Goal: Task Accomplishment & Management: Use online tool/utility

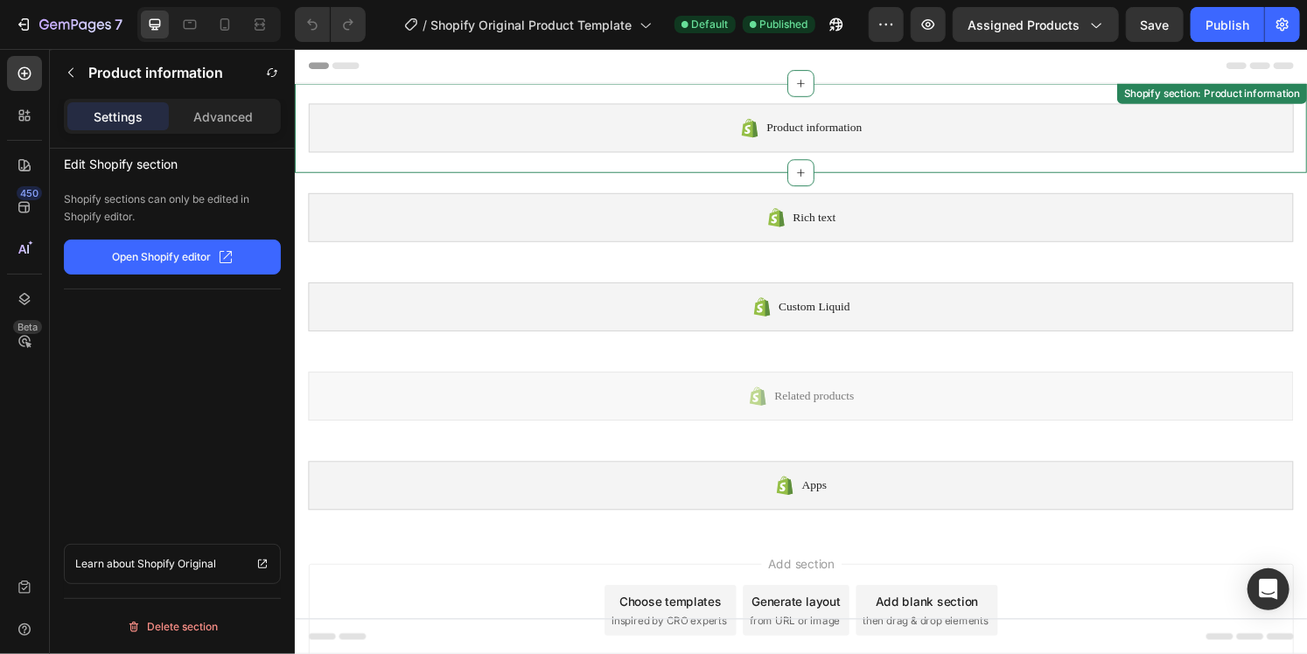
click at [783, 138] on span "Product information" at bounding box center [832, 131] width 99 height 21
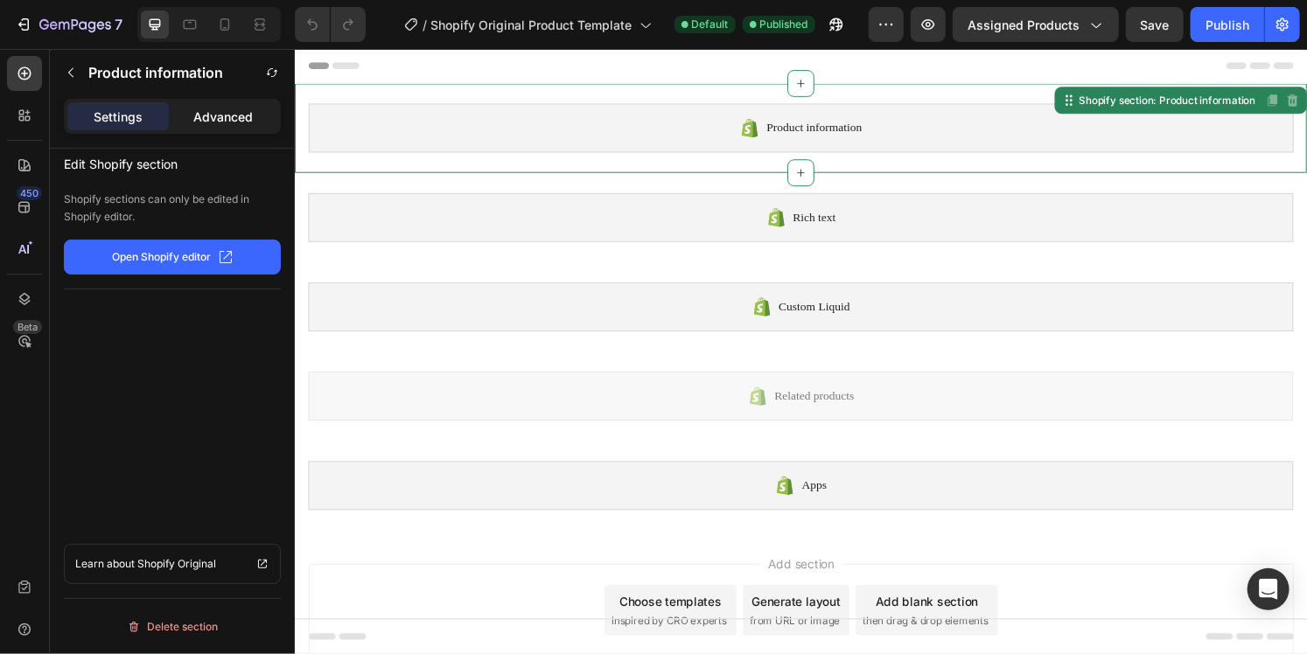
click at [208, 103] on div "Advanced" at bounding box center [222, 116] width 101 height 28
click at [143, 122] on div "Settings" at bounding box center [117, 116] width 101 height 28
click at [159, 254] on p "Open Shopify editor" at bounding box center [162, 257] width 99 height 16
click at [812, 89] on icon at bounding box center [819, 85] width 14 height 14
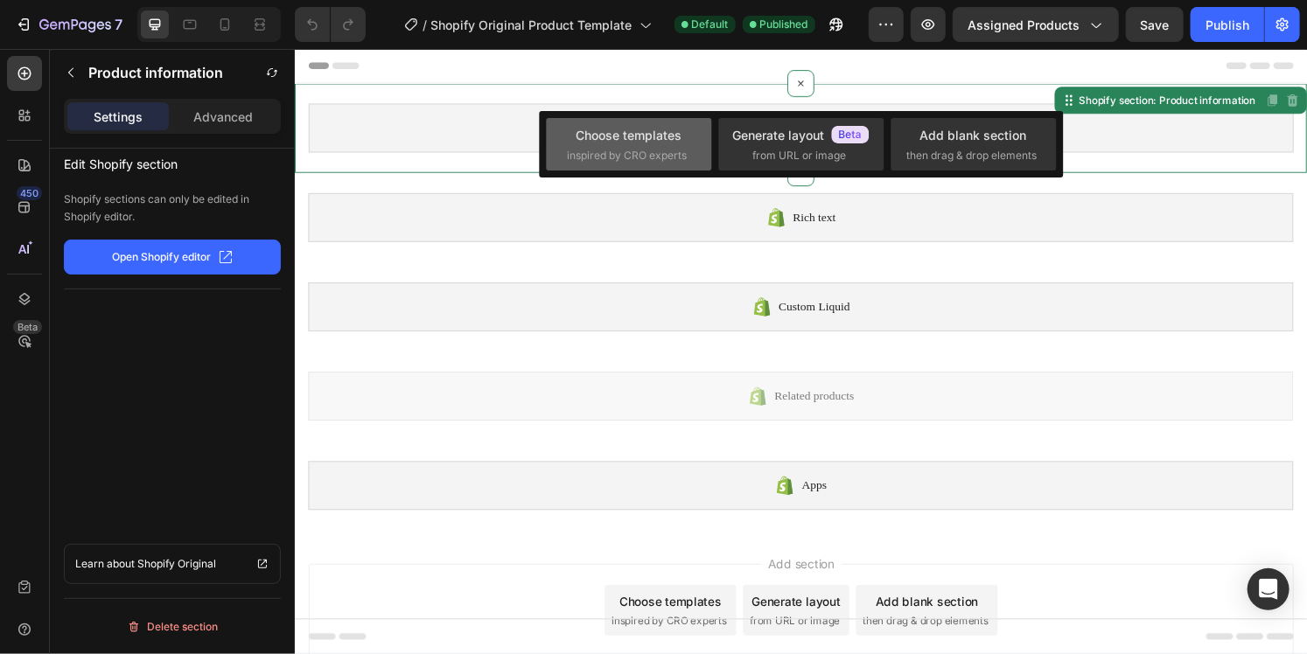
click at [601, 158] on span "inspired by CRO experts" at bounding box center [628, 156] width 120 height 16
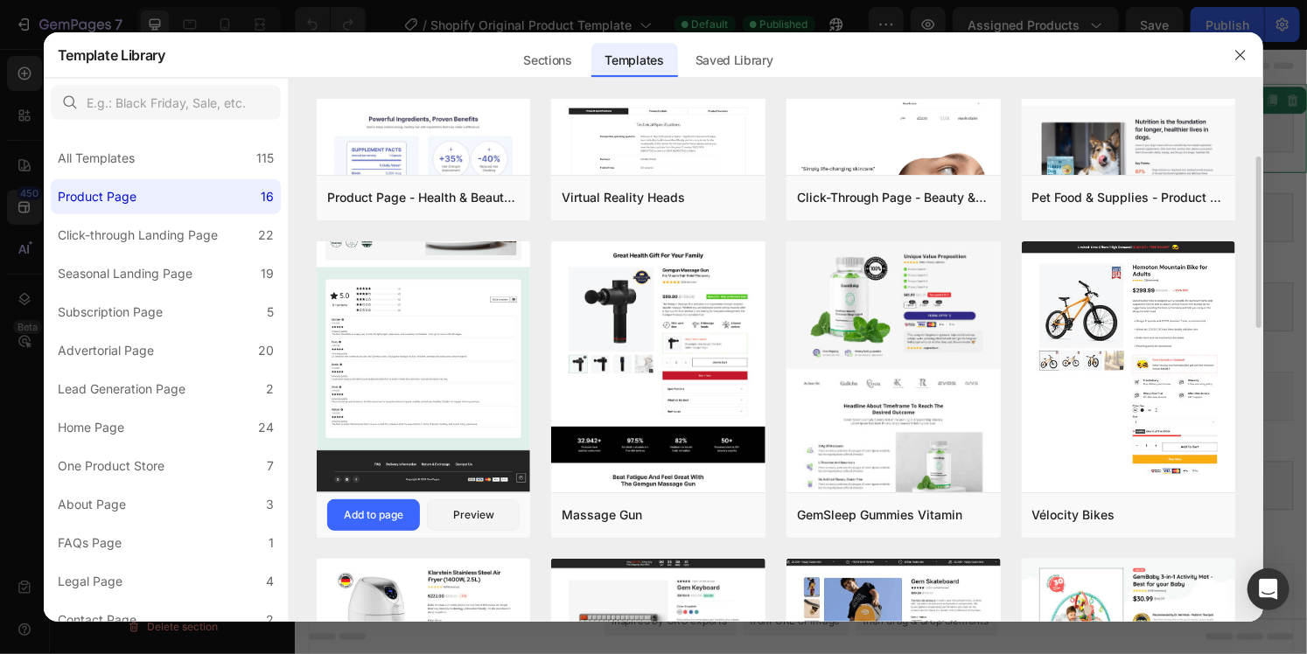
scroll to position [87, 0]
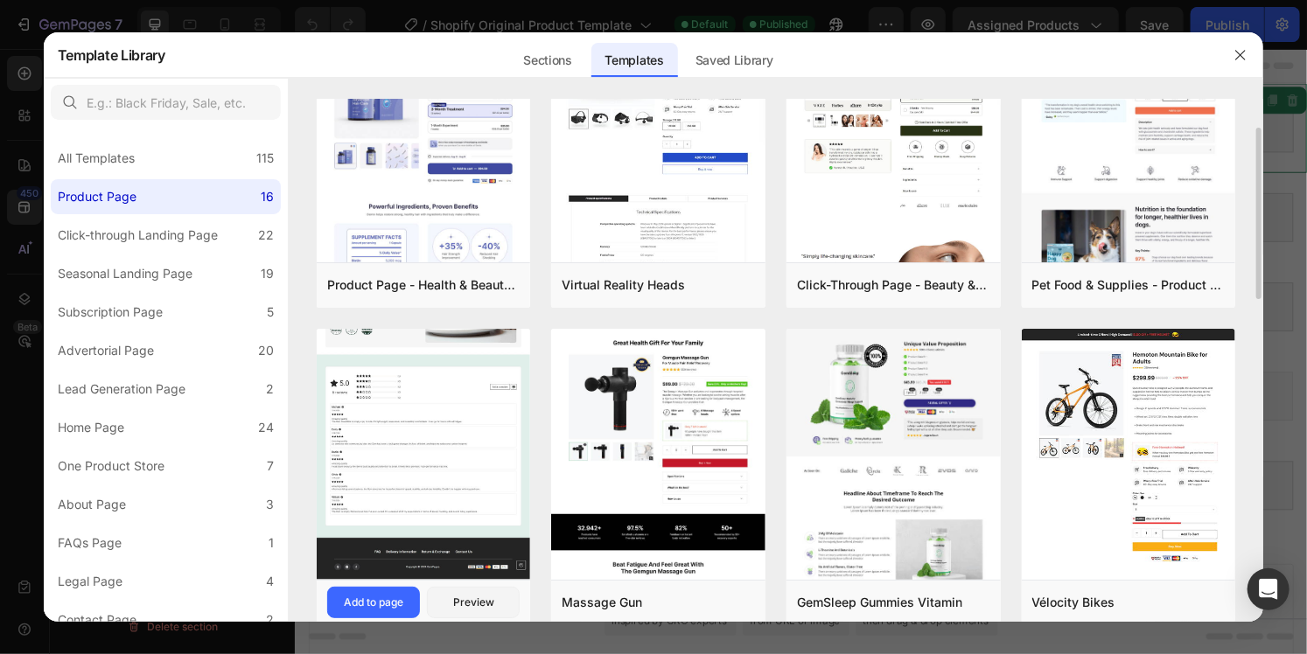
click at [461, 407] on img at bounding box center [424, 222] width 214 height 716
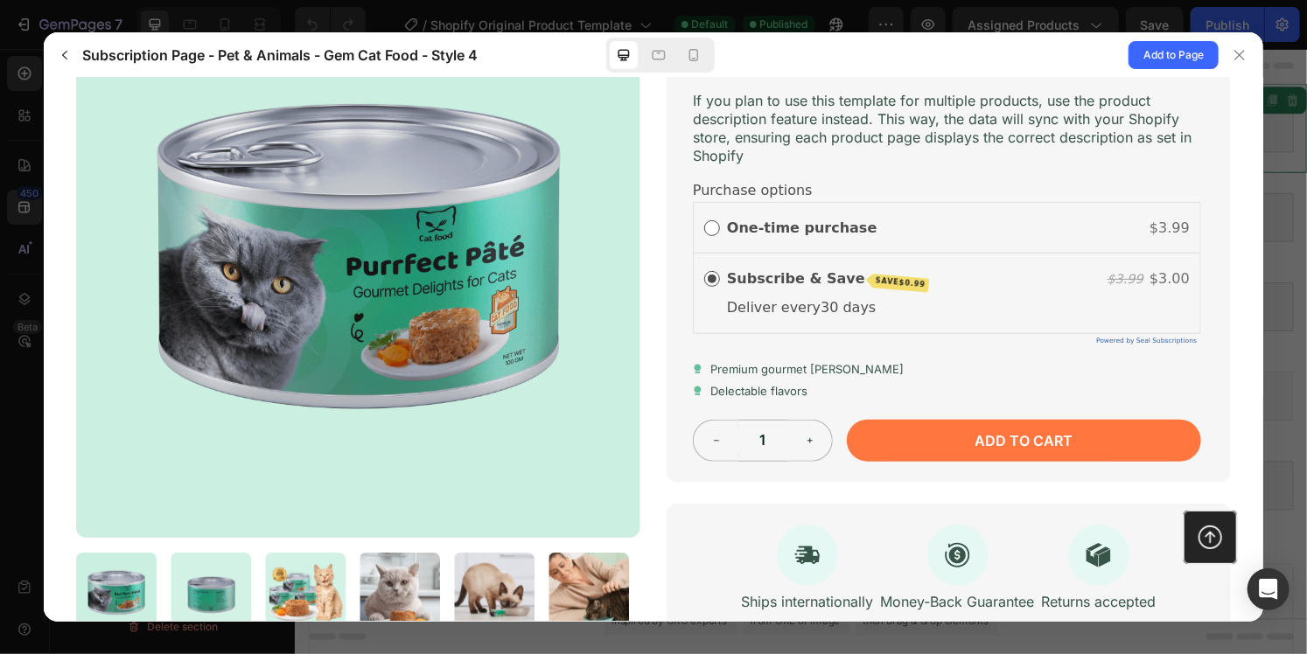
scroll to position [437, 0]
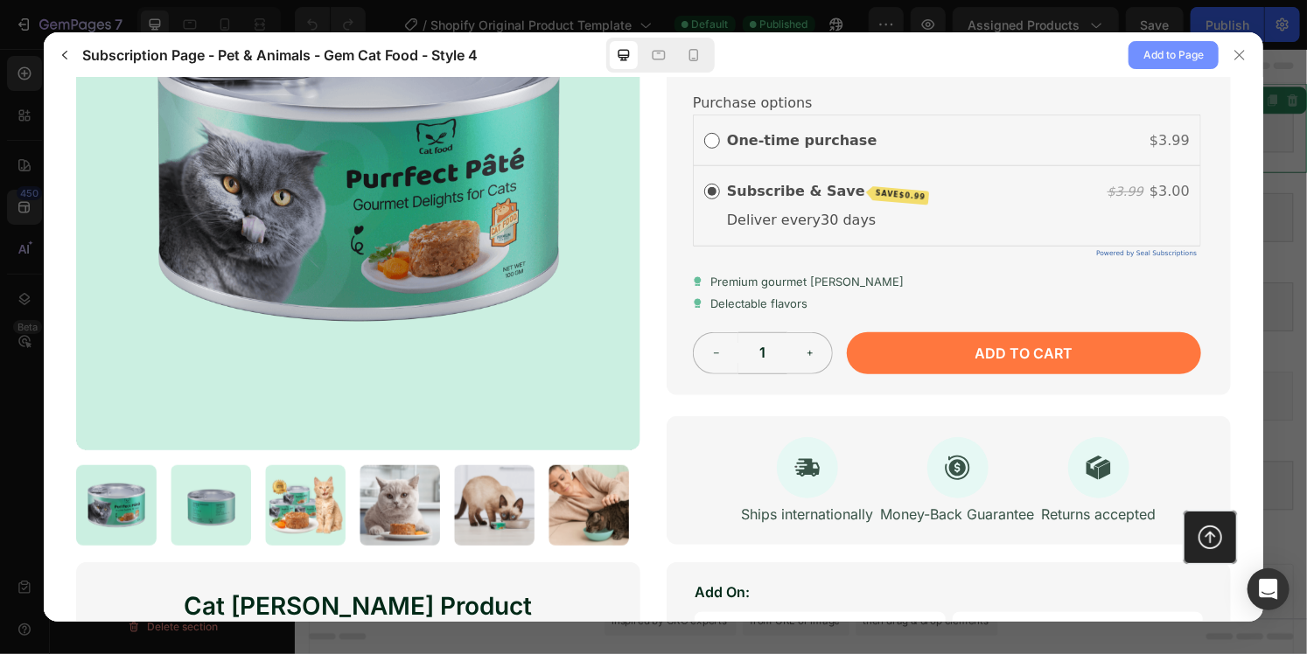
click at [1167, 59] on span "Add to Page" at bounding box center [1173, 55] width 60 height 21
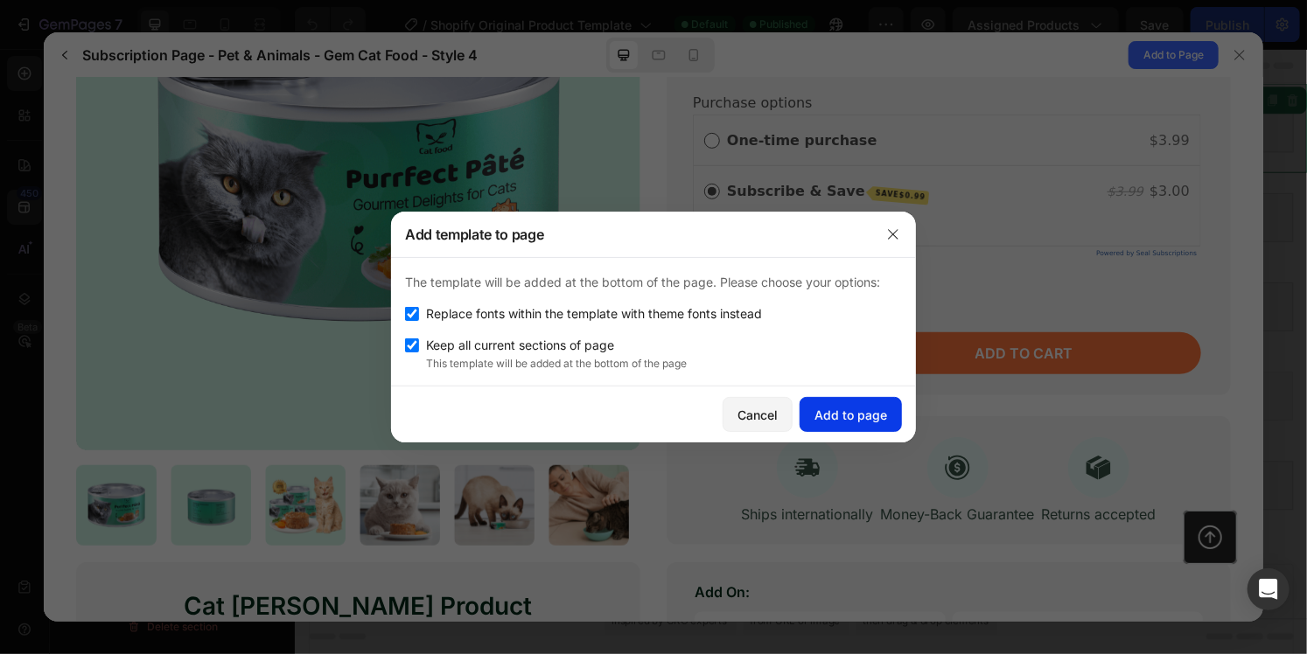
click at [835, 419] on div "Add to page" at bounding box center [850, 415] width 73 height 18
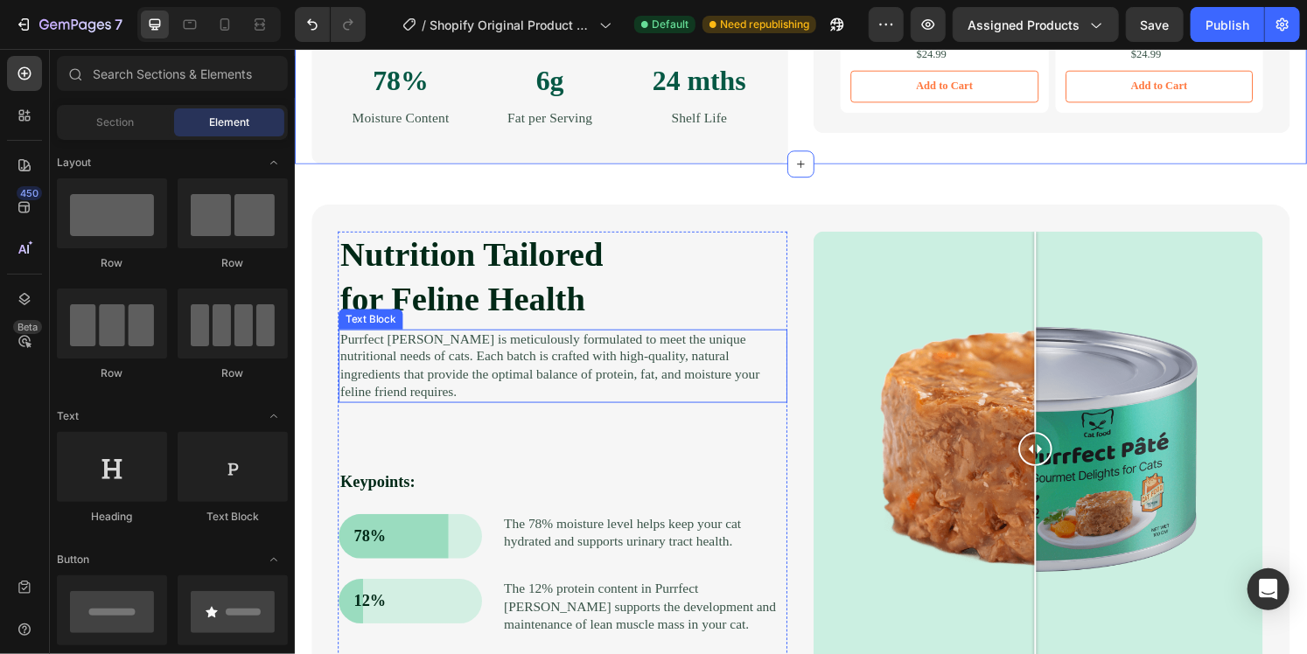
scroll to position [1224, 0]
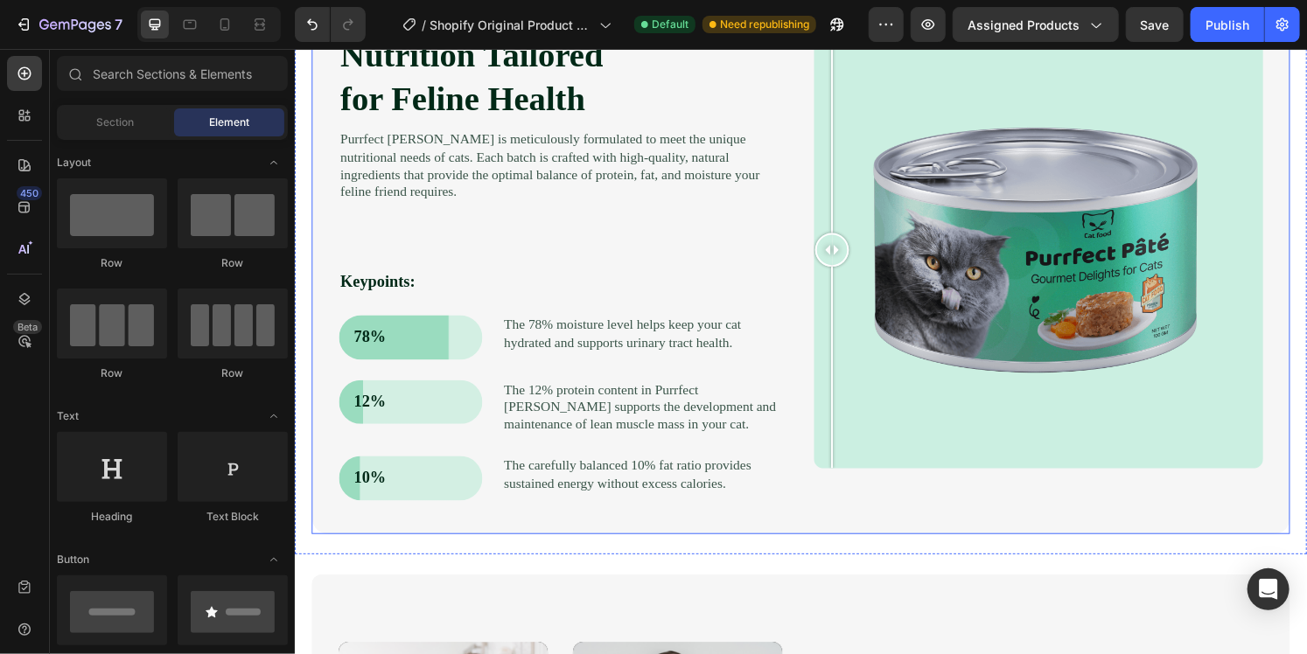
drag, startPoint x: 1063, startPoint y: 257, endPoint x: 811, endPoint y: 254, distance: 251.9
click at [811, 254] on div "Nutrition Tailored for Feline Health Heading Purrfect [PERSON_NAME] is meticulo…" at bounding box center [818, 277] width 1014 height 549
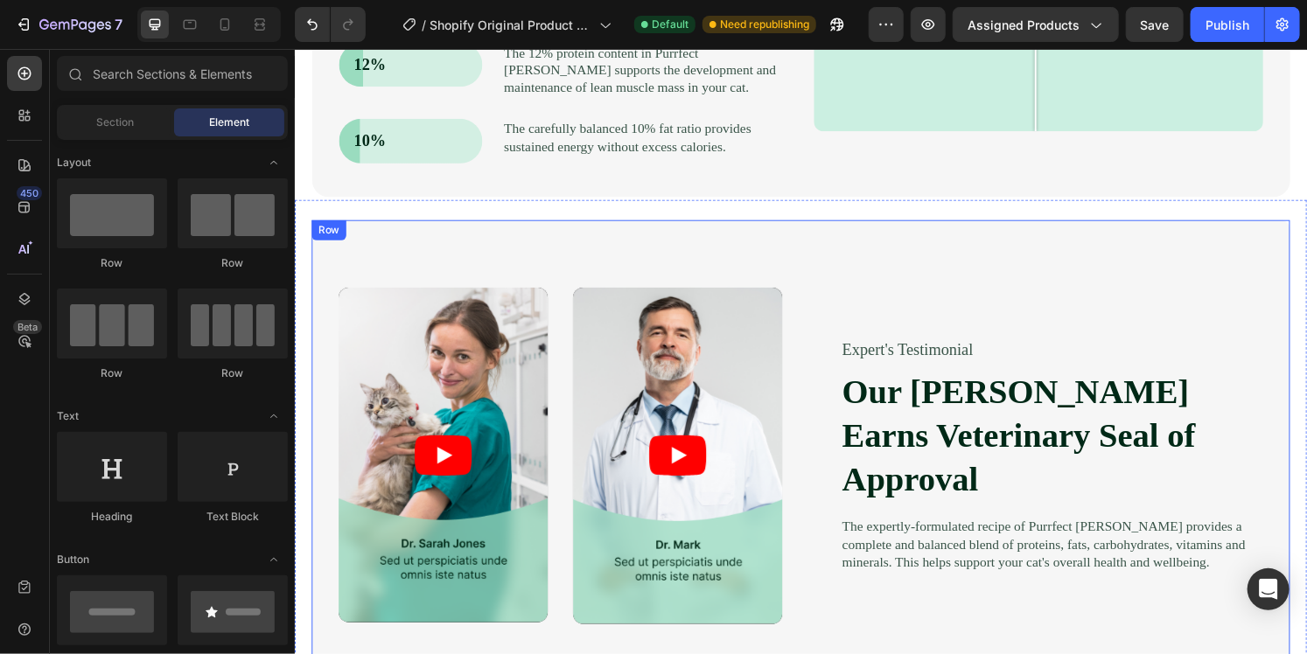
scroll to position [1312, 0]
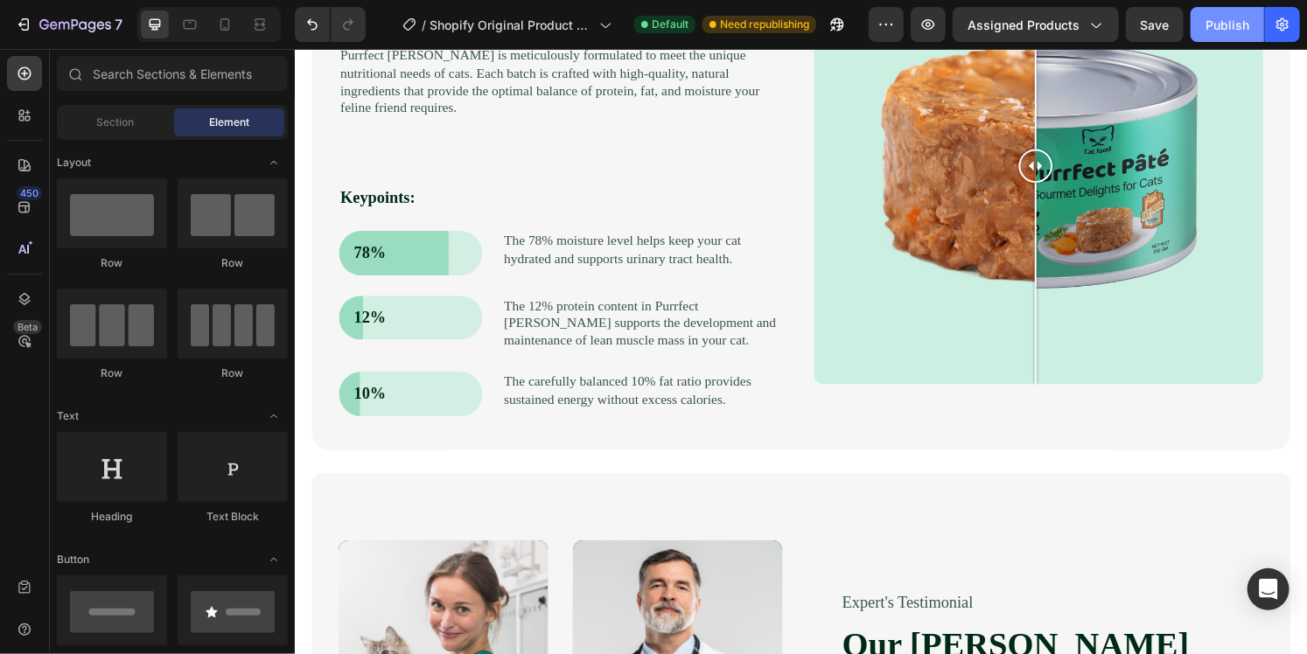
click at [1191, 38] on button "Publish" at bounding box center [1226, 24] width 73 height 35
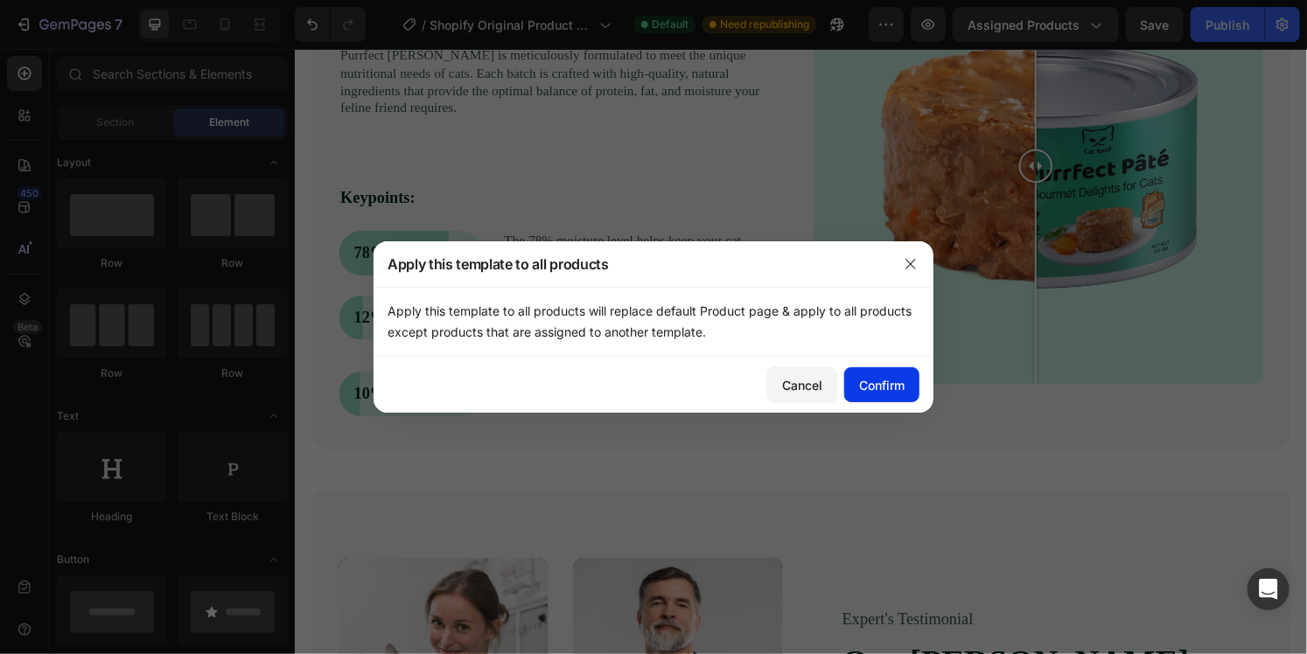
click at [896, 378] on div "Confirm" at bounding box center [881, 385] width 45 height 18
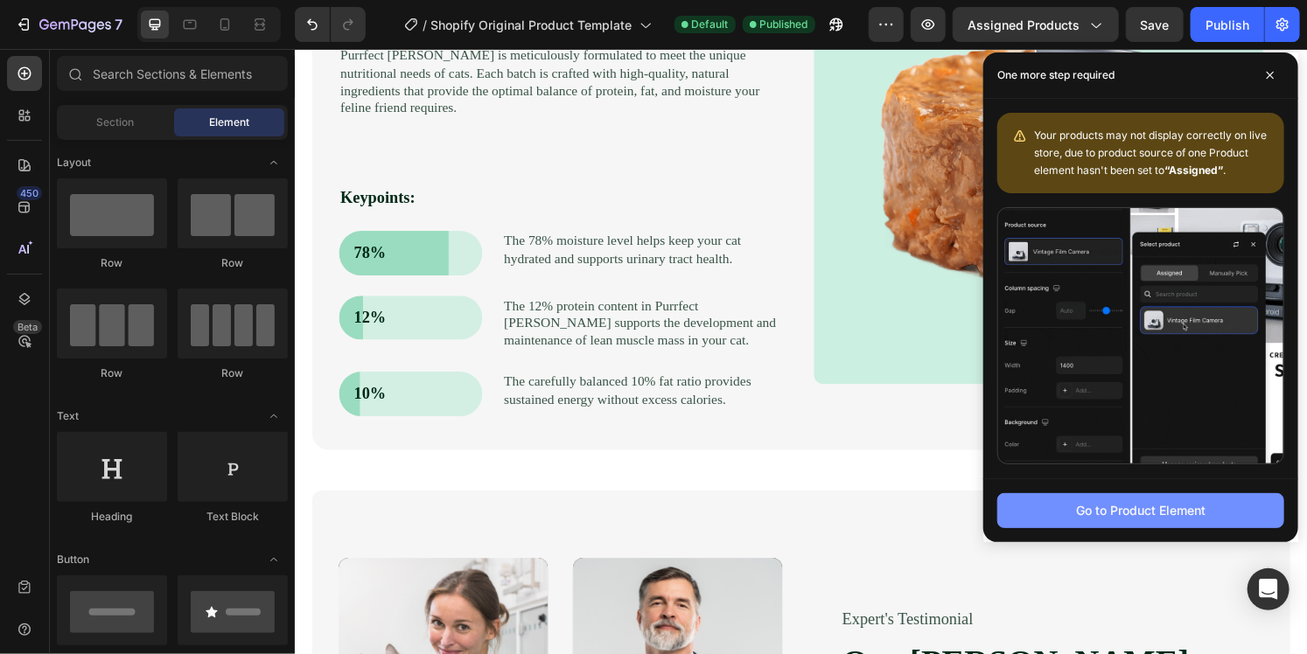
click at [1084, 508] on div "Go to Product Element" at bounding box center [1140, 510] width 129 height 18
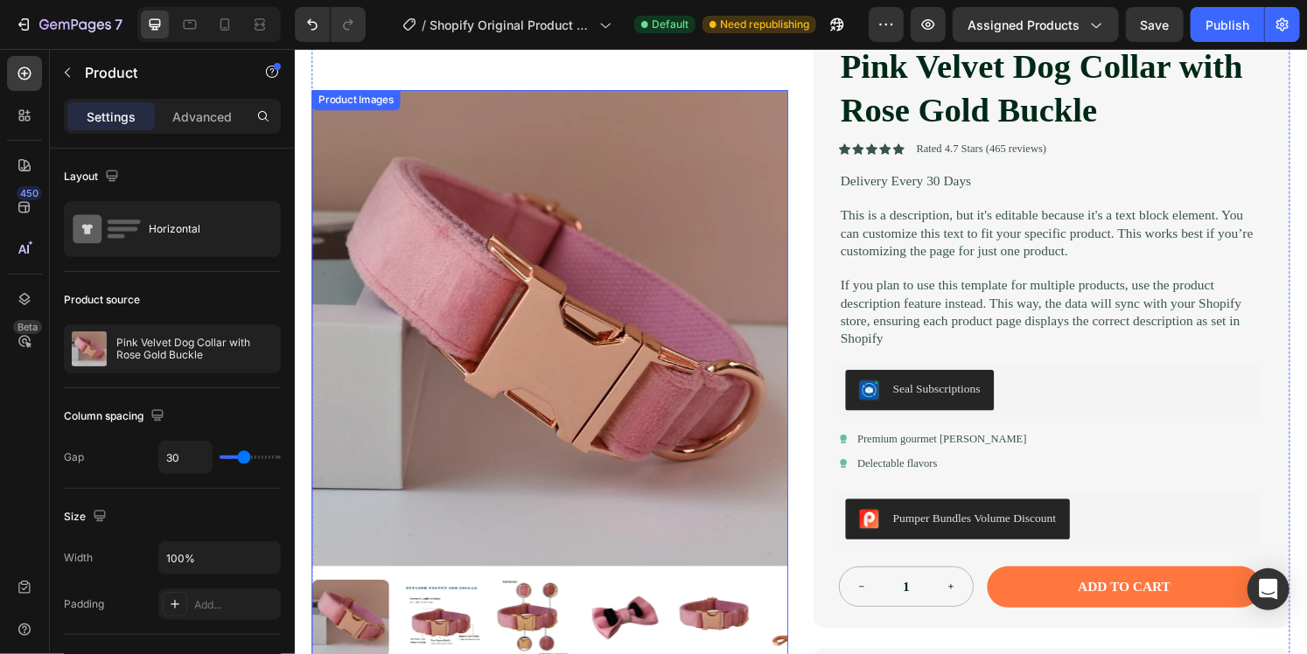
scroll to position [0, 0]
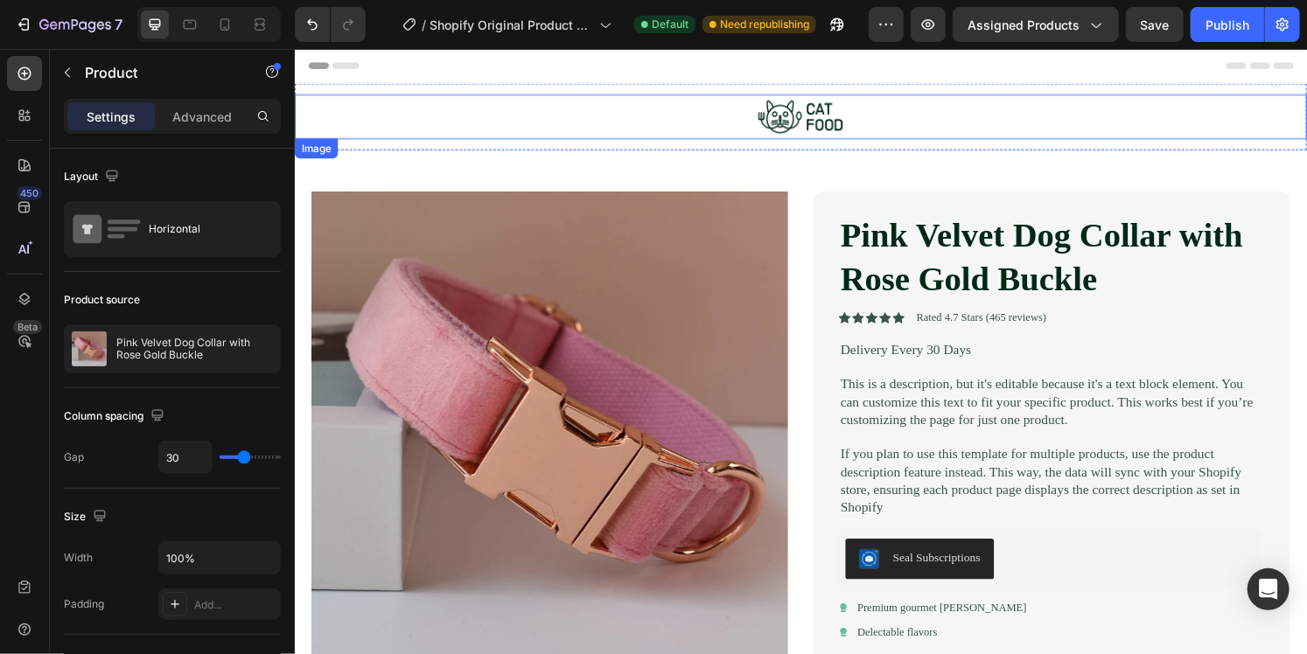
click at [823, 117] on img at bounding box center [818, 119] width 96 height 46
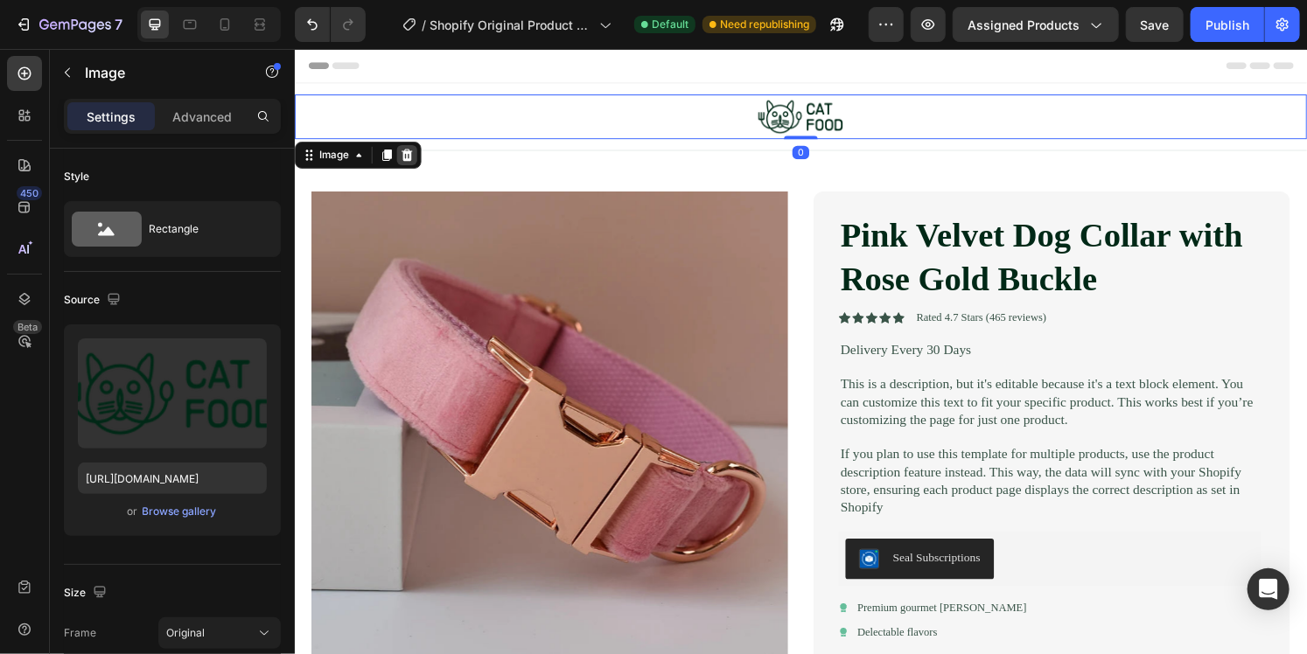
click at [411, 159] on icon at bounding box center [410, 159] width 14 height 14
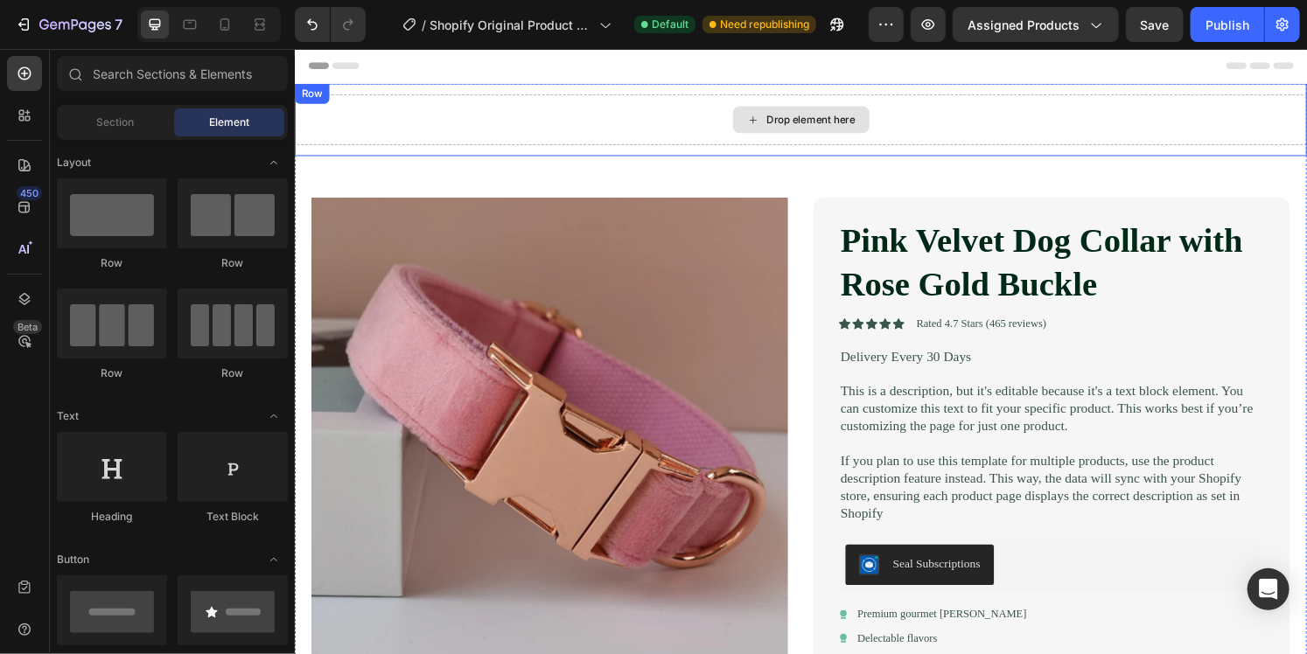
click at [575, 136] on div "Drop element here" at bounding box center [818, 122] width 1049 height 52
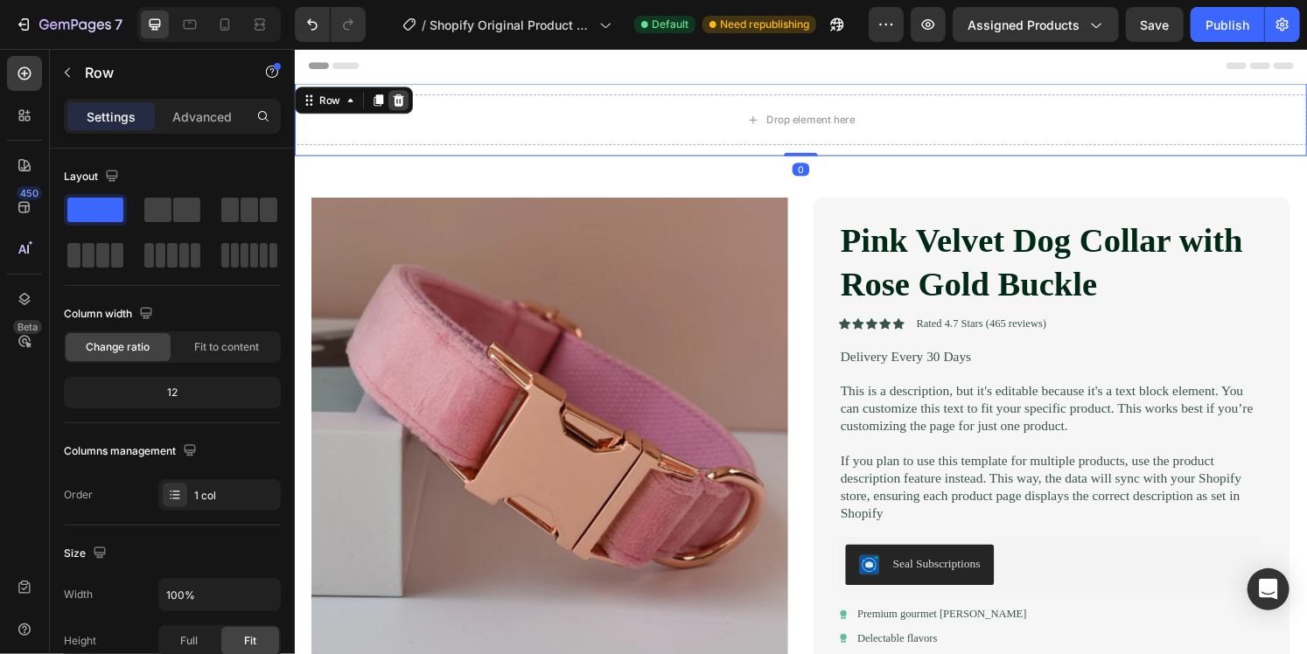
click at [406, 108] on icon at bounding box center [401, 102] width 14 height 14
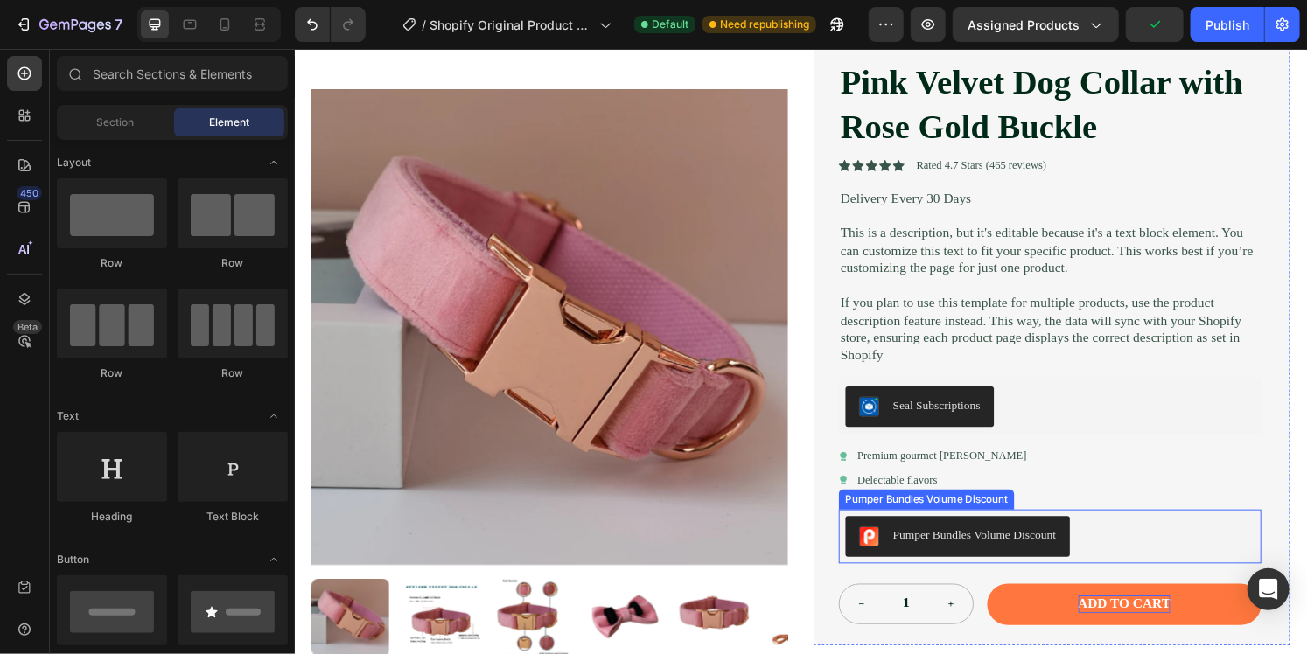
scroll to position [175, 0]
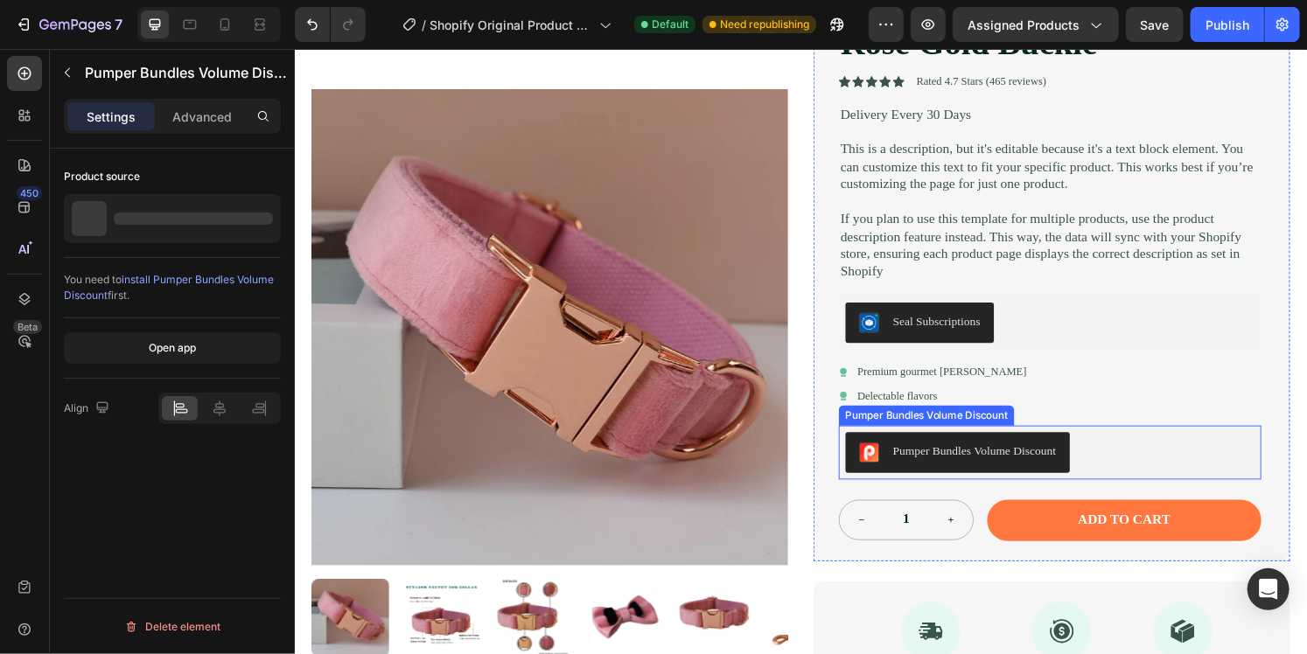
click at [1073, 471] on div "Pumper Bundles Volume Discount" at bounding box center [999, 466] width 170 height 18
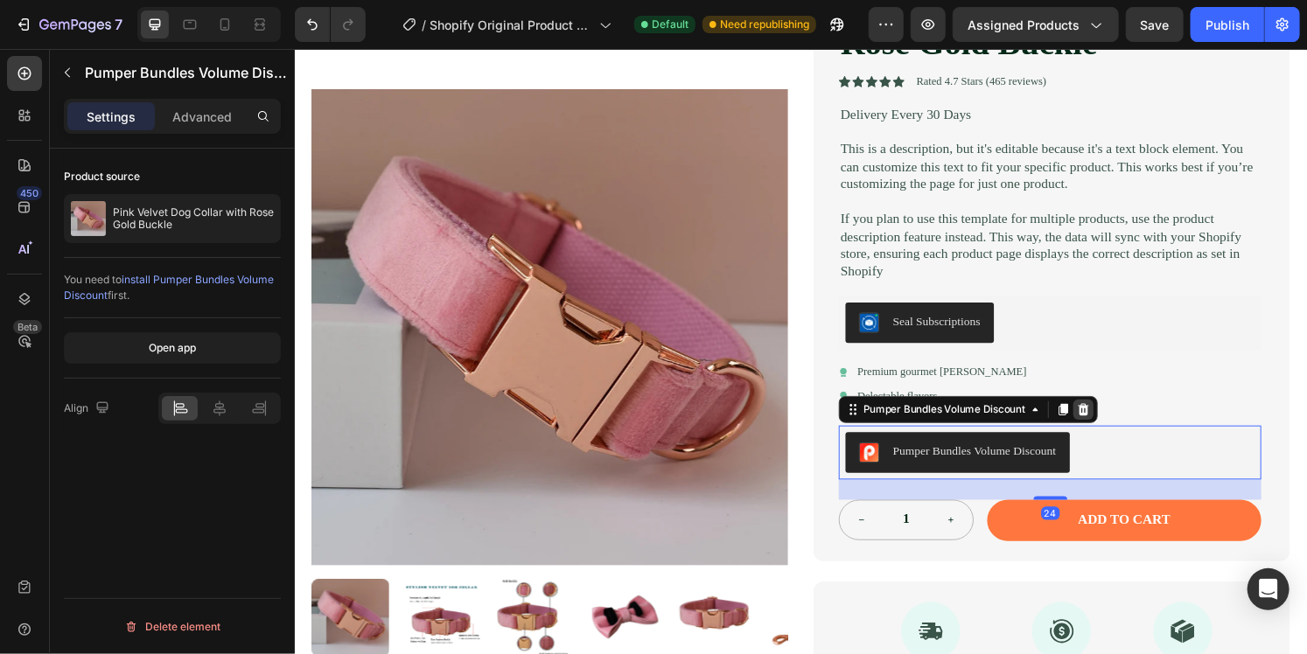
click at [1112, 423] on icon at bounding box center [1111, 423] width 11 height 12
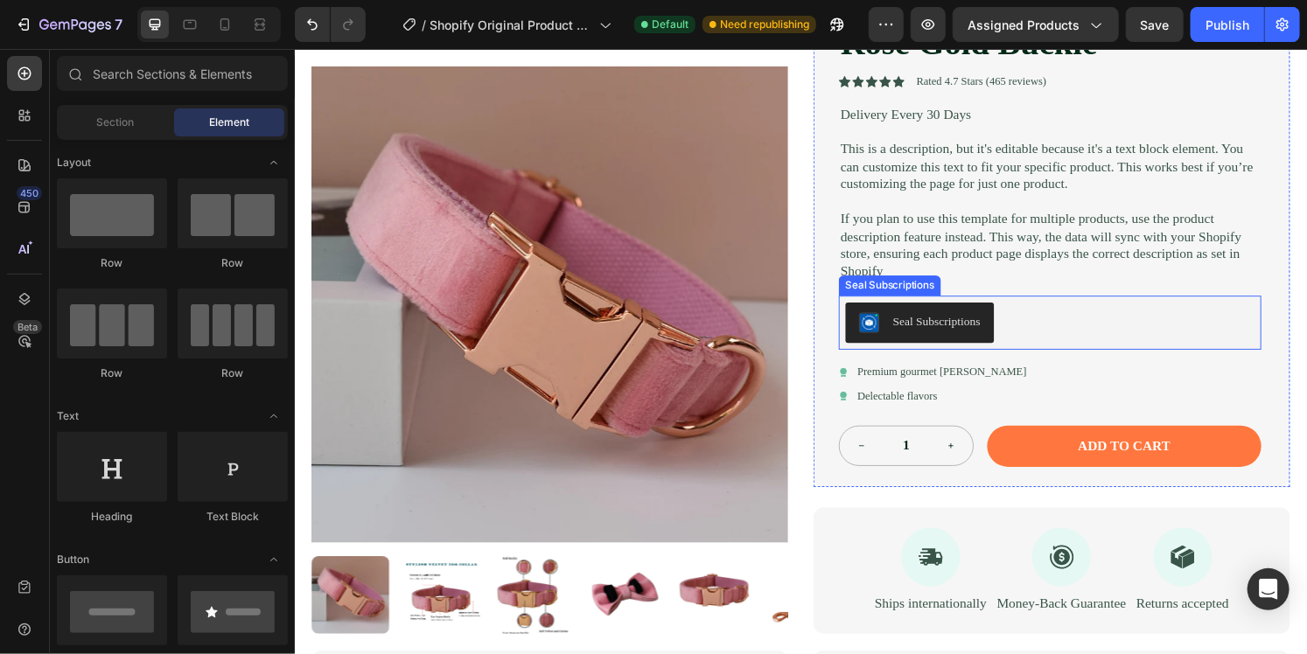
click at [963, 333] on div "Seal Subscriptions" at bounding box center [959, 332] width 91 height 18
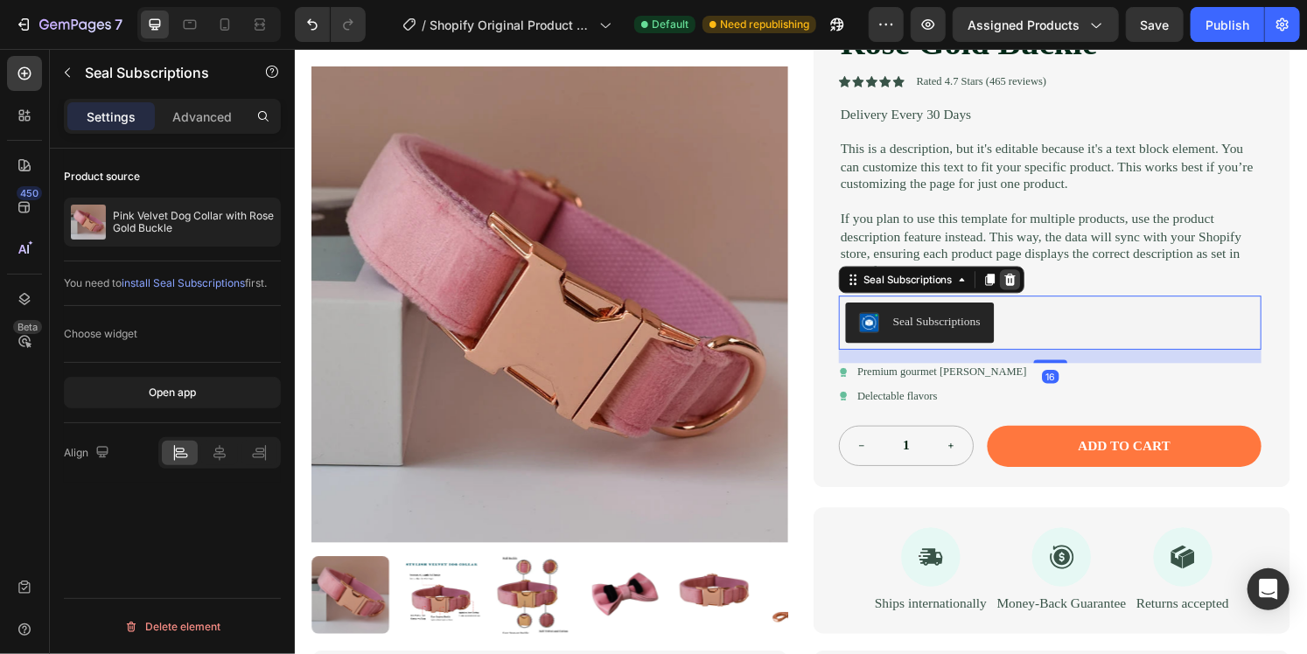
click at [1030, 285] on icon at bounding box center [1035, 288] width 11 height 12
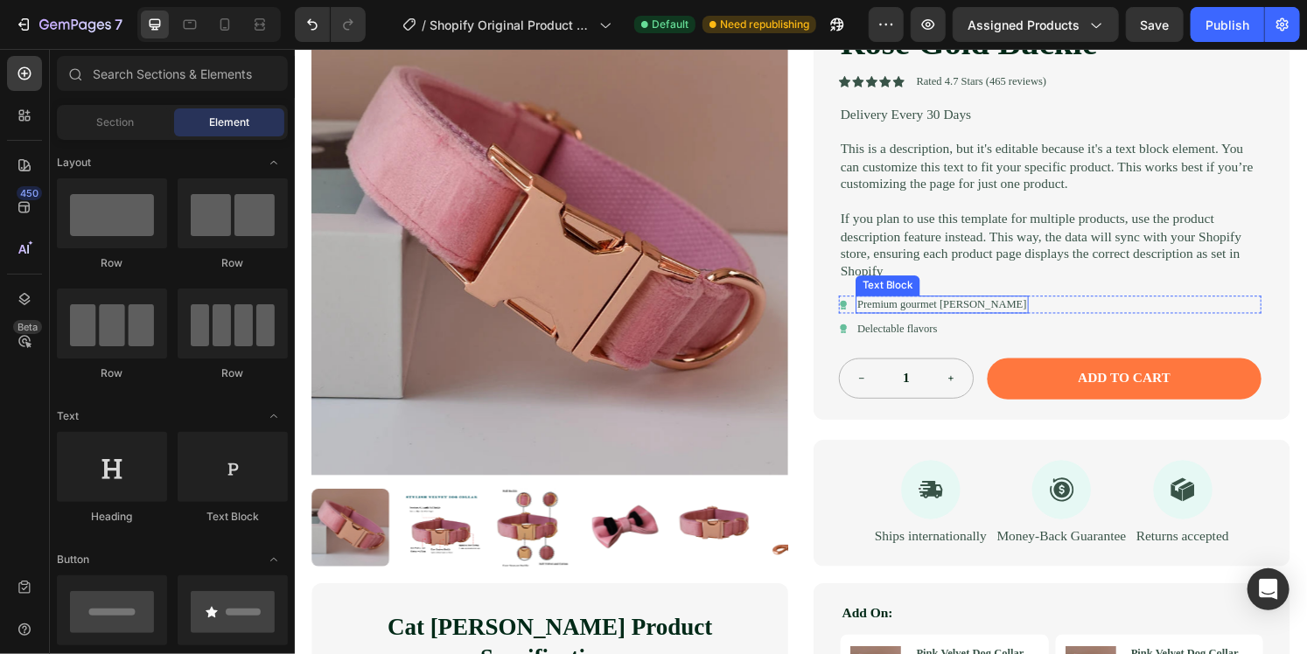
click at [943, 317] on p "Premium gourmet [PERSON_NAME]" at bounding box center [965, 314] width 176 height 15
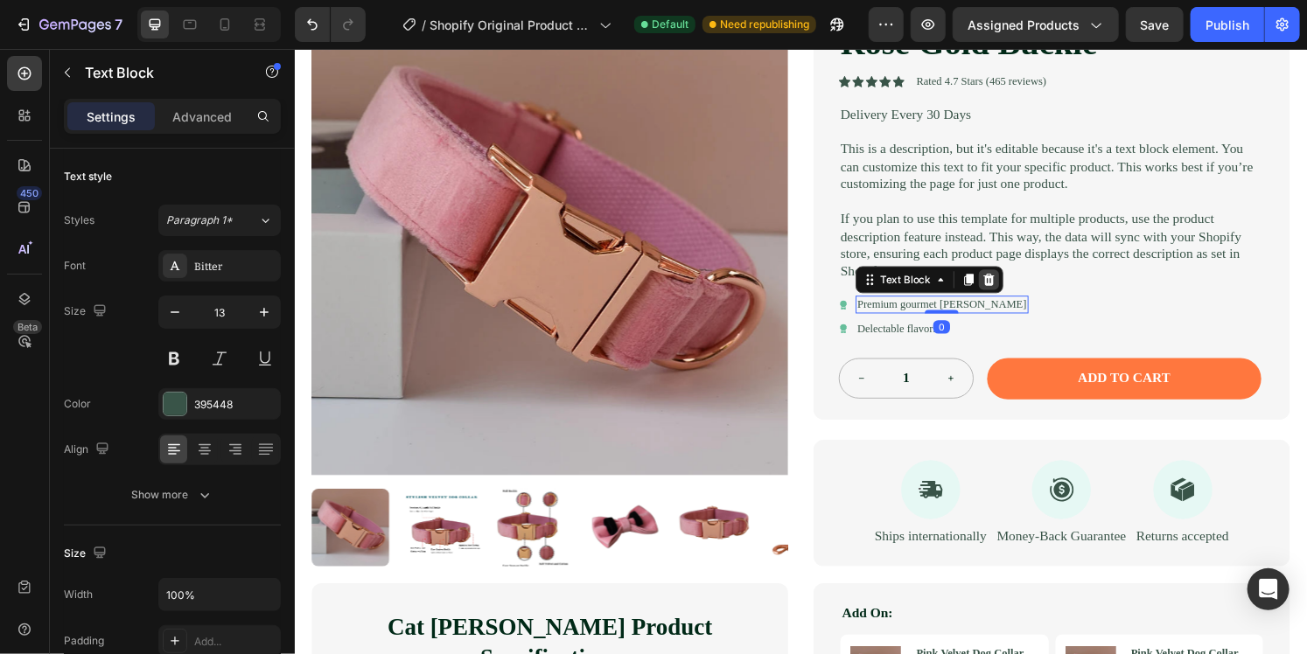
click at [1008, 287] on icon at bounding box center [1013, 288] width 11 height 12
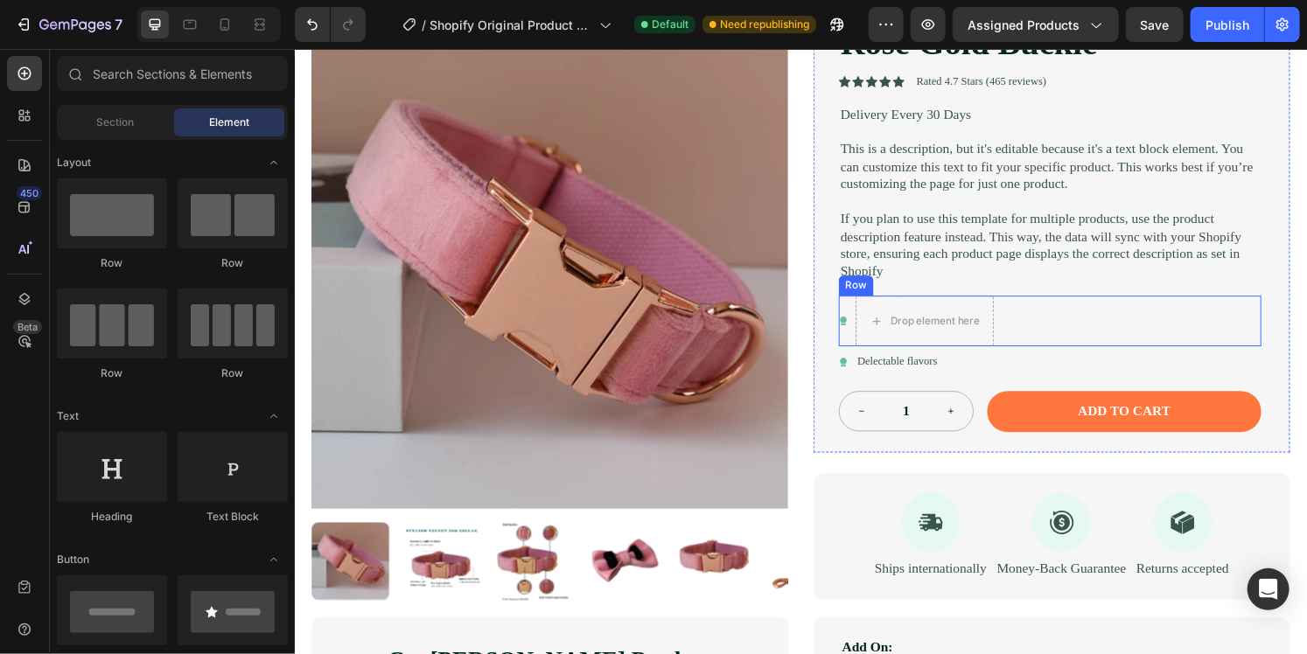
click at [1030, 325] on div "Icon Drop element here Row" at bounding box center [1077, 331] width 438 height 52
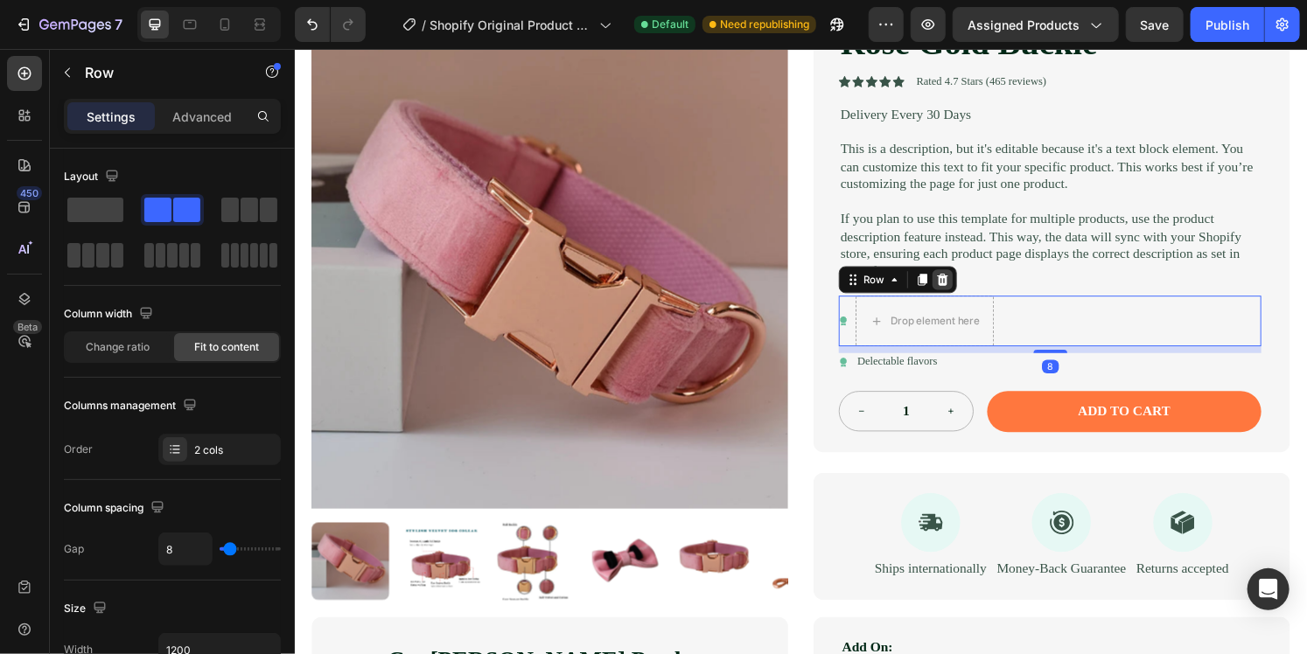
click at [960, 291] on icon at bounding box center [965, 288] width 11 height 12
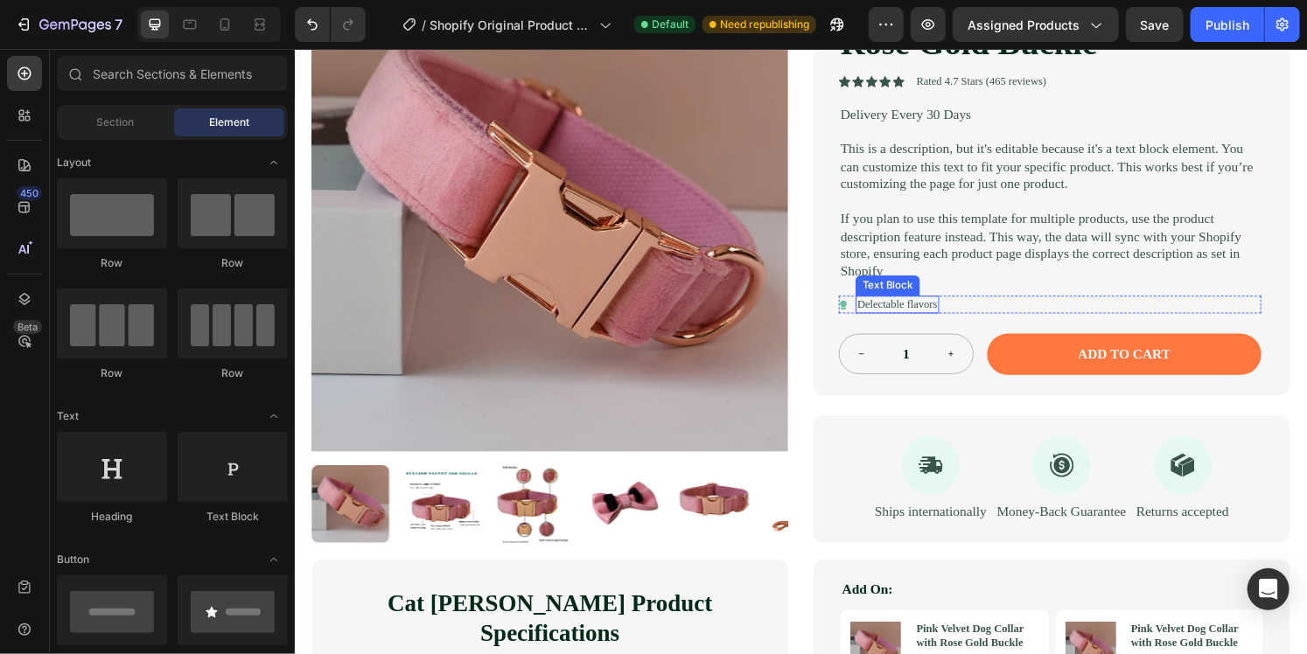
click at [924, 309] on p "Delectable flavors" at bounding box center [918, 314] width 83 height 15
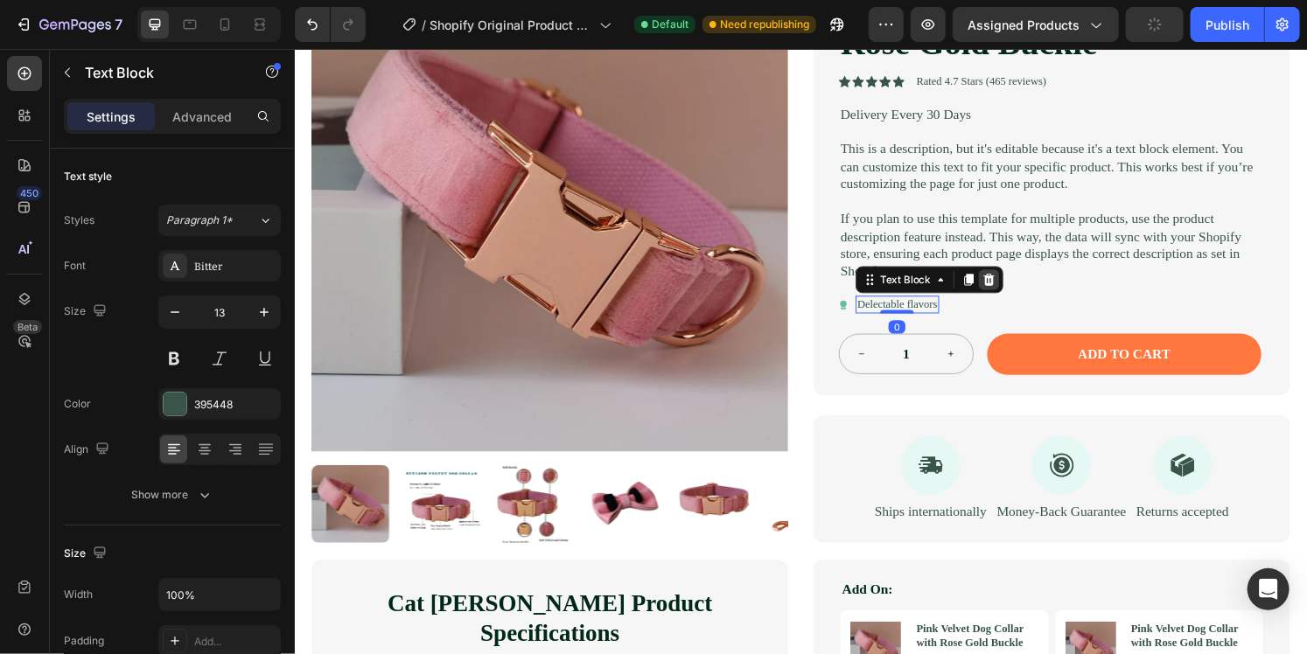
click at [1008, 291] on icon at bounding box center [1013, 288] width 11 height 12
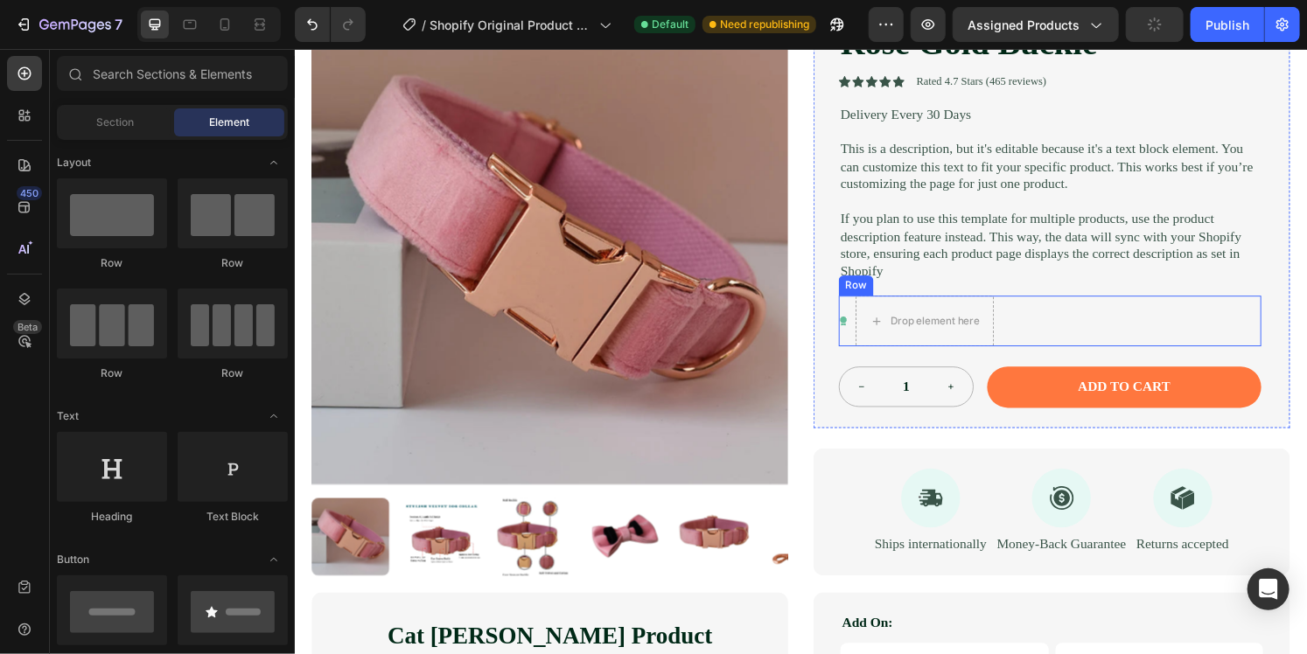
click at [1040, 332] on div "Icon Drop element here Row" at bounding box center [1077, 331] width 438 height 52
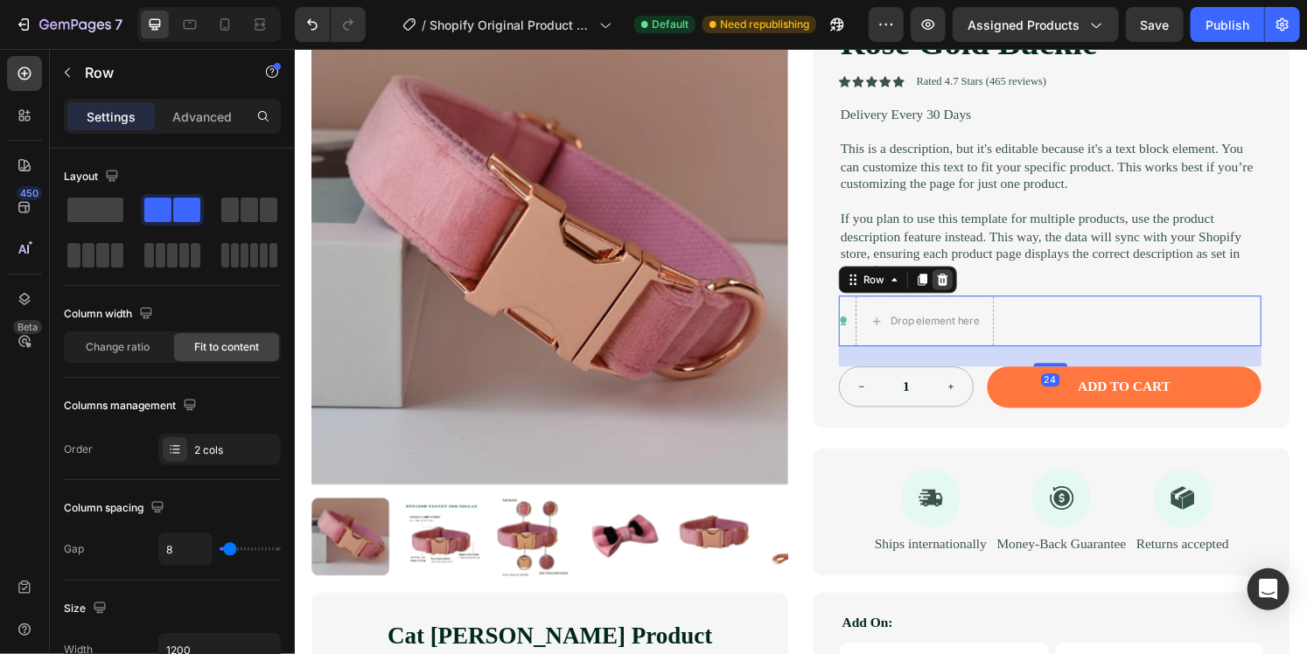
click at [963, 295] on icon at bounding box center [966, 289] width 14 height 14
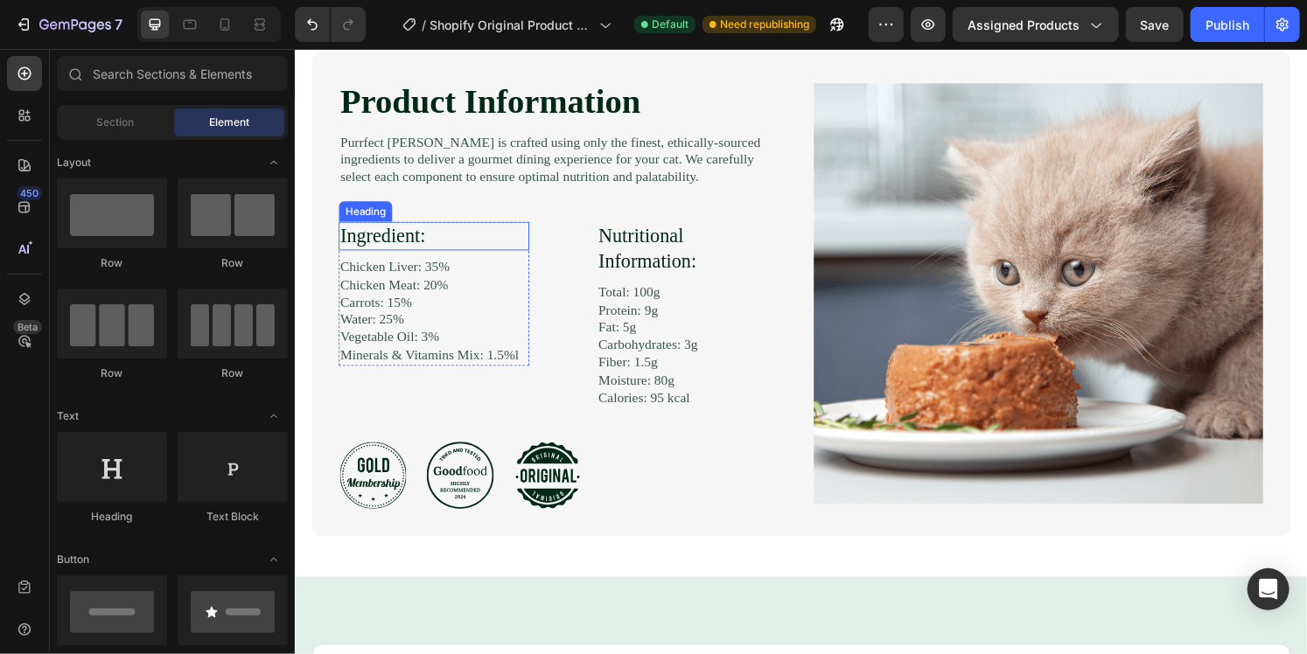
scroll to position [1924, 0]
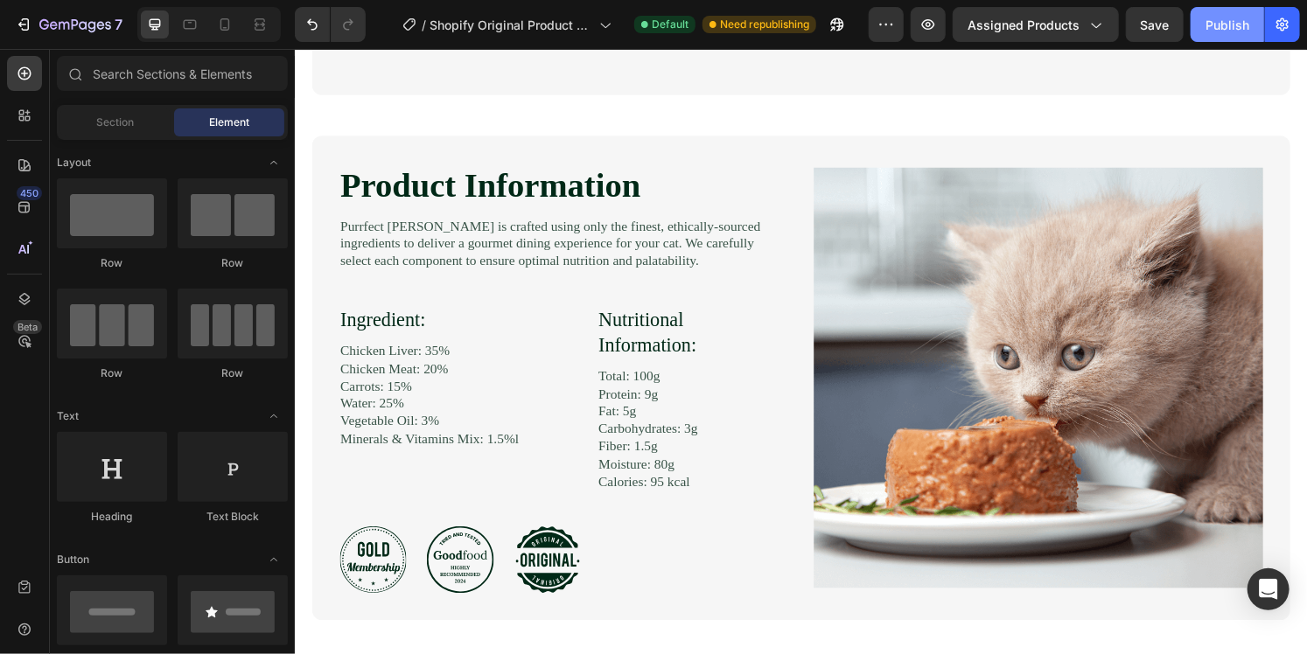
click at [1226, 25] on div "Publish" at bounding box center [1227, 25] width 44 height 18
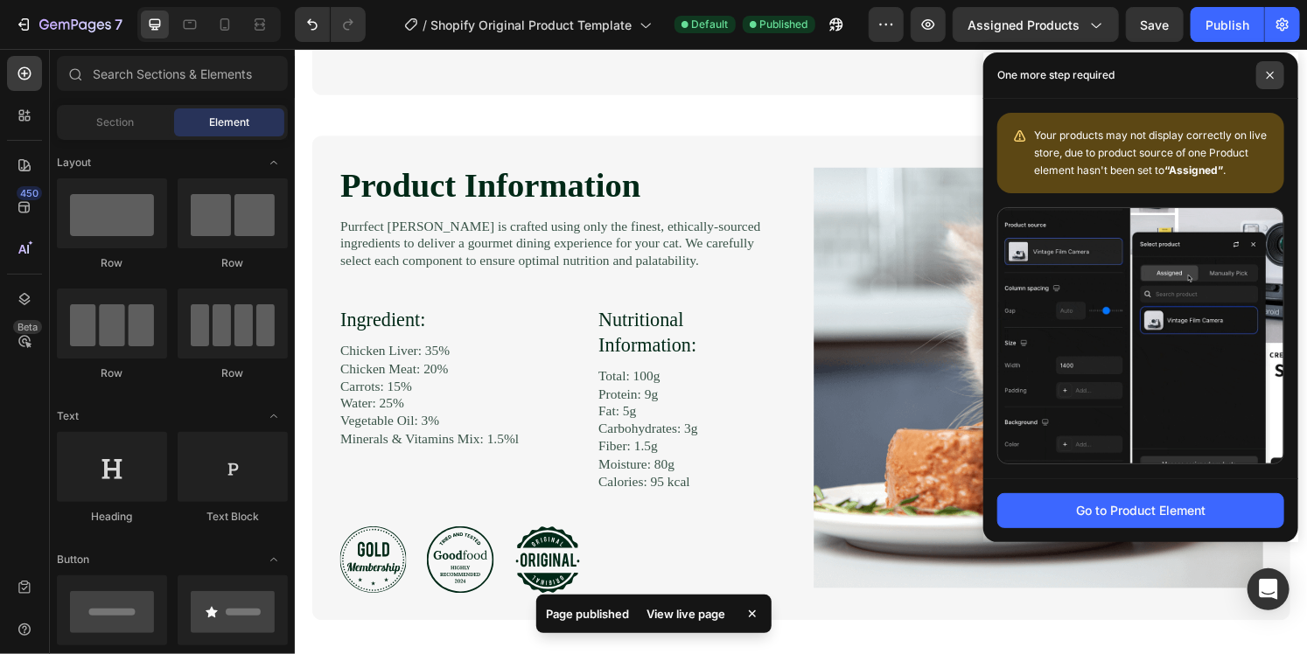
click at [1271, 73] on icon at bounding box center [1269, 75] width 9 height 9
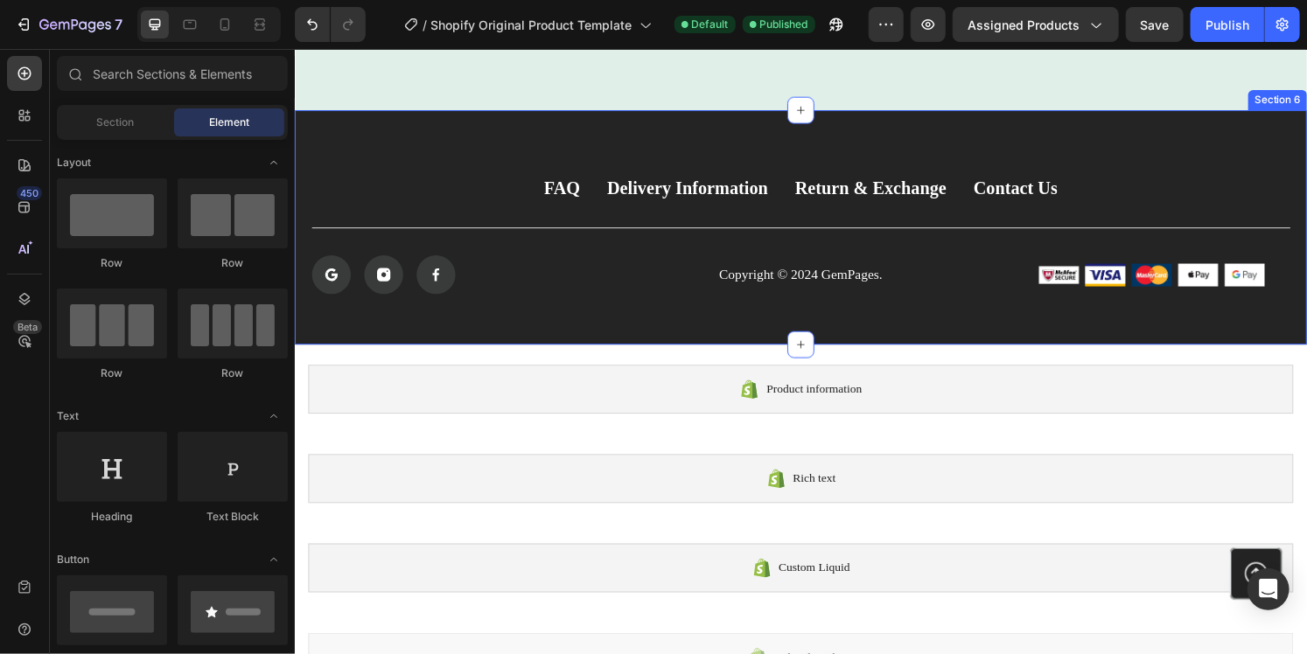
scroll to position [2521, 0]
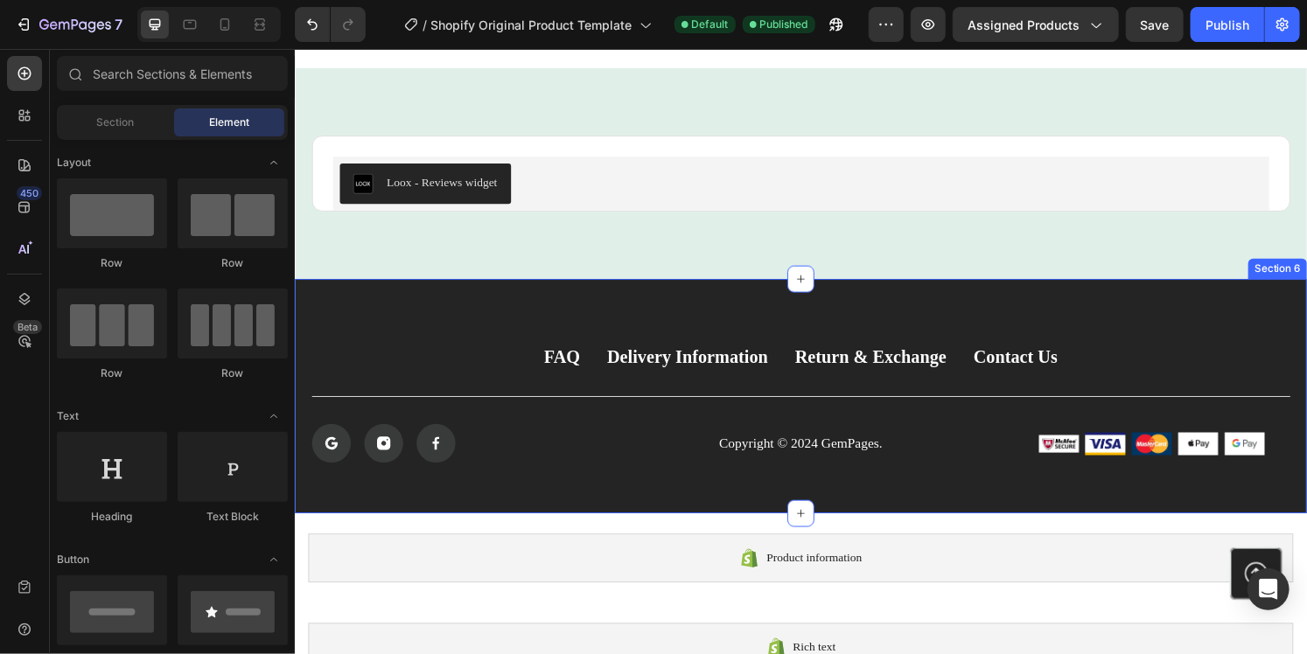
click at [1162, 351] on div "FAQ Button Delivery Information Button Return & Exchange Button Contact Us Butt…" at bounding box center [818, 409] width 1049 height 243
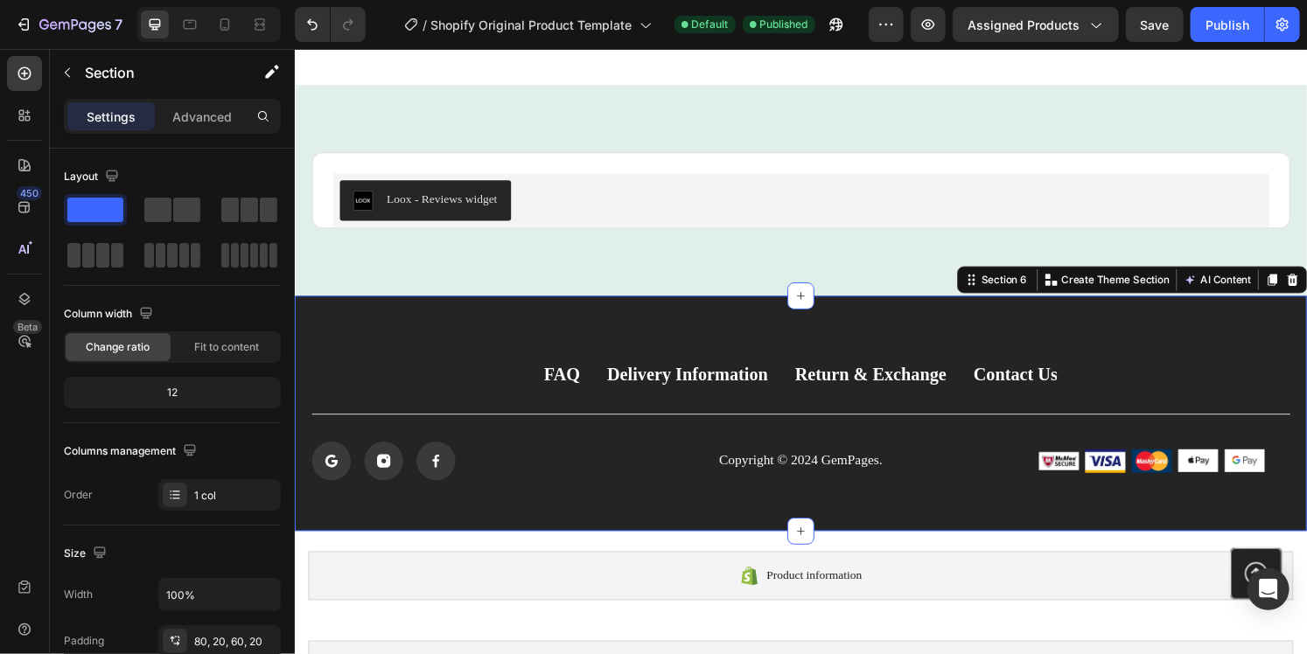
click at [1306, 282] on icon at bounding box center [1328, 289] width 14 height 14
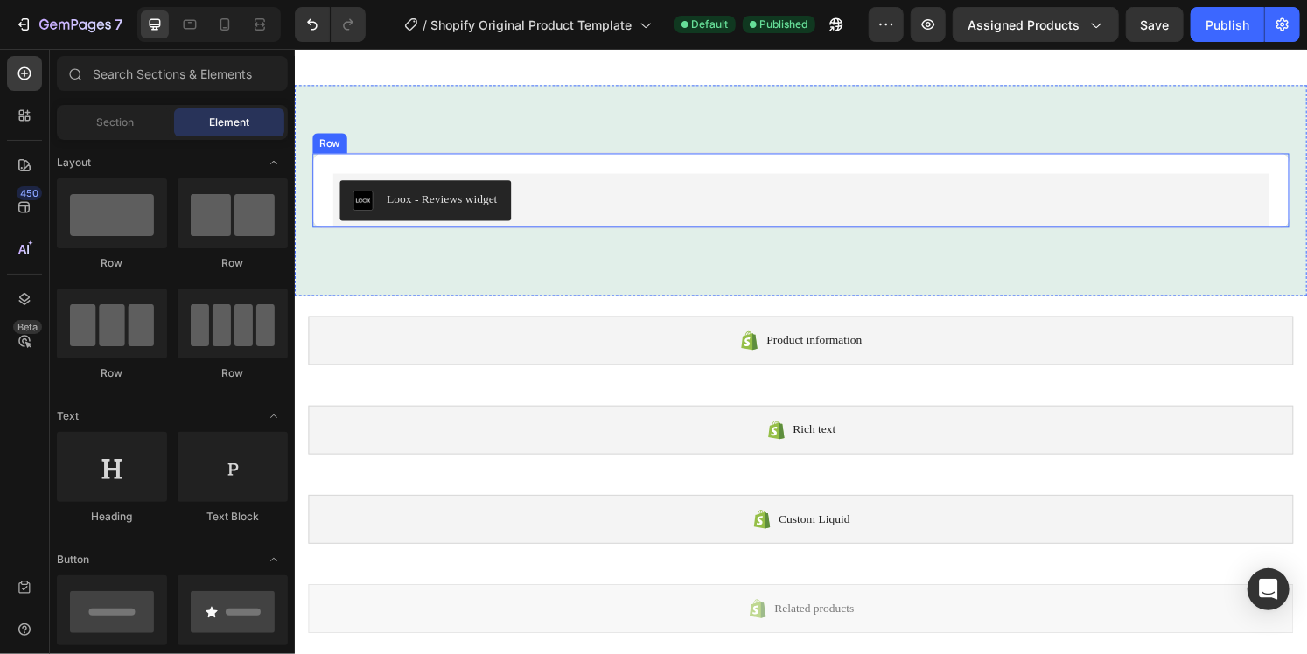
scroll to position [2346, 0]
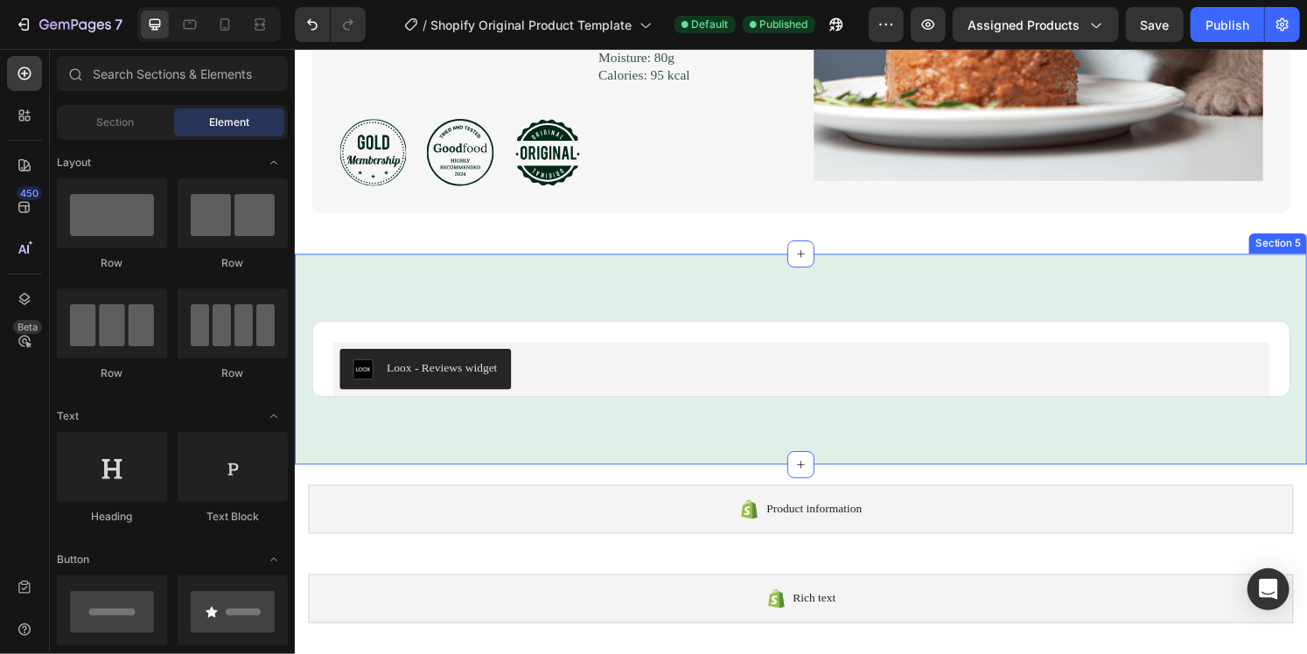
click at [1108, 287] on div "Loox - Reviews widget Loox Product Row Section 5" at bounding box center [818, 370] width 1049 height 219
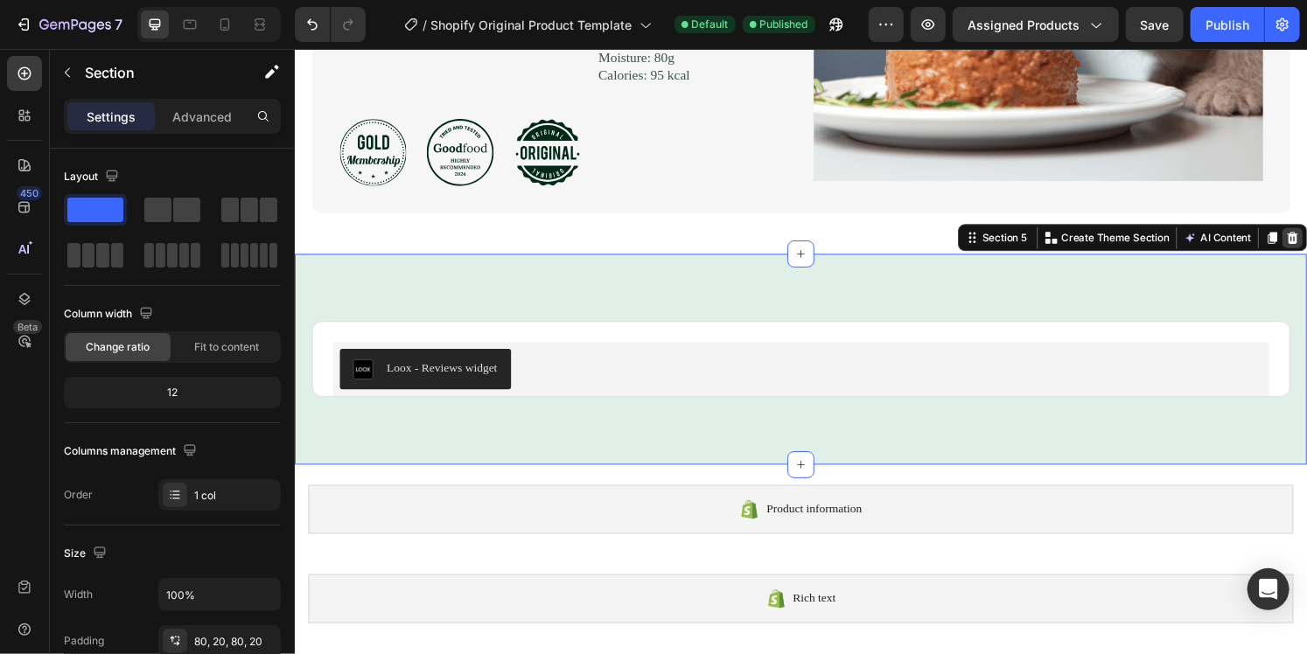
click at [1306, 238] on icon at bounding box center [1328, 245] width 14 height 14
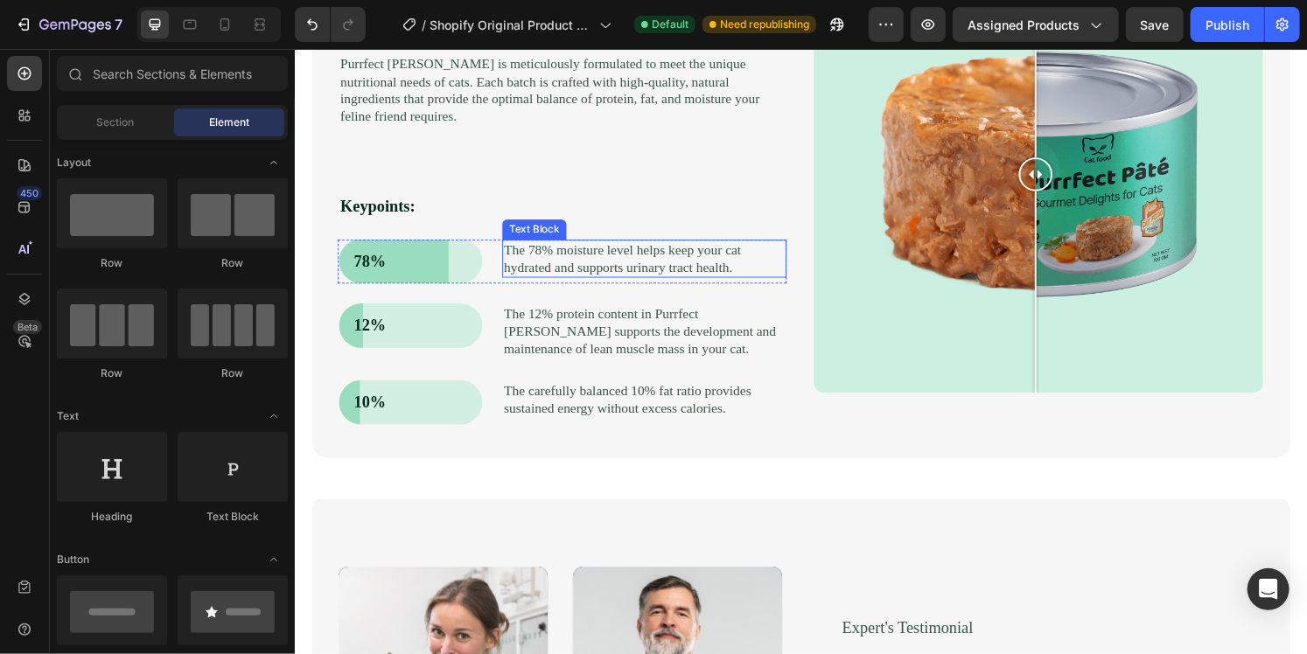
scroll to position [947, 0]
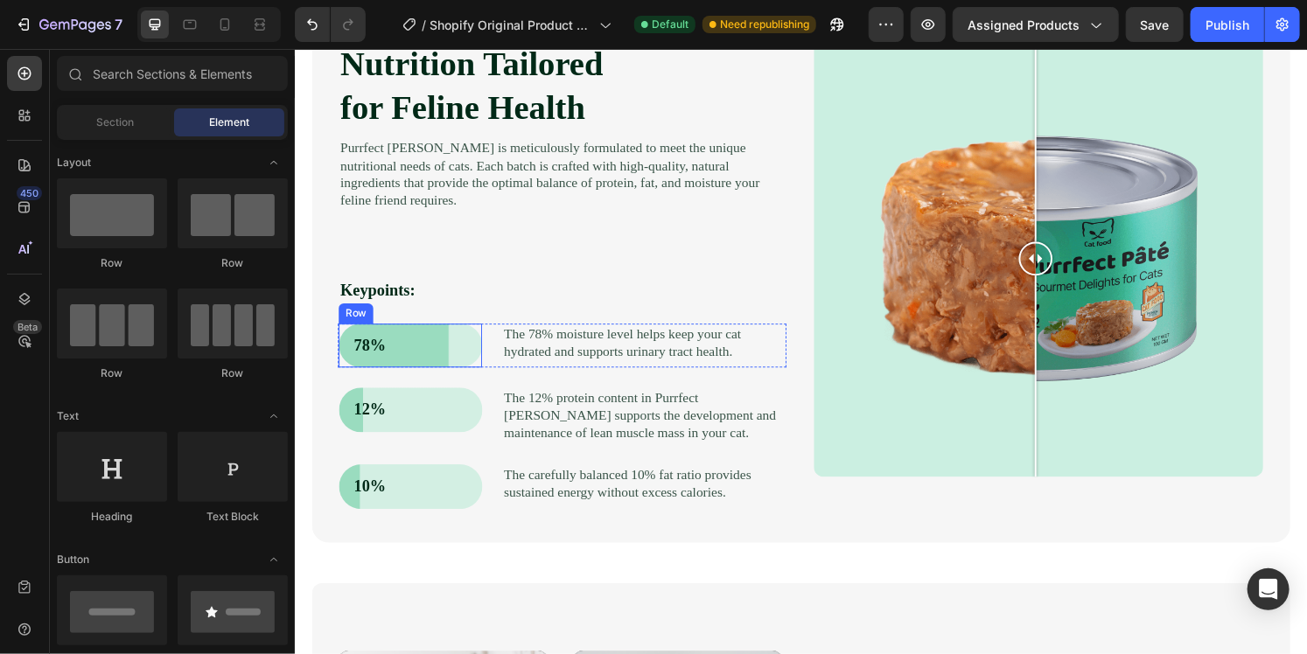
click at [464, 334] on div "78% Text Block Row" at bounding box center [413, 357] width 149 height 46
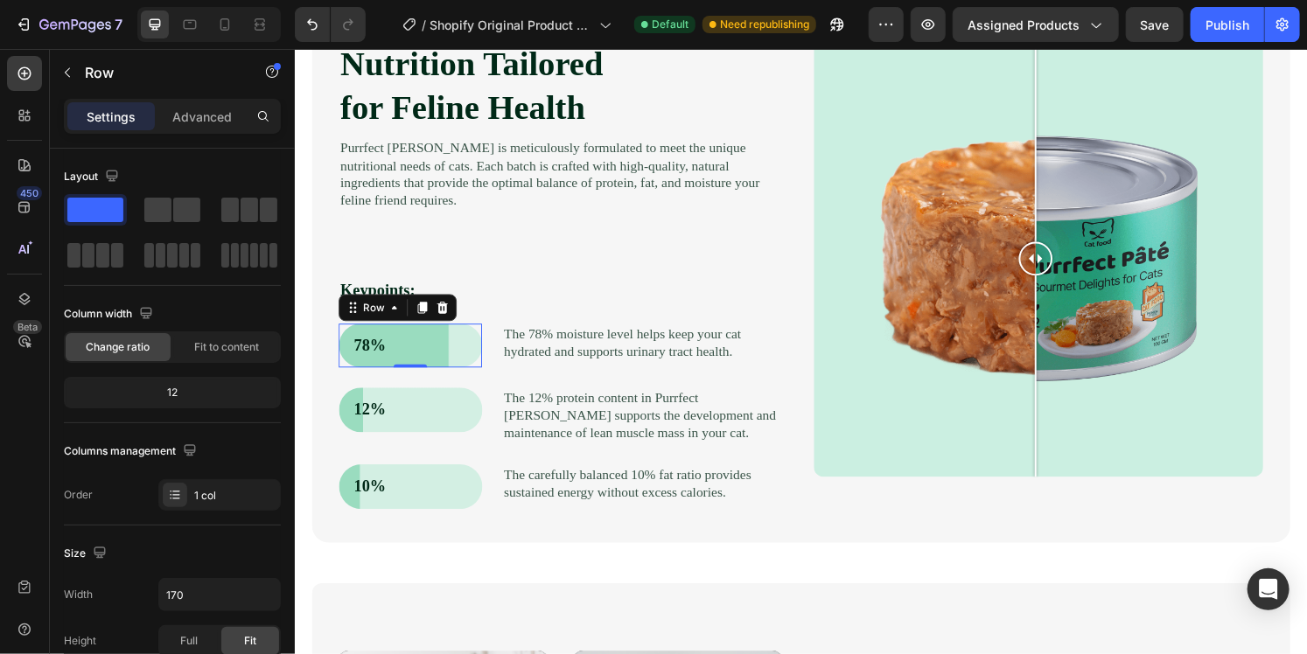
click at [464, 352] on div "78% Text Block Row 0" at bounding box center [413, 357] width 149 height 46
click at [464, 334] on div "78% Text Block Row 0" at bounding box center [413, 357] width 149 height 46
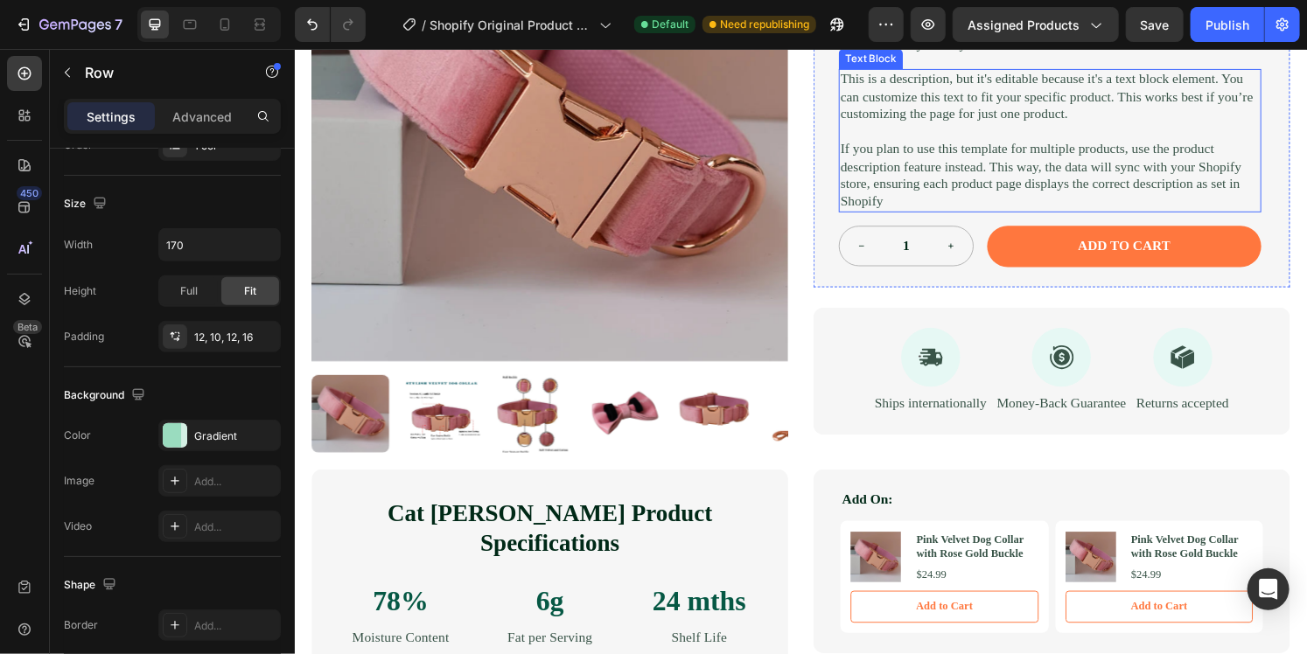
scroll to position [160, 0]
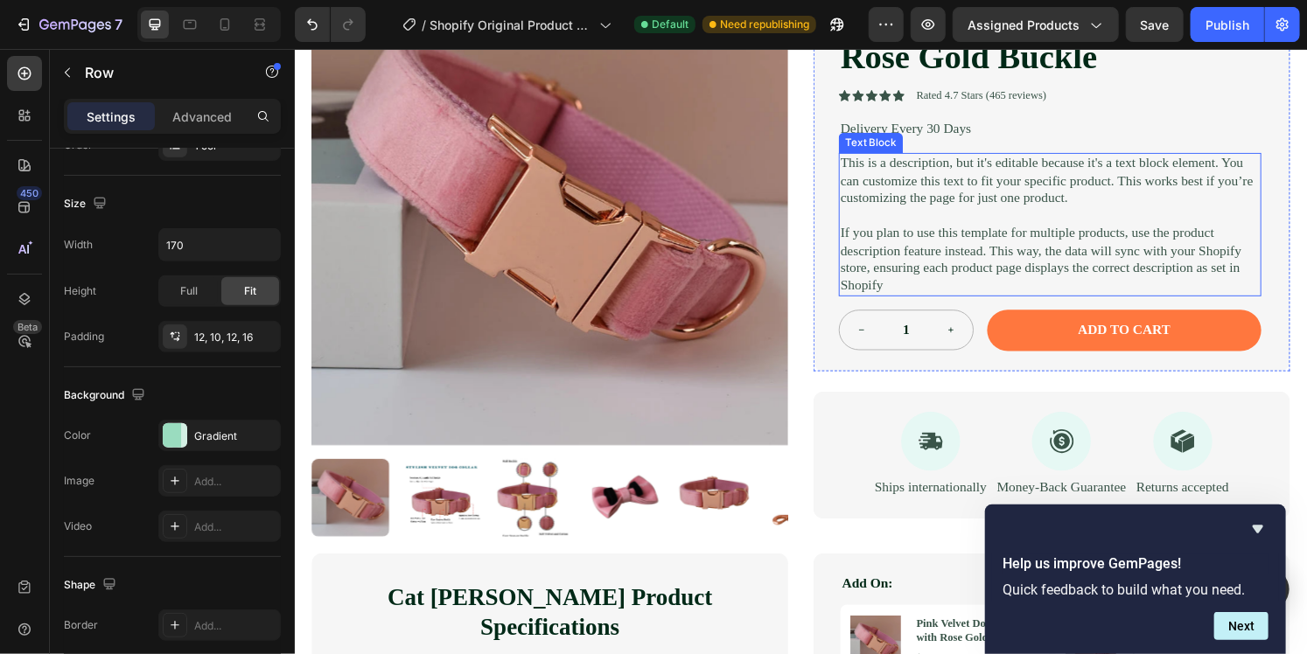
click at [894, 202] on p "This is a description, but it's editable because it's a text block element. You…" at bounding box center [1077, 186] width 435 height 54
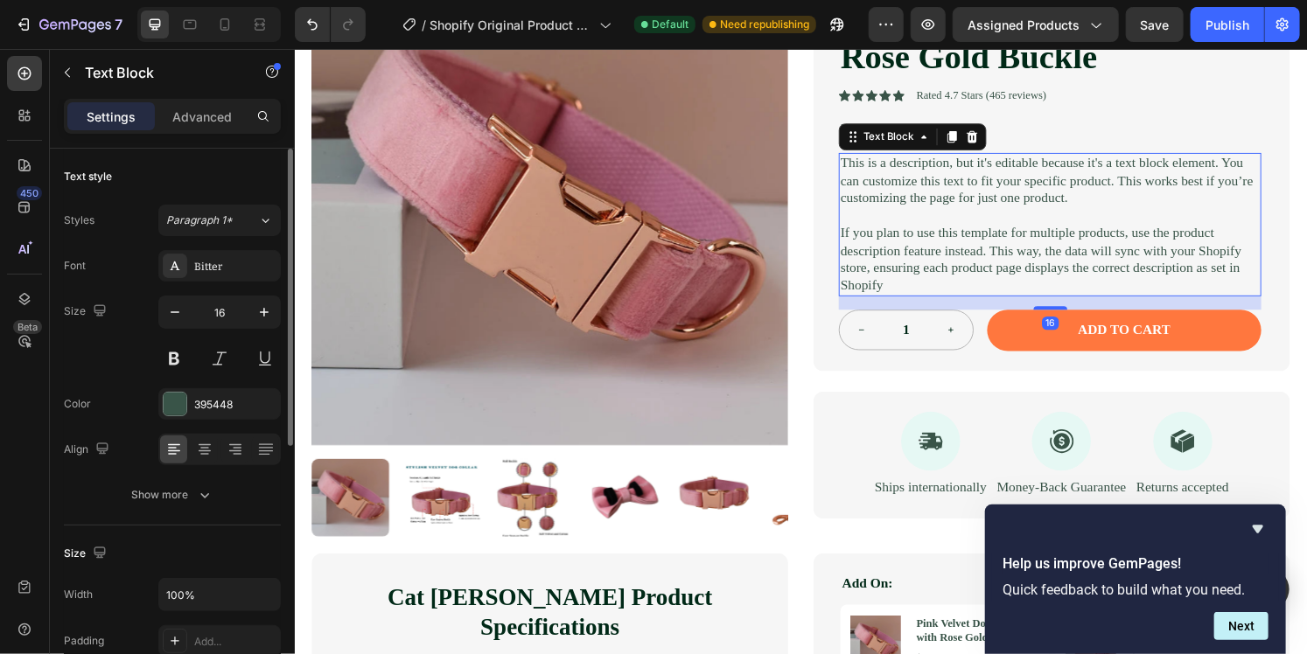
scroll to position [0, 0]
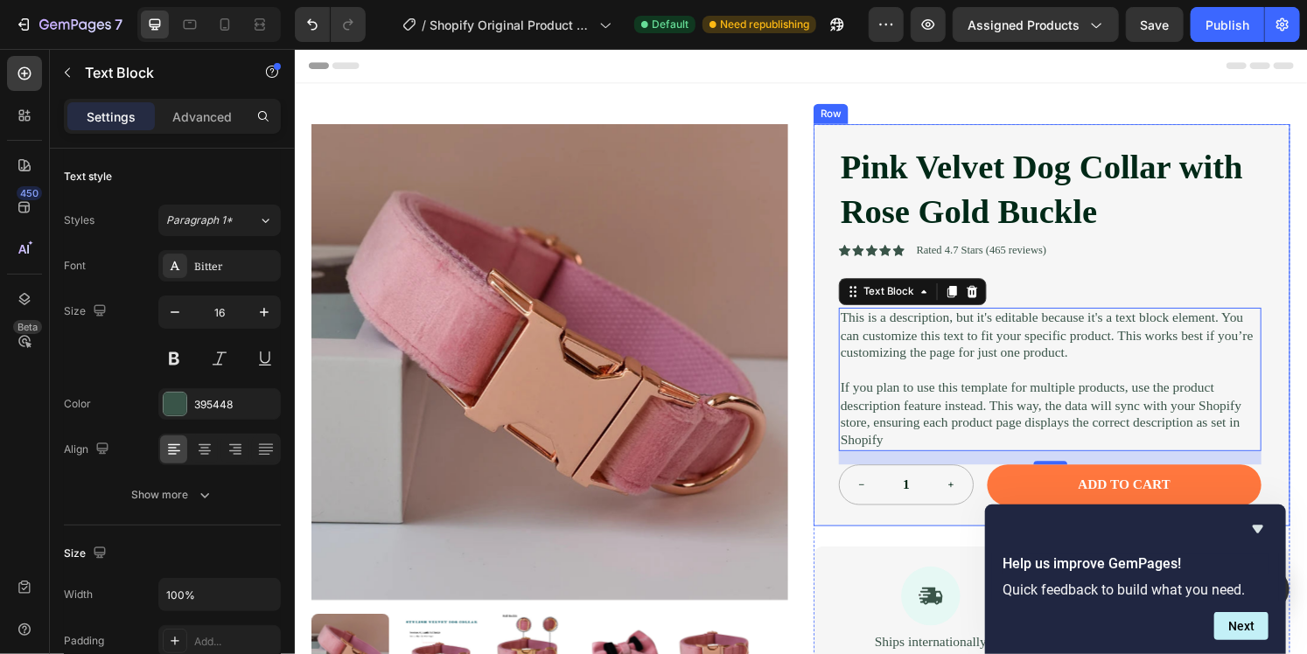
click at [1099, 270] on div "Pink Velvet Dog Collar with Rose Gold Buckle Product Title Icon Icon Icon Icon …" at bounding box center [1077, 335] width 438 height 375
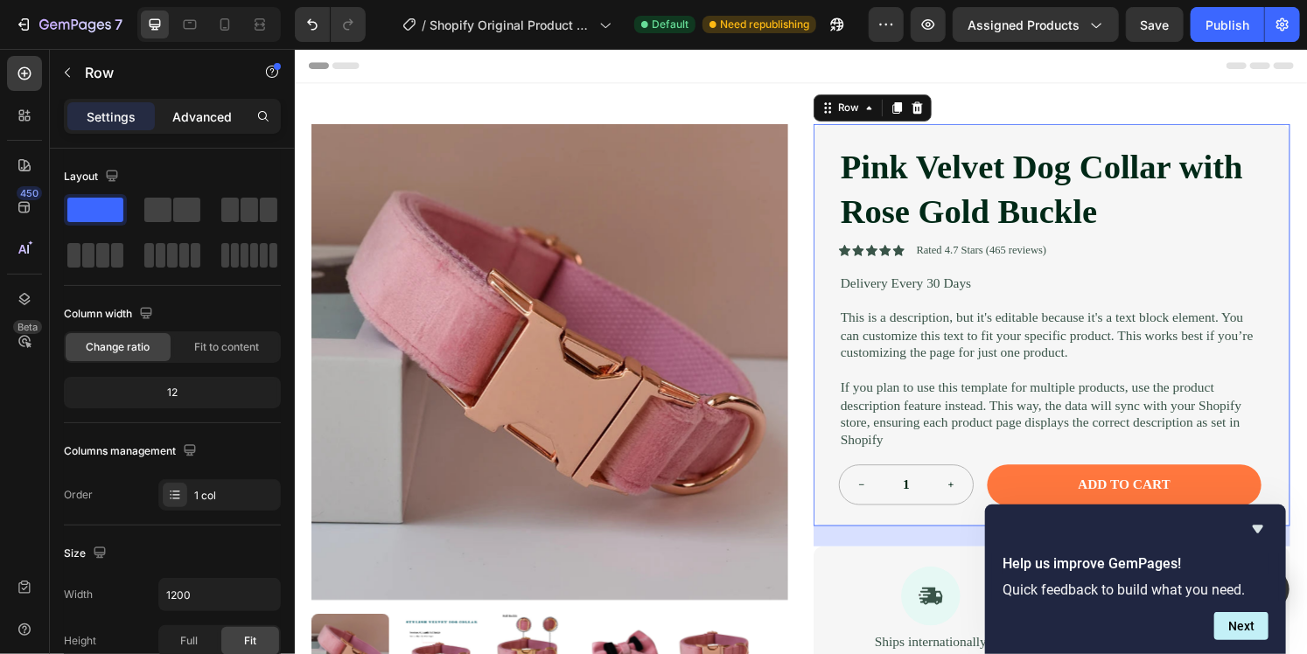
click at [189, 114] on p "Advanced" at bounding box center [201, 117] width 59 height 18
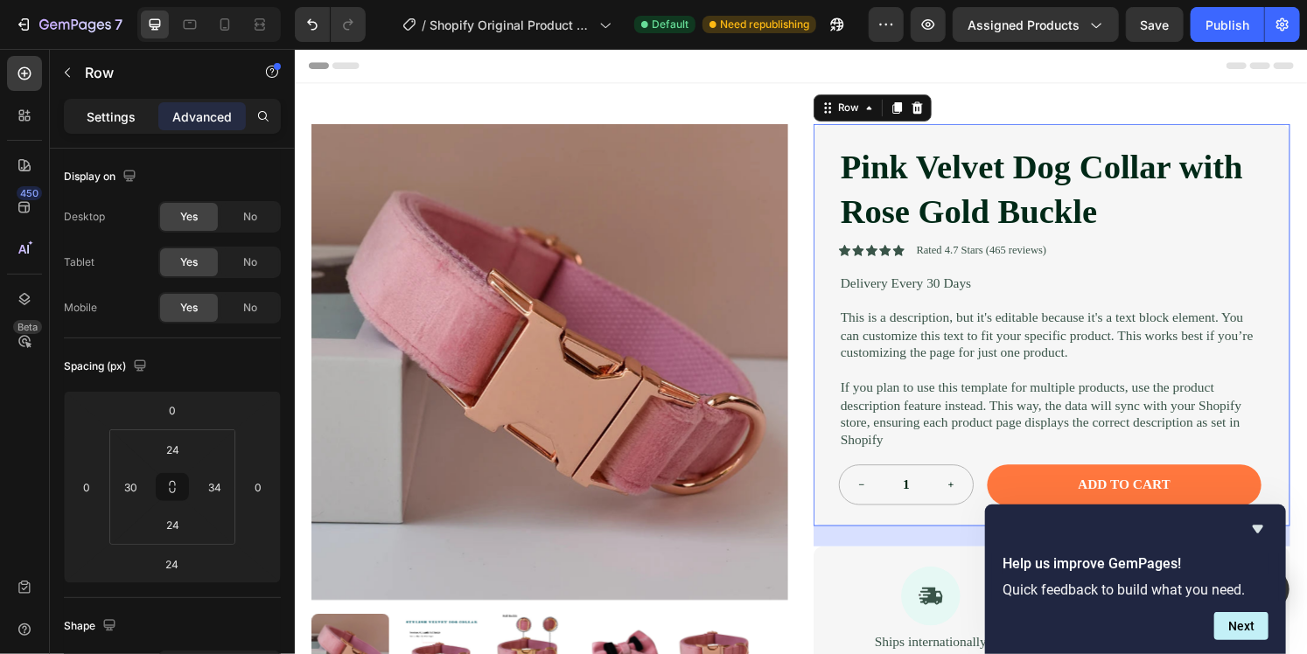
click at [131, 118] on p "Settings" at bounding box center [111, 117] width 49 height 18
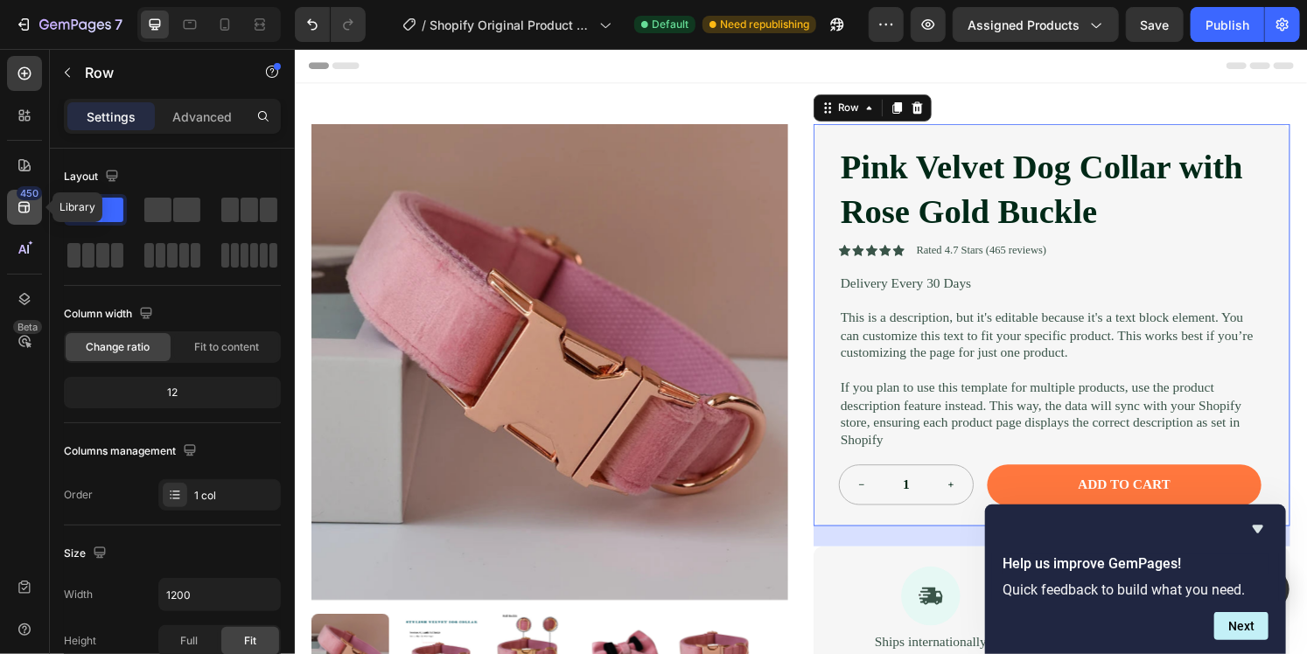
click at [20, 212] on icon at bounding box center [23, 207] width 11 height 11
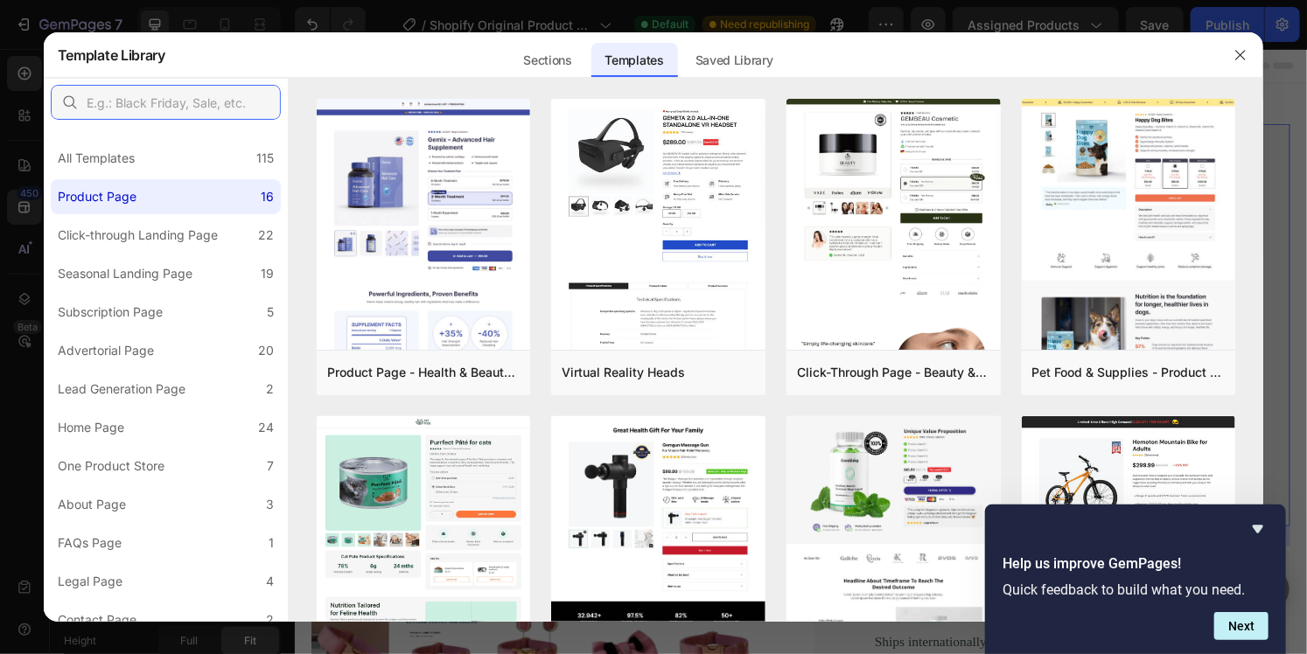
click at [149, 108] on input "text" at bounding box center [166, 102] width 230 height 35
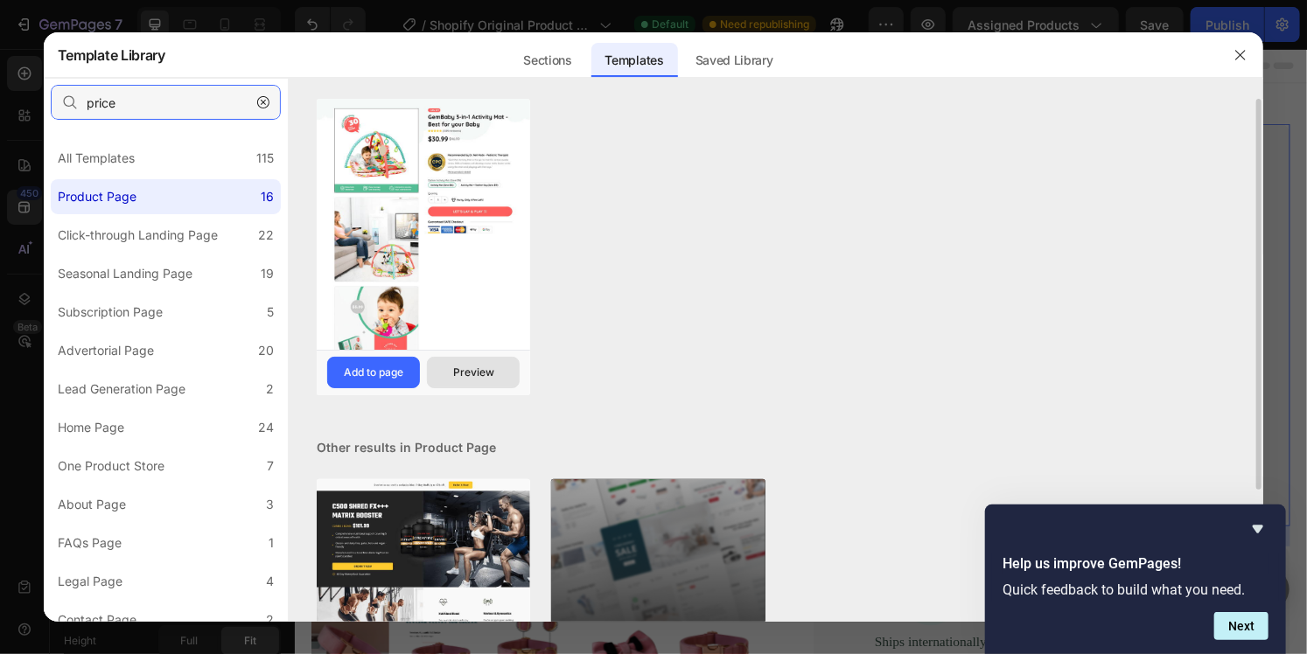
type input "price"
click at [473, 370] on div "Preview" at bounding box center [473, 373] width 41 height 16
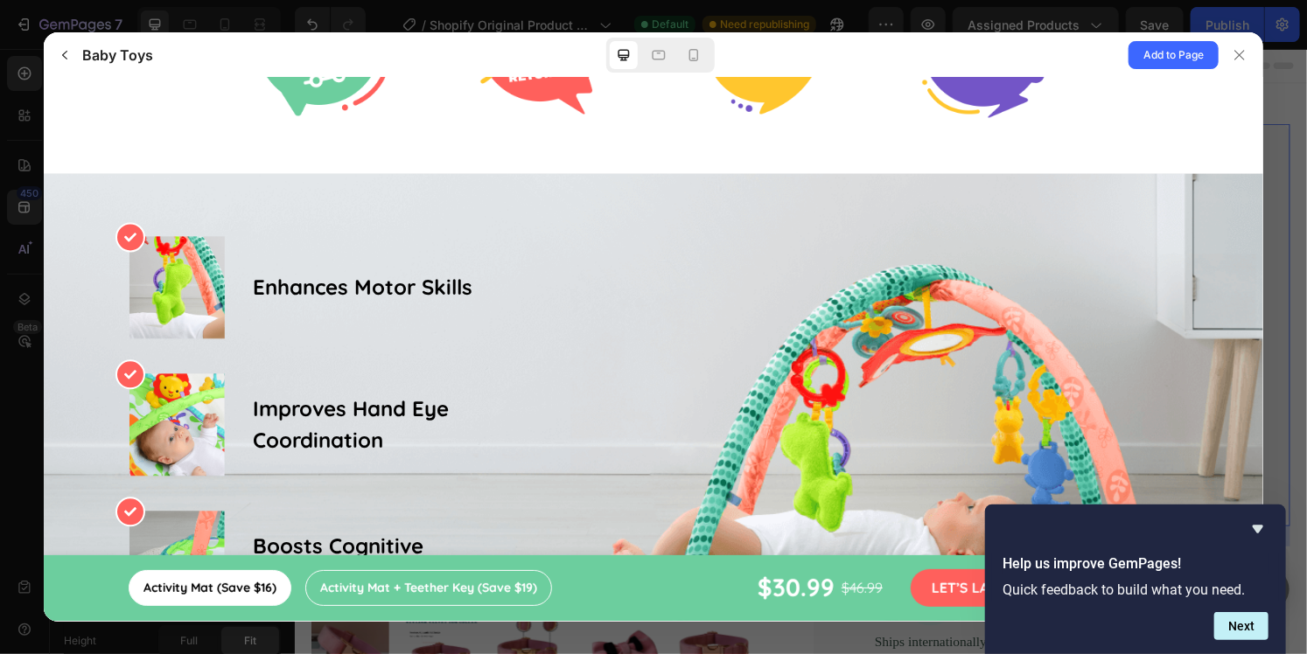
scroll to position [2099, 0]
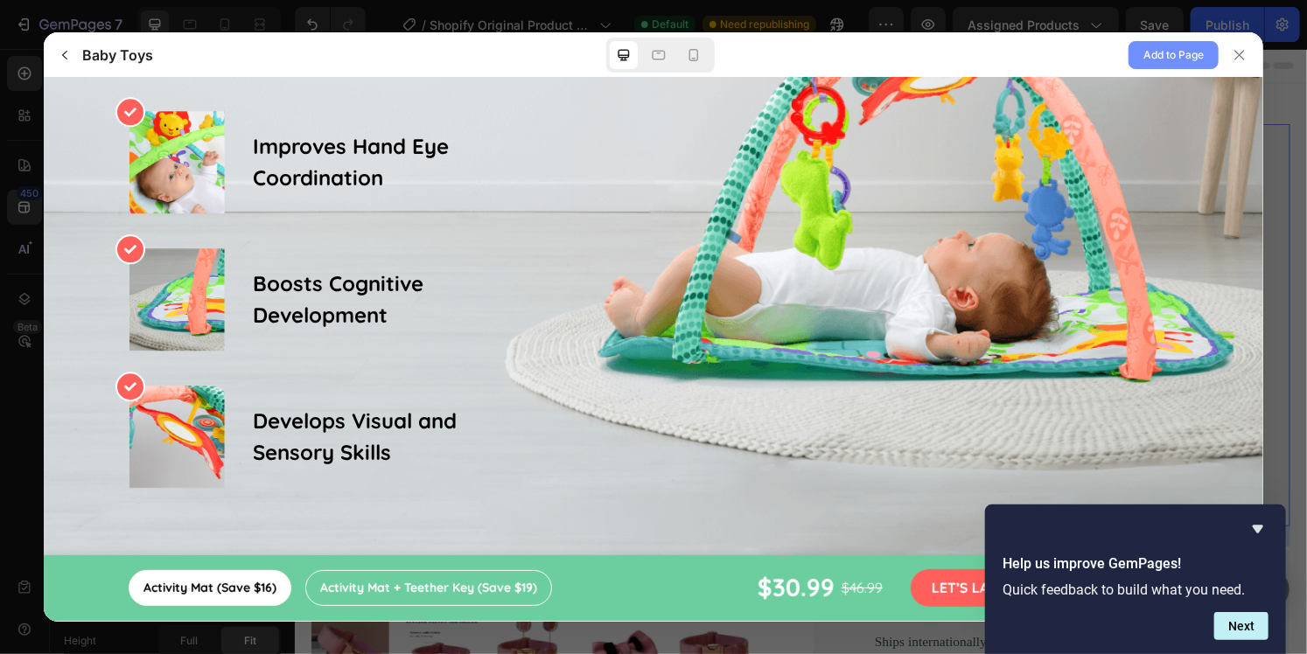
click at [1189, 56] on span "Add to Page" at bounding box center [1173, 55] width 60 height 21
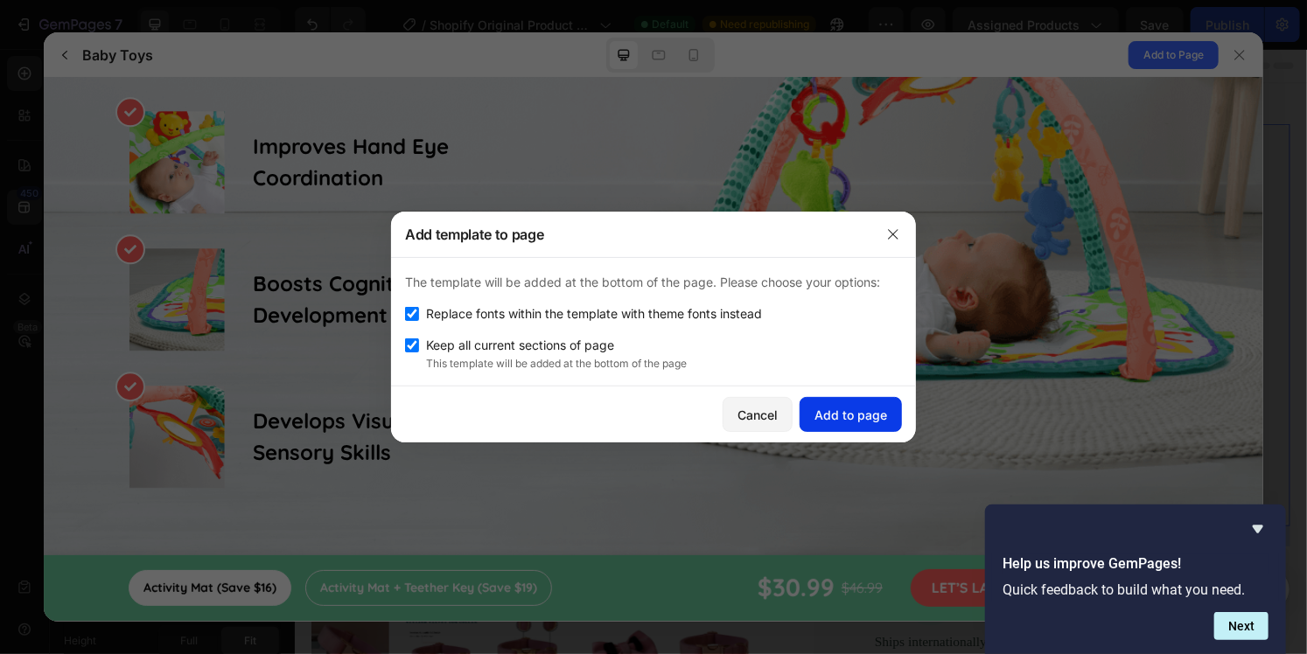
click at [827, 416] on div "Add to page" at bounding box center [850, 415] width 73 height 18
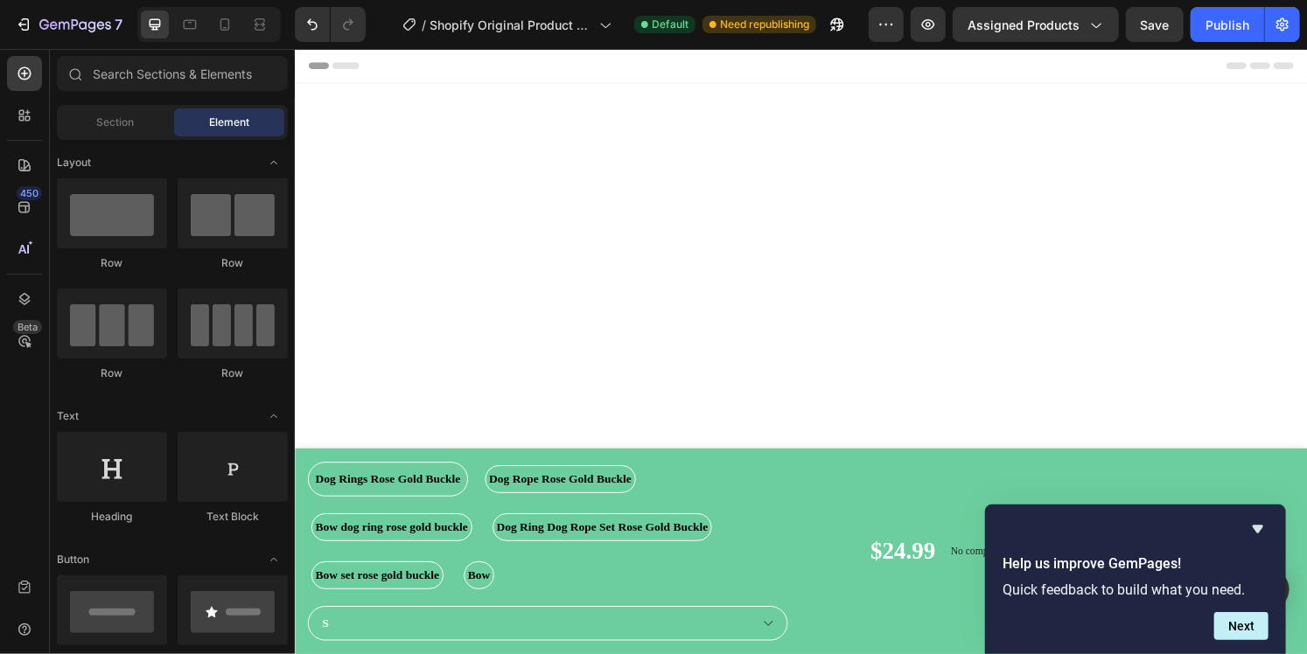
scroll to position [2541, 0]
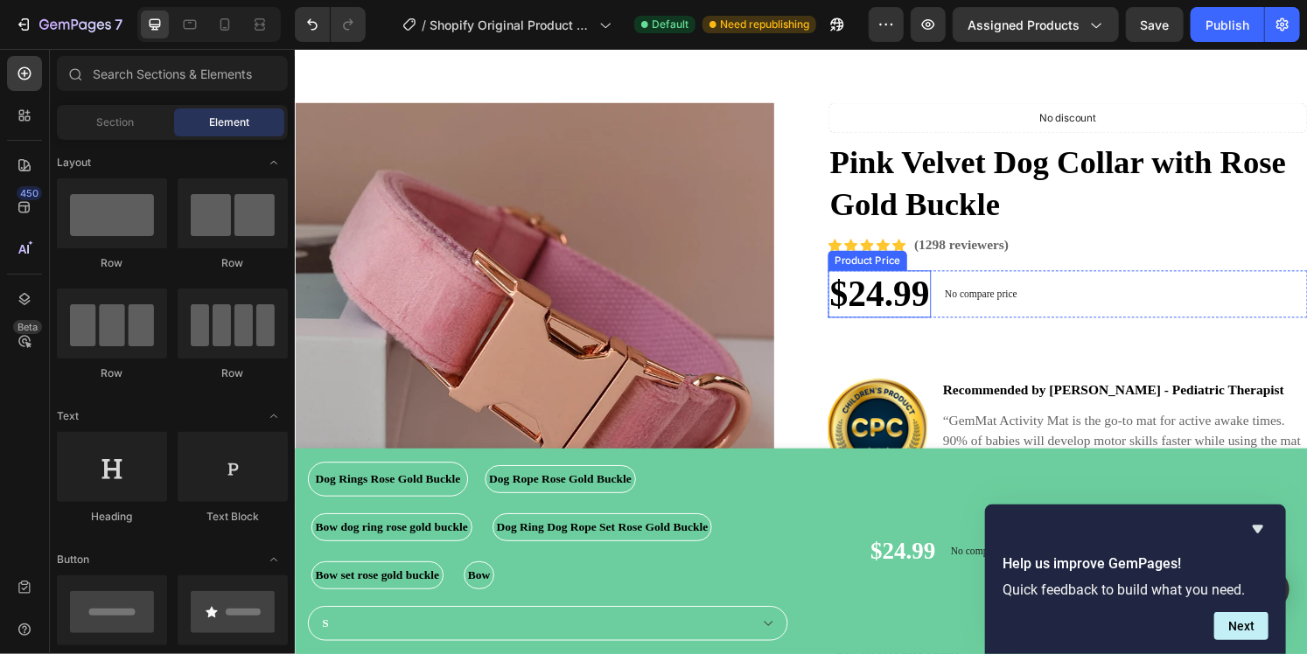
radio input "false"
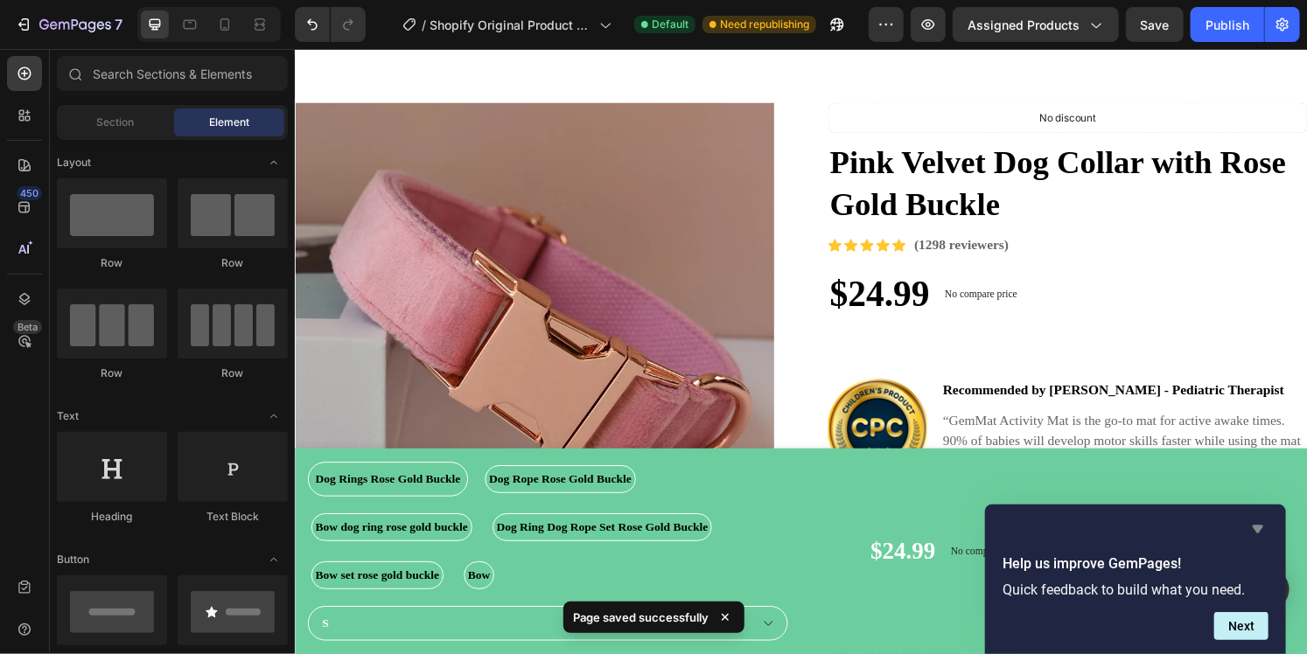
click at [1258, 526] on icon "Hide survey" at bounding box center [1257, 530] width 10 height 8
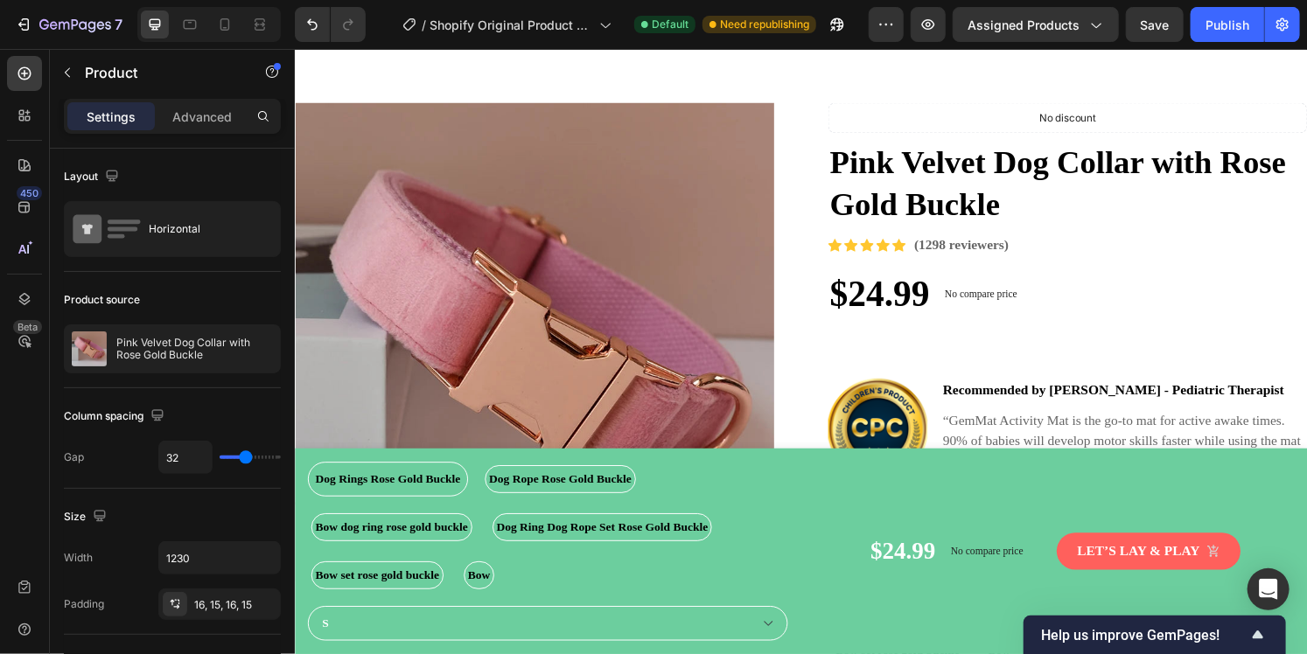
click at [924, 516] on div "$24.99 Product Price Product Price No compare price Product Price Row Let’s lay…" at bounding box center [1082, 570] width 498 height 185
click at [819, 589] on div "Dog Rings Rose Gold Buckle Dog Rings Rose Gold Buckle Dog Rings Rose Gold Buckl…" at bounding box center [818, 570] width 1049 height 213
click at [1235, 499] on div "$24.99 Product Price Product Price No compare price Product Price Row Let’s lay…" at bounding box center [1082, 570] width 498 height 185
click at [706, 492] on div "Dog Rings Rose Gold Buckle Dog Rings Rose Gold Buckle Dog Rings Rose Gold Buckl…" at bounding box center [556, 546] width 498 height 136
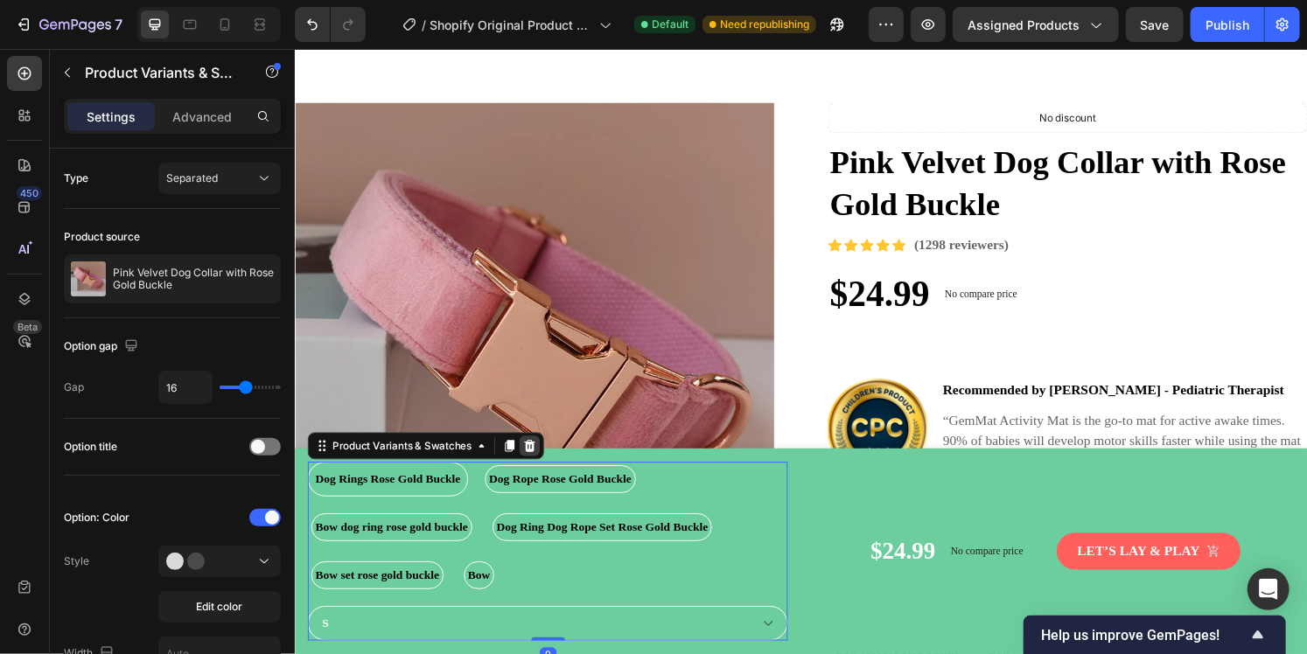
click at [544, 460] on icon at bounding box center [537, 461] width 14 height 14
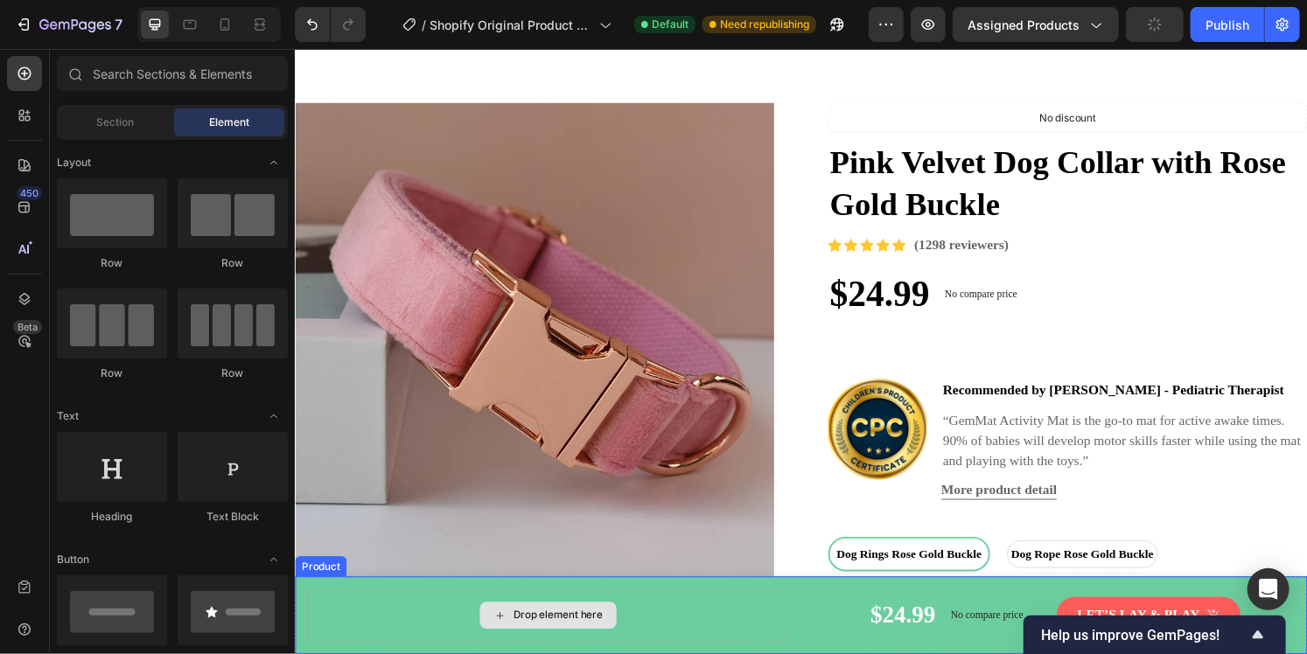
click at [702, 614] on div "Drop element here" at bounding box center [556, 636] width 498 height 52
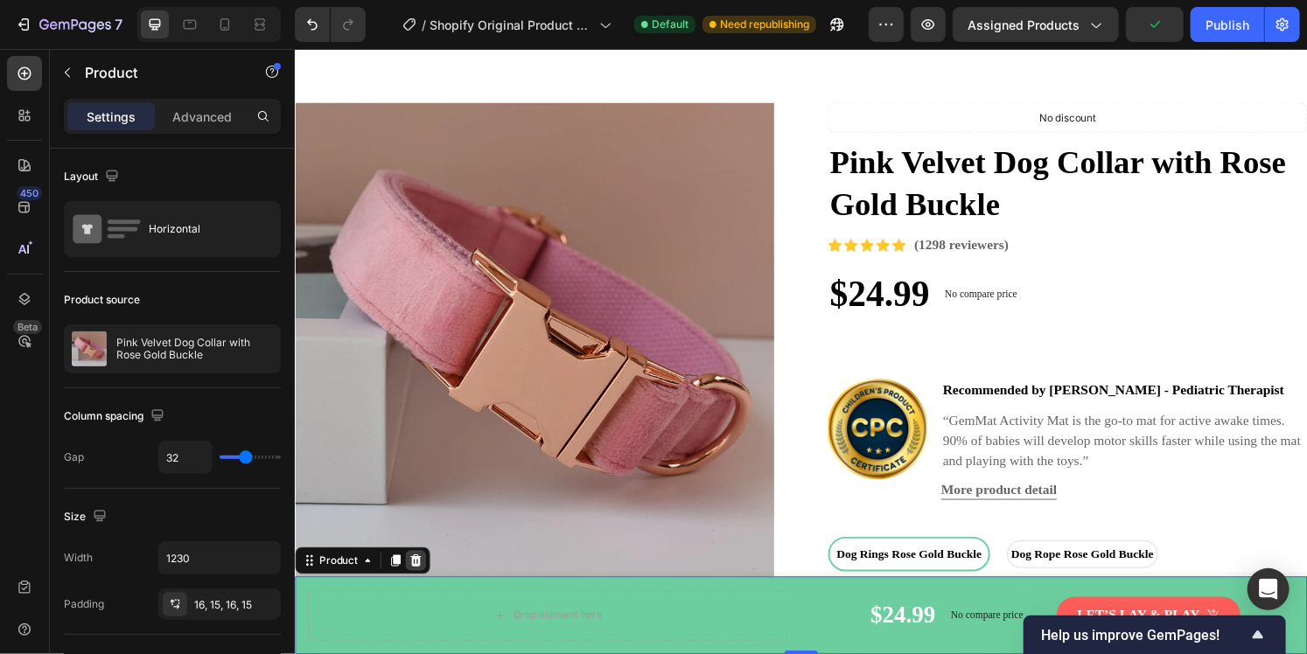
click at [416, 577] on icon at bounding box center [419, 580] width 11 height 12
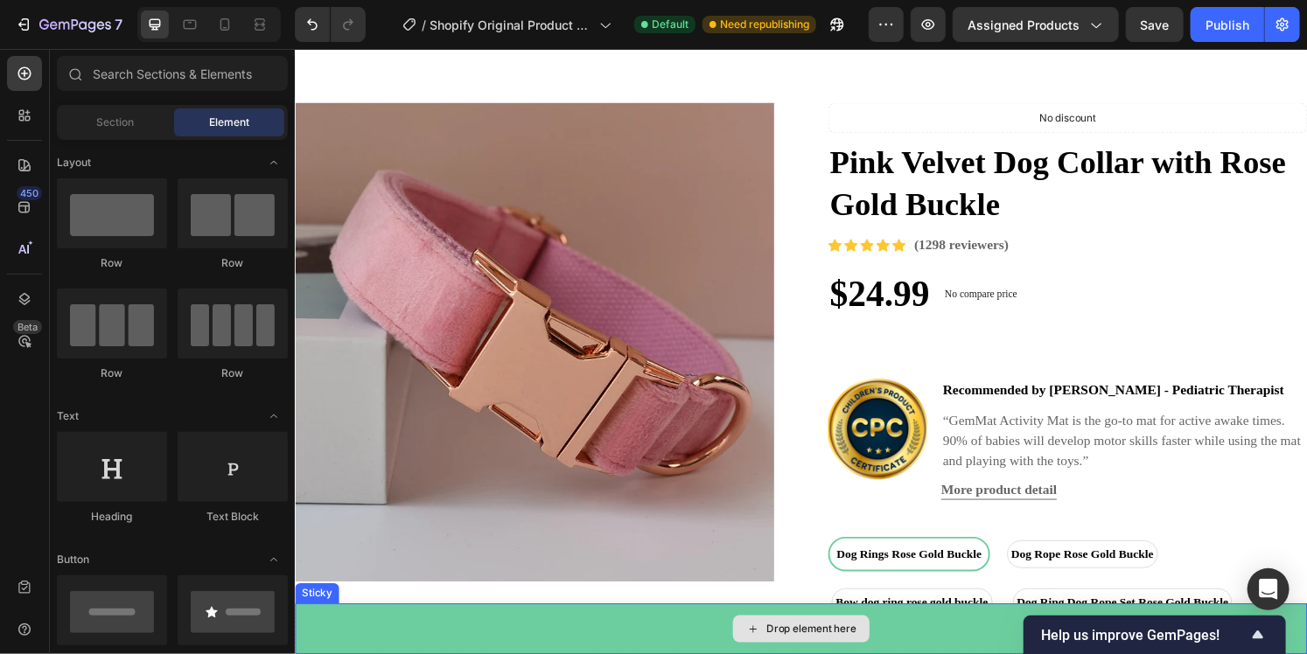
click at [645, 653] on div "Drop element here" at bounding box center [818, 650] width 1049 height 52
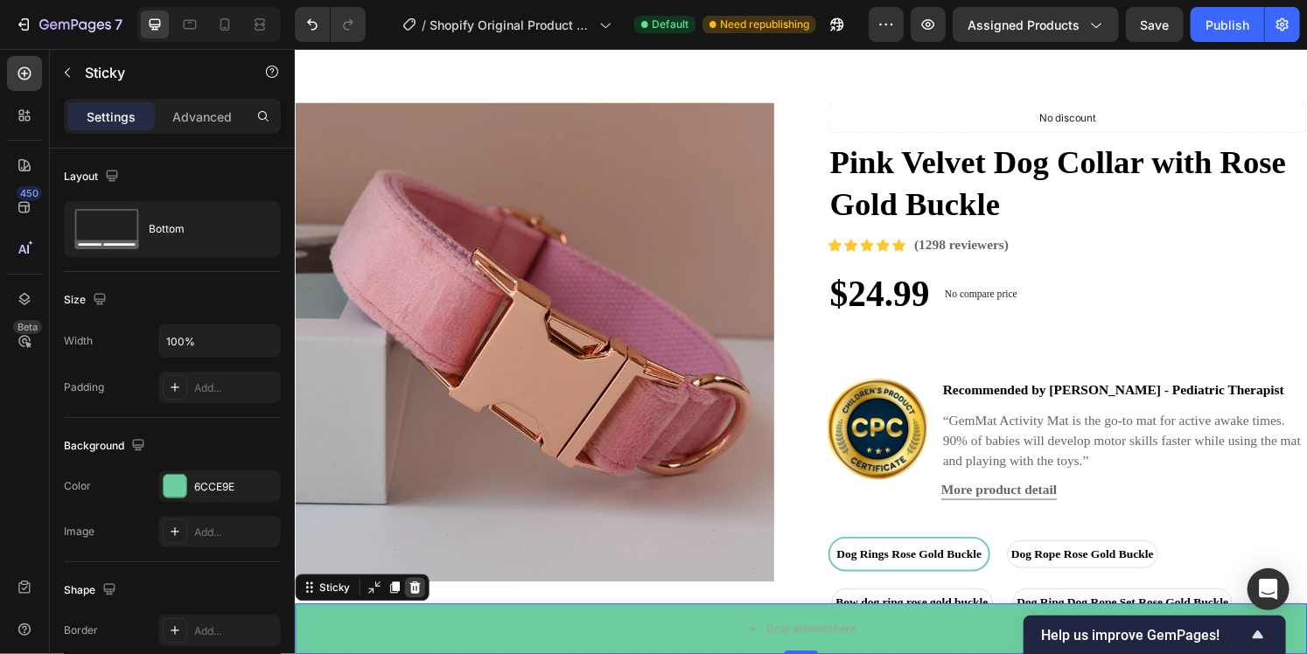
click at [418, 610] on icon at bounding box center [418, 608] width 11 height 12
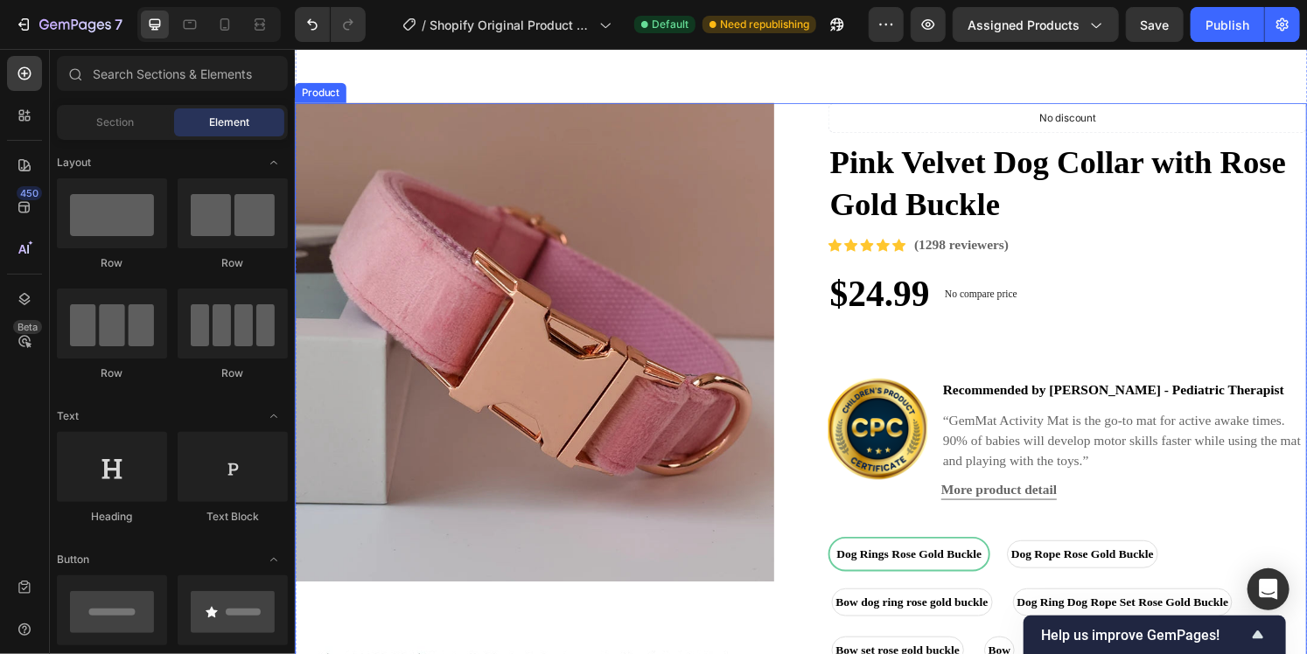
scroll to position [2716, 0]
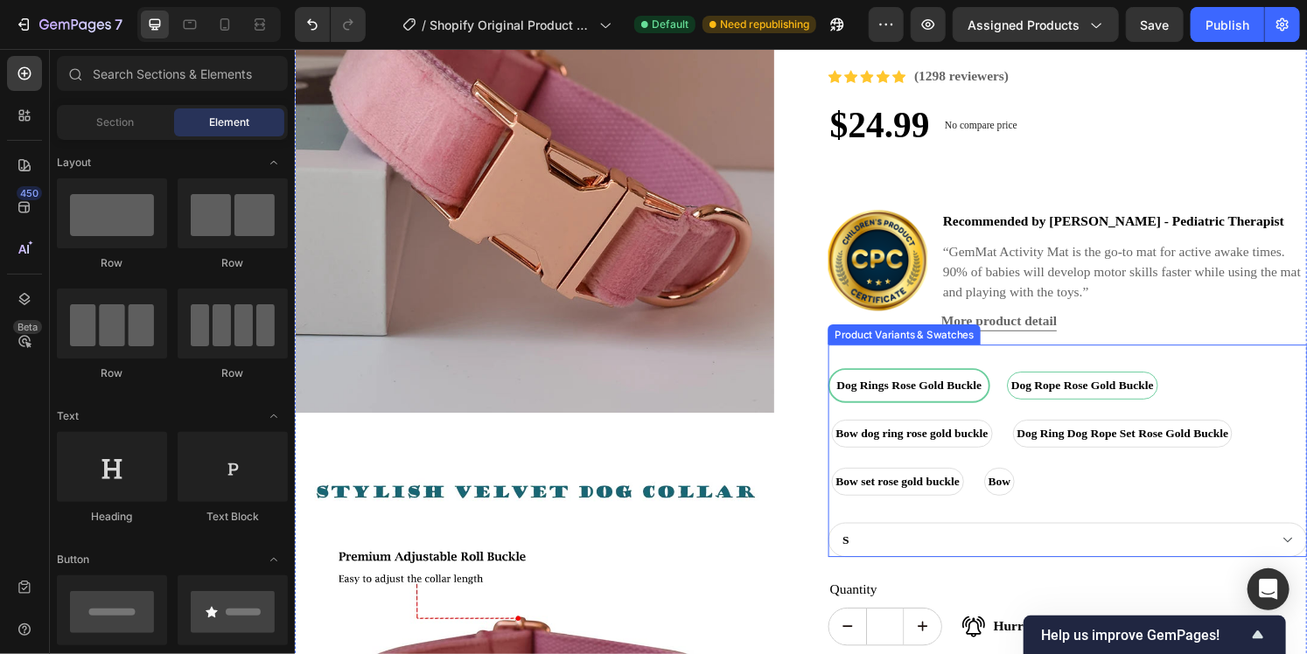
click at [1084, 400] on span "Dog Rope Rose Gold Buckle" at bounding box center [1110, 398] width 155 height 18
click at [1028, 380] on input "Dog Rope Rose Gold Buckle Dog Rope Rose Gold Buckle Dog Rope Rose Gold Buckle" at bounding box center [1028, 380] width 1 height 1
radio input "true"
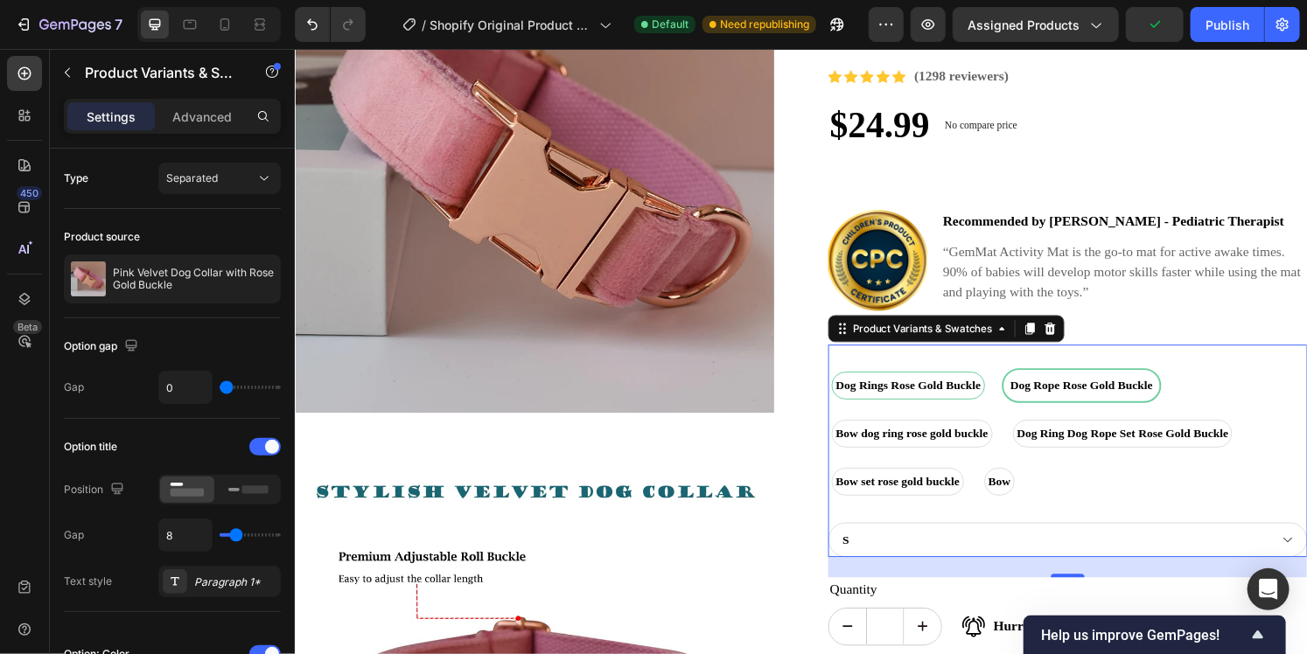
click at [951, 403] on span "Dog Rings Rose Gold Buckle" at bounding box center [929, 398] width 157 height 18
click at [847, 380] on input "Dog Rings Rose Gold Buckle Dog Rings Rose Gold Buckle Dog Rings Rose Gold Buckle" at bounding box center [846, 380] width 1 height 1
radio input "true"
click at [914, 450] on span "Bow dog ring rose gold buckle" at bounding box center [933, 448] width 165 height 18
click at [847, 430] on input "Bow dog ring rose gold buckle Bow dog ring rose gold buckle Bow dog ring rose g…" at bounding box center [846, 429] width 1 height 1
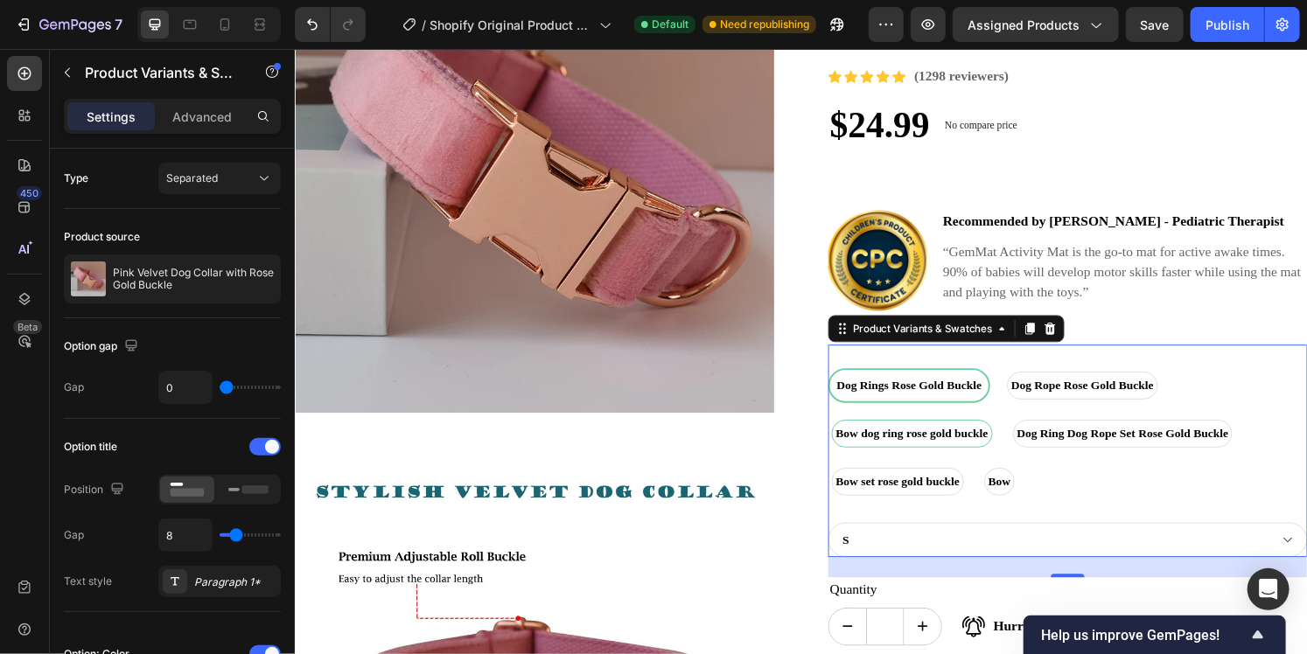
radio input "true"
click at [912, 492] on span "Bow set rose gold buckle" at bounding box center [919, 498] width 136 height 18
click at [847, 480] on input "Bow set rose gold buckle Bow set rose gold buckle Bow set rose gold buckle" at bounding box center [846, 479] width 1 height 1
radio input "true"
click at [1098, 441] on span "Dog Ring Dog Rope Set Rose Gold Buckle" at bounding box center [1152, 448] width 227 height 18
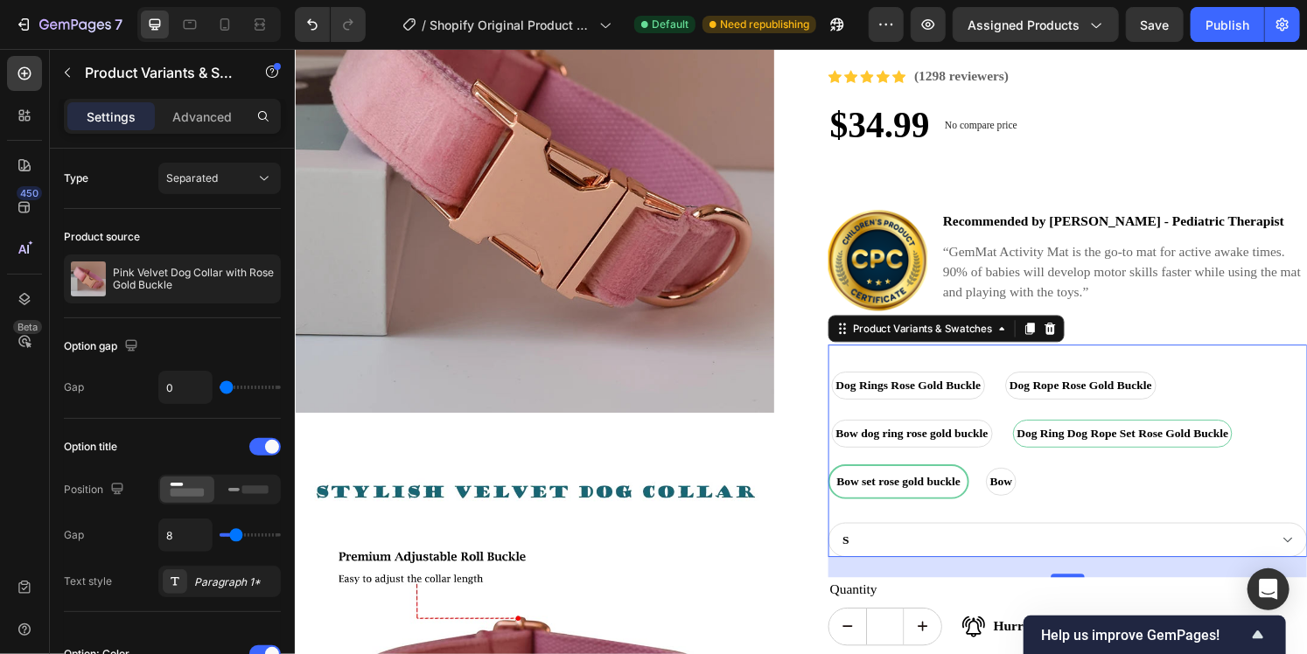
click at [1035, 430] on input "Dog Ring Dog Rope Set Rose Gold Buckle Dog Ring Dog Rope Set Rose Gold Buckle D…" at bounding box center [1034, 429] width 1 height 1
radio input "true"
click at [852, 395] on span "Dog Rings Rose Gold Buckle" at bounding box center [929, 398] width 157 height 18
click at [847, 380] on input "Dog Rings Rose Gold Buckle Dog Rings Rose Gold Buckle Dog Rings Rose Gold Buckle" at bounding box center [846, 380] width 1 height 1
radio input "true"
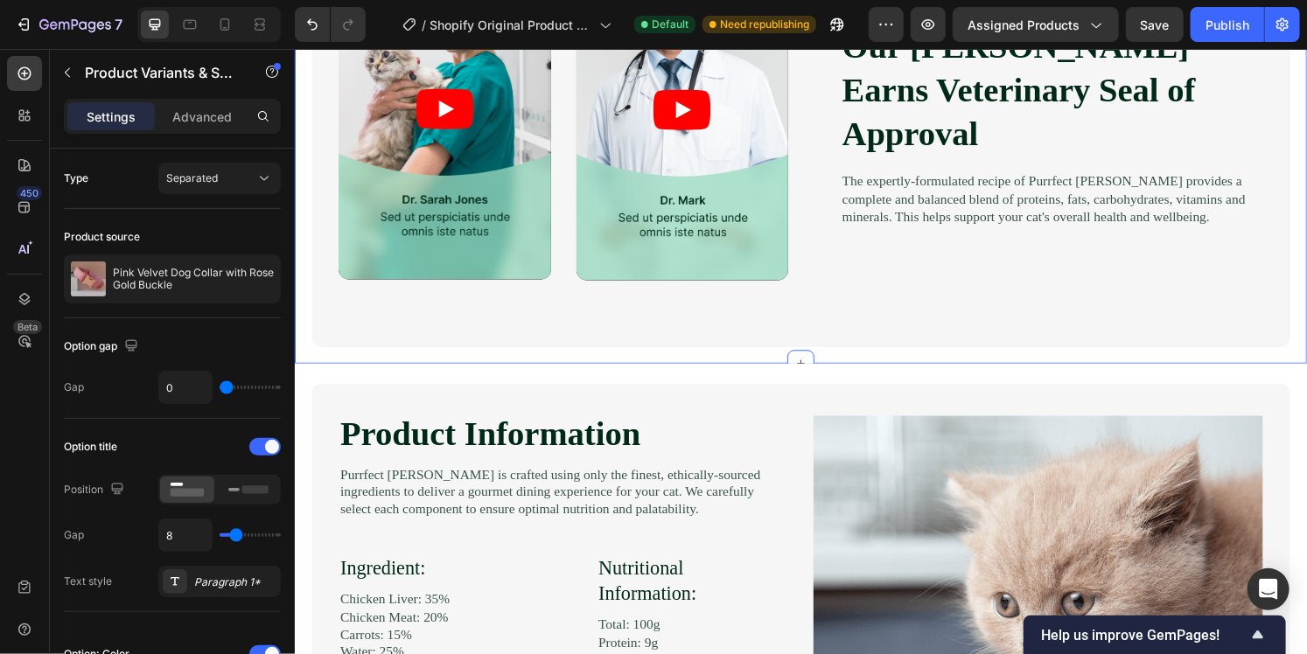
scroll to position [1742, 0]
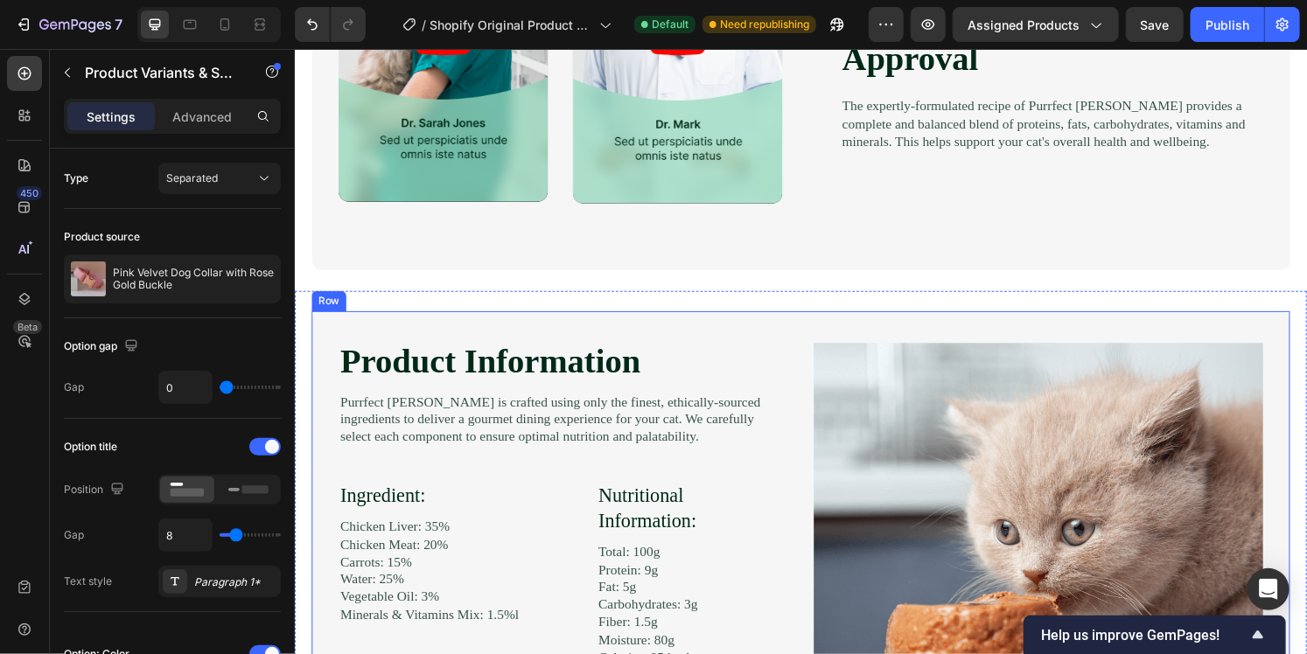
click at [817, 409] on div "Product Information Heading Image Purrfect [PERSON_NAME] is crafted using only …" at bounding box center [818, 573] width 1014 height 504
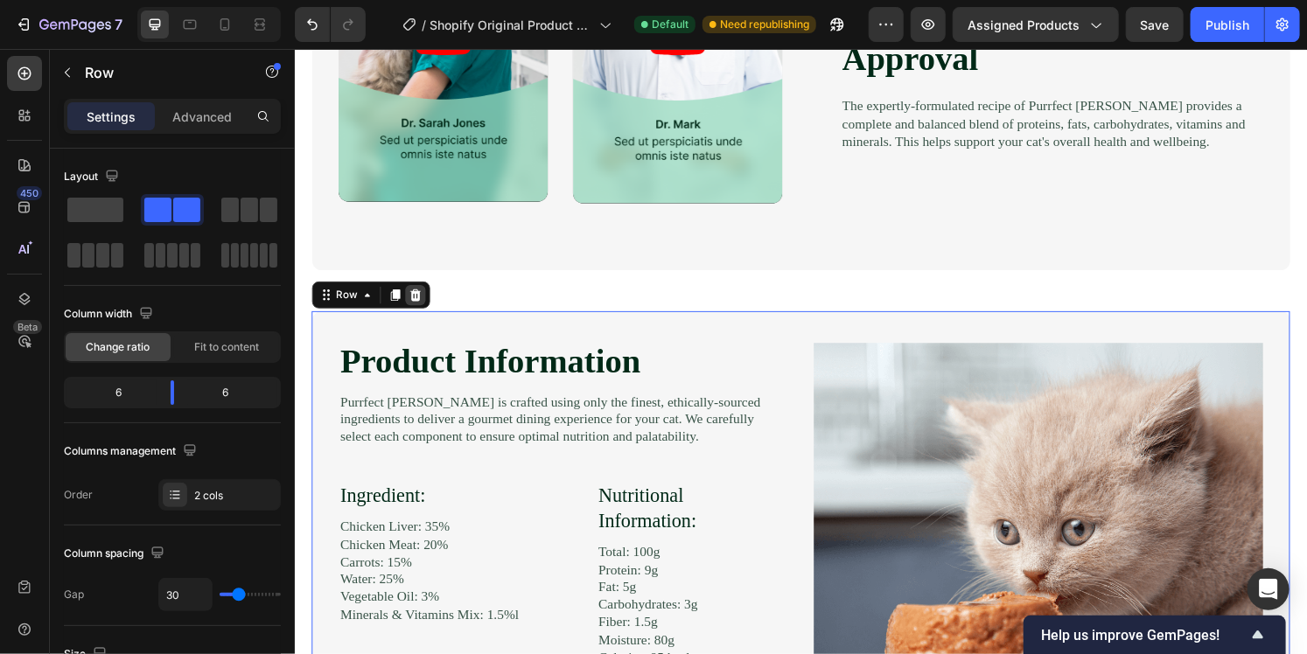
click at [422, 309] on icon at bounding box center [419, 304] width 11 height 12
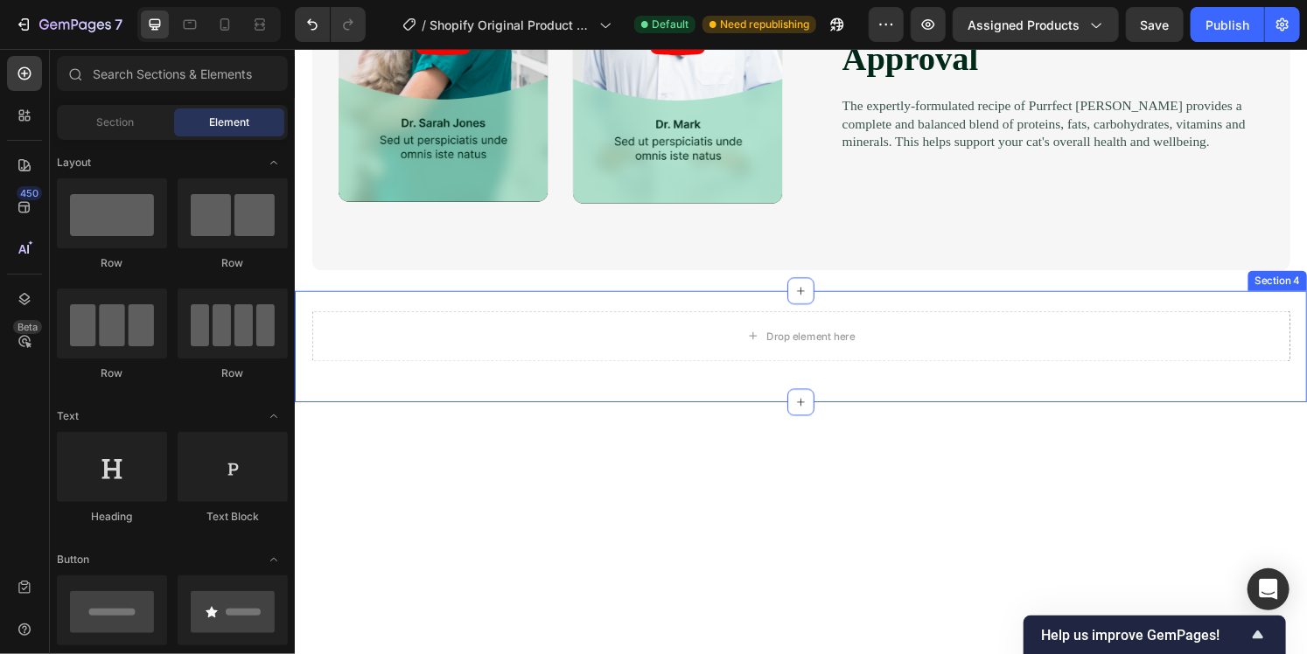
click at [637, 313] on div "Drop element here Section 4" at bounding box center [818, 357] width 1049 height 115
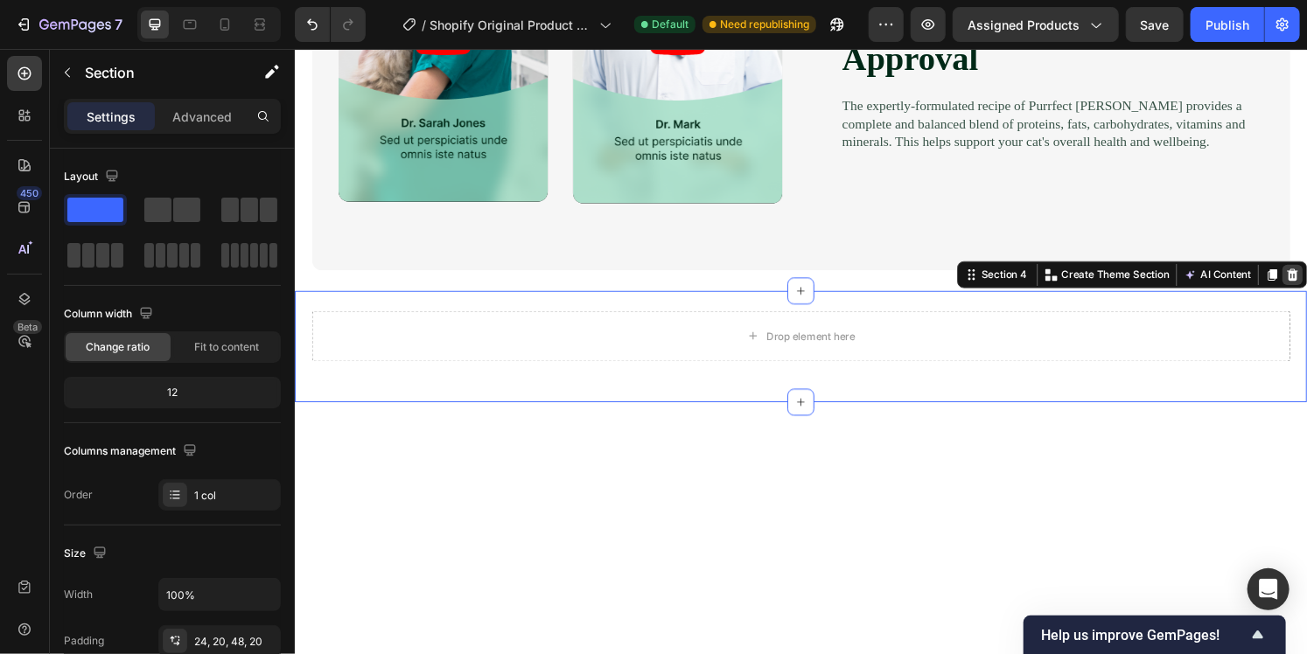
click at [1306, 282] on icon at bounding box center [1328, 283] width 11 height 12
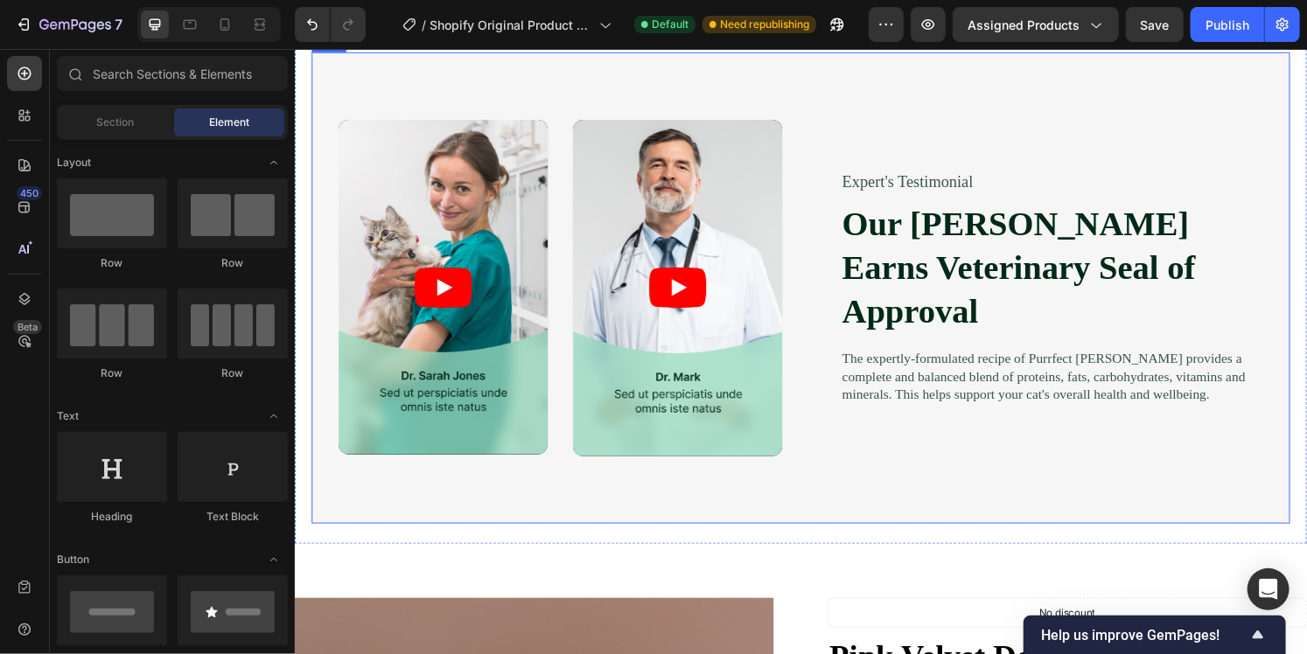
scroll to position [1217, 0]
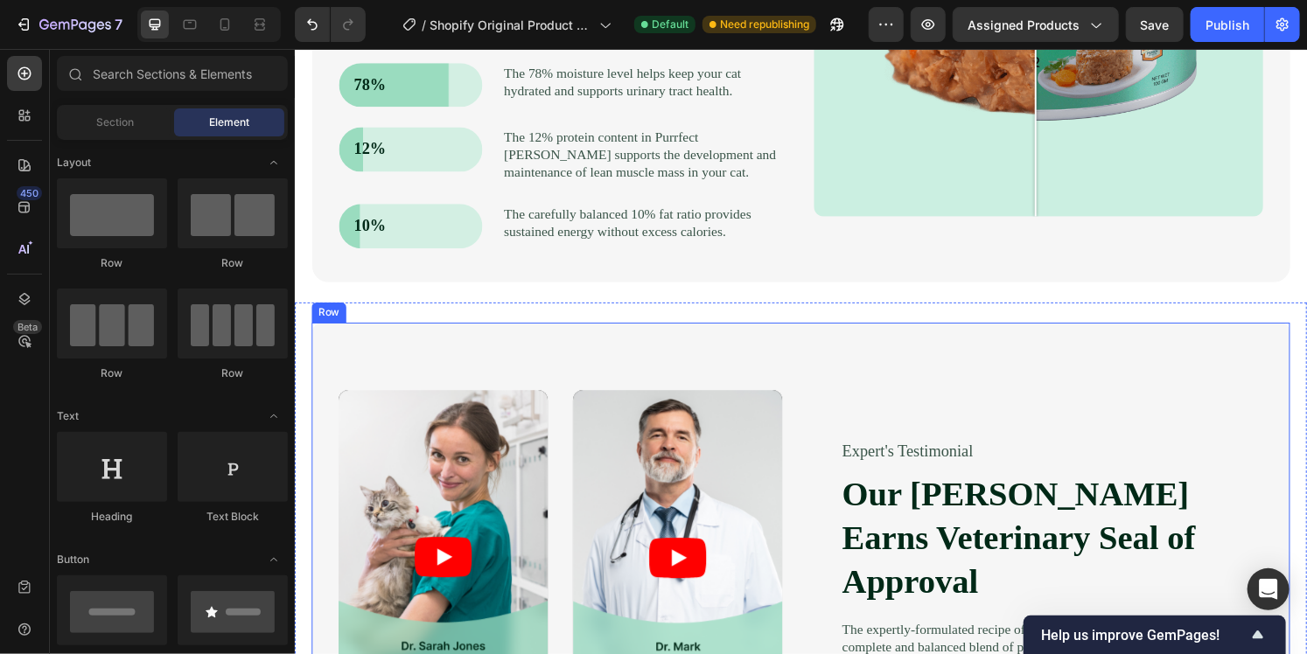
click at [868, 375] on div "Video Video Video Video Carousel Expert's Testimonial Text Block Our [PERSON_NA…" at bounding box center [818, 577] width 1014 height 489
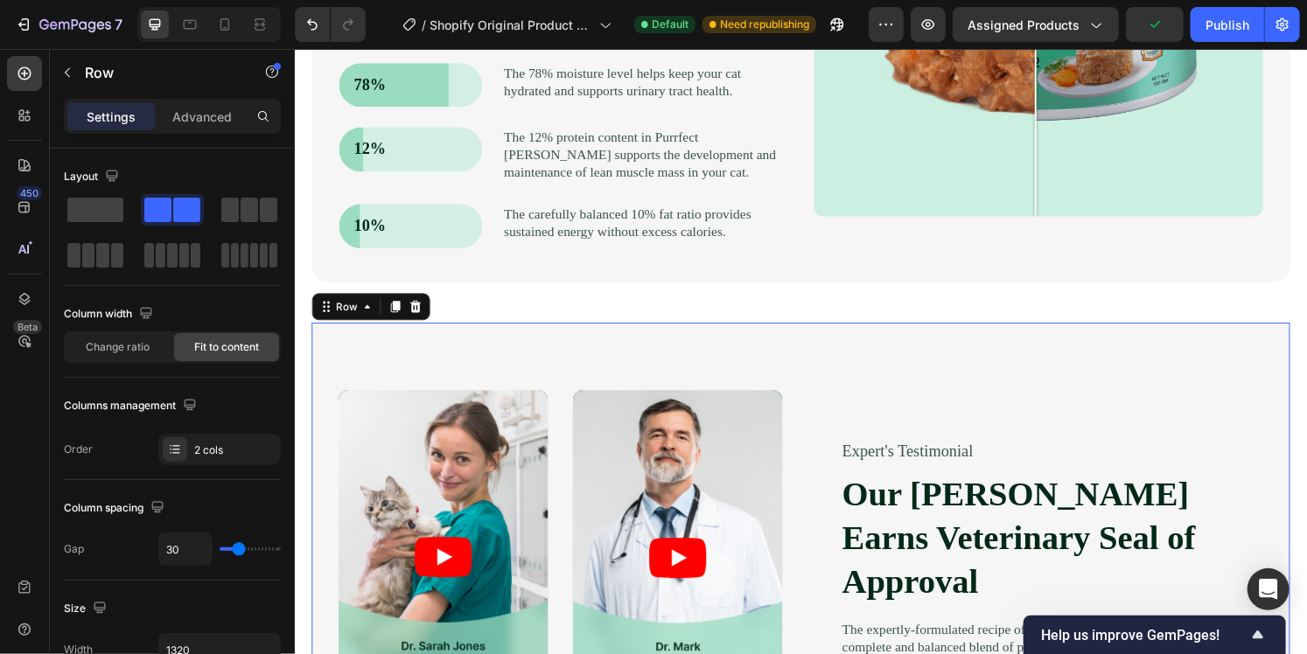
click at [898, 377] on div "Video Video Video Video Carousel Expert's Testimonial Text Block Our [PERSON_NA…" at bounding box center [818, 577] width 1014 height 489
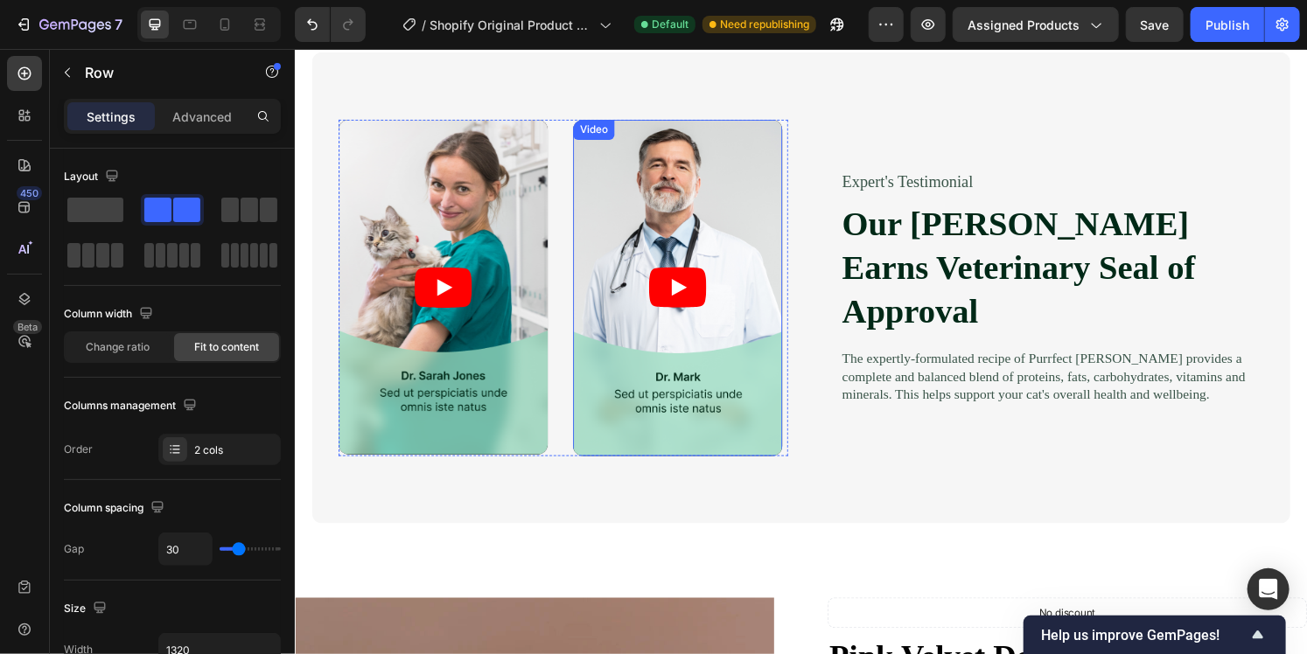
scroll to position [1392, 0]
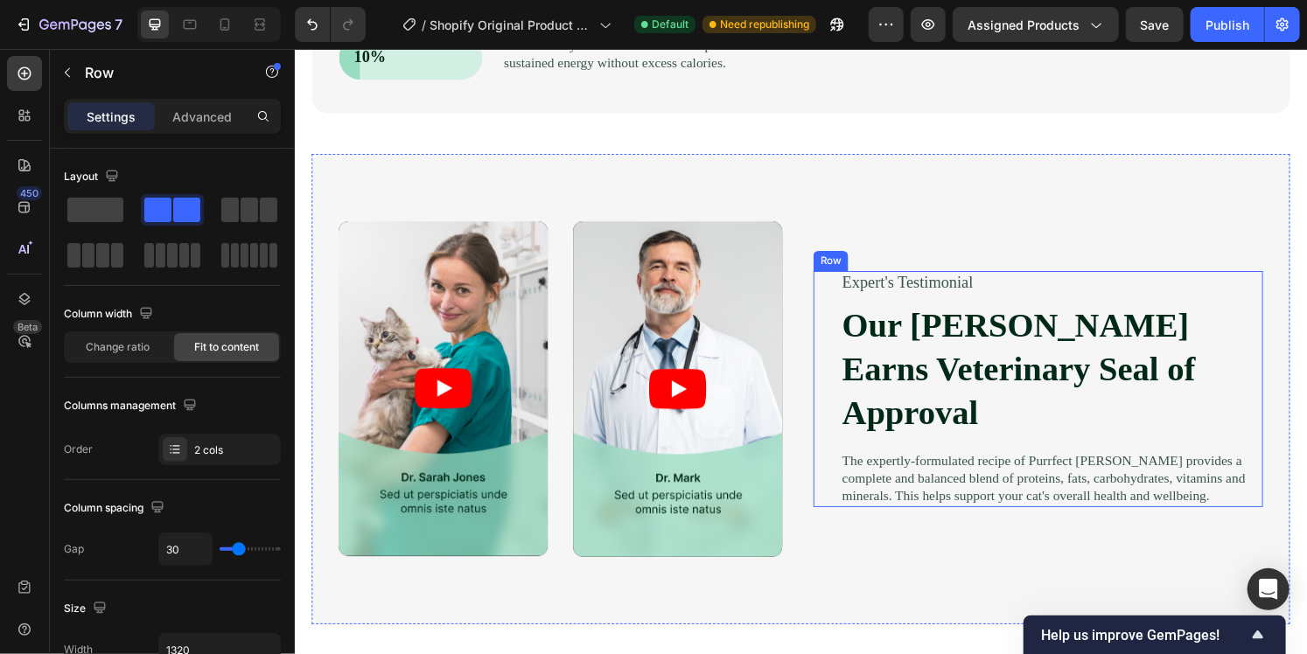
click at [1084, 315] on div "Expert's Testimonial Text Block Our [PERSON_NAME] Earns Veterinary Seal of Appr…" at bounding box center [1079, 402] width 438 height 244
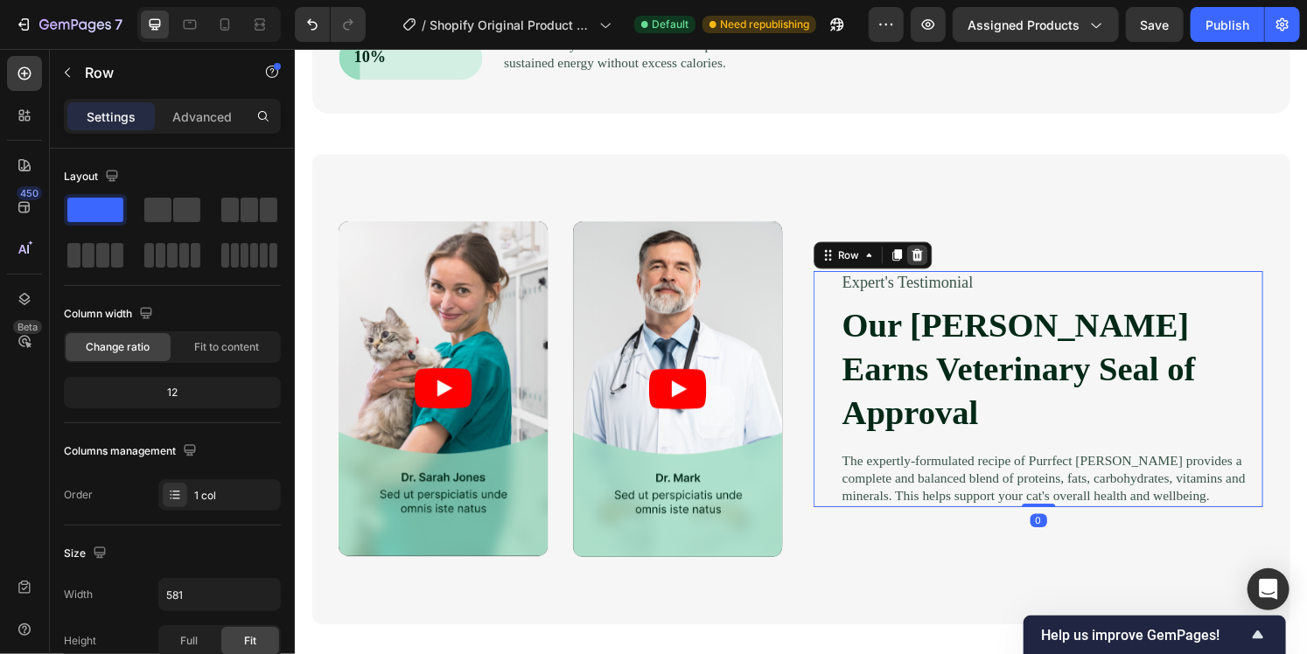
click at [932, 269] on icon at bounding box center [939, 263] width 14 height 14
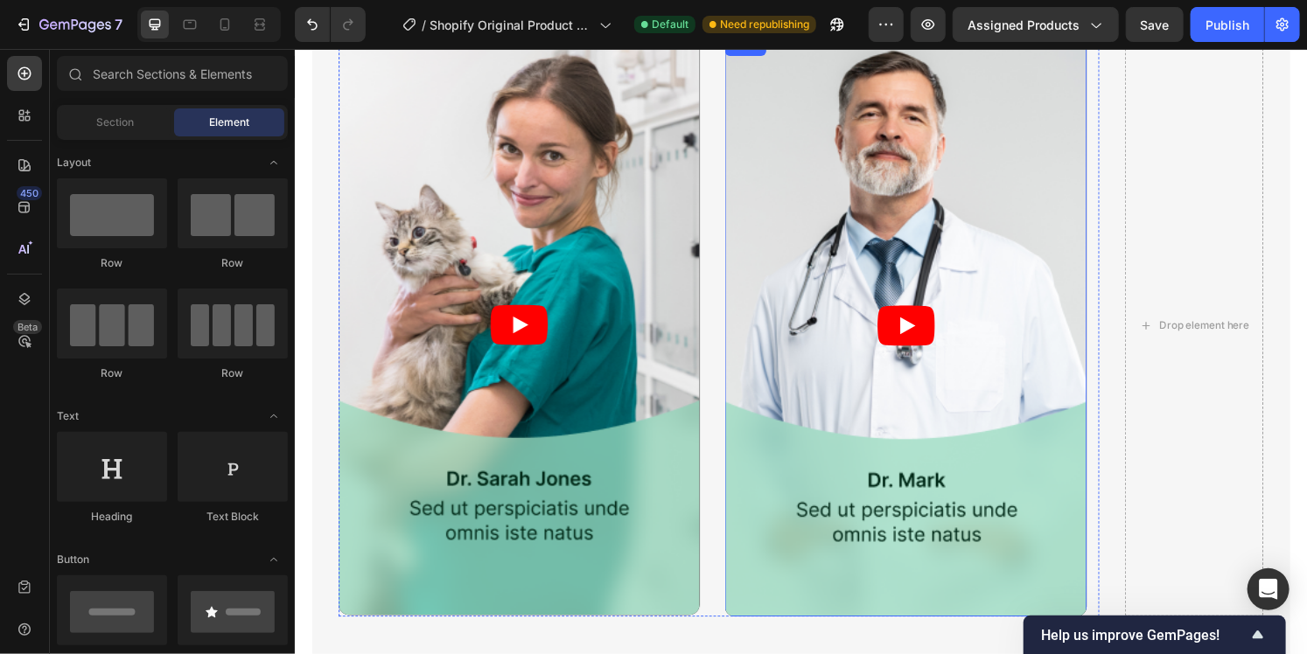
scroll to position [1655, 0]
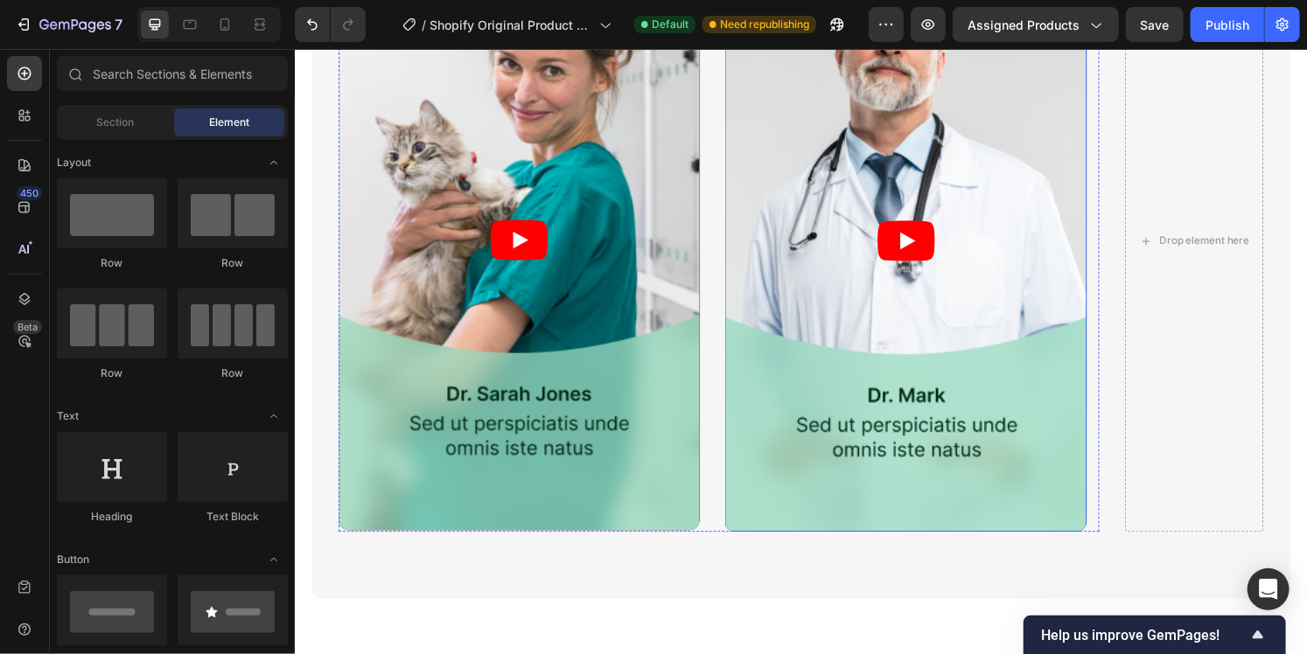
click at [1000, 350] on article at bounding box center [927, 249] width 374 height 603
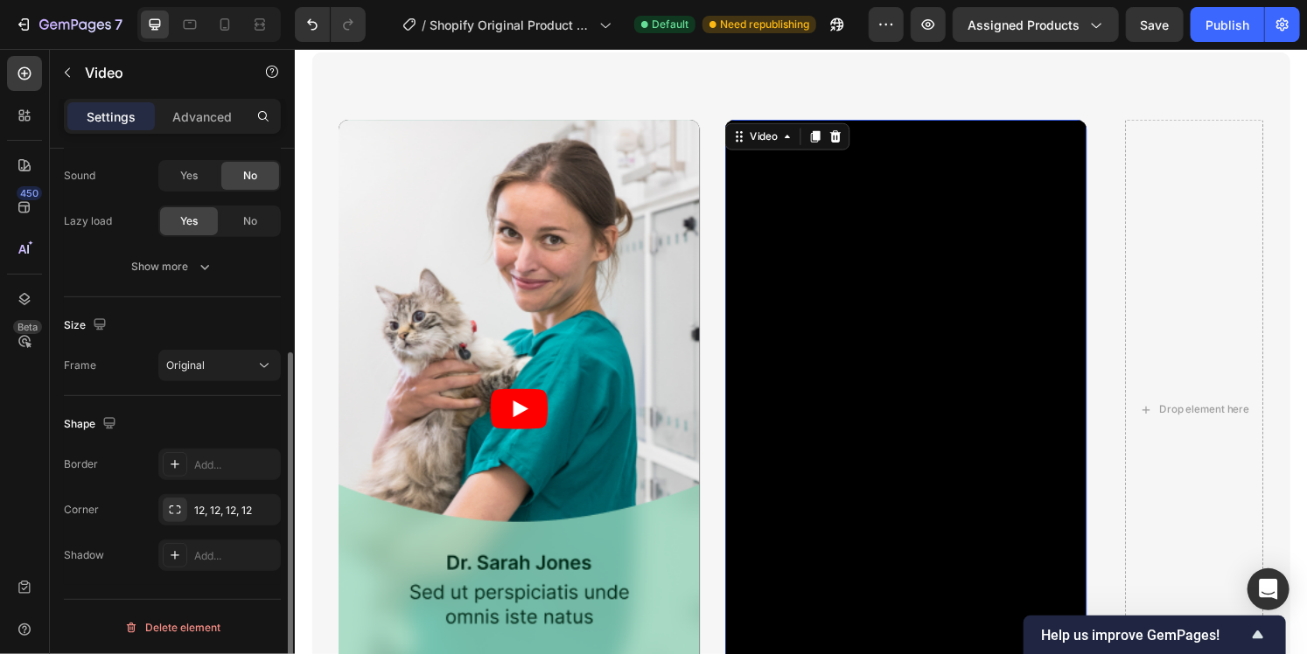
scroll to position [234, 0]
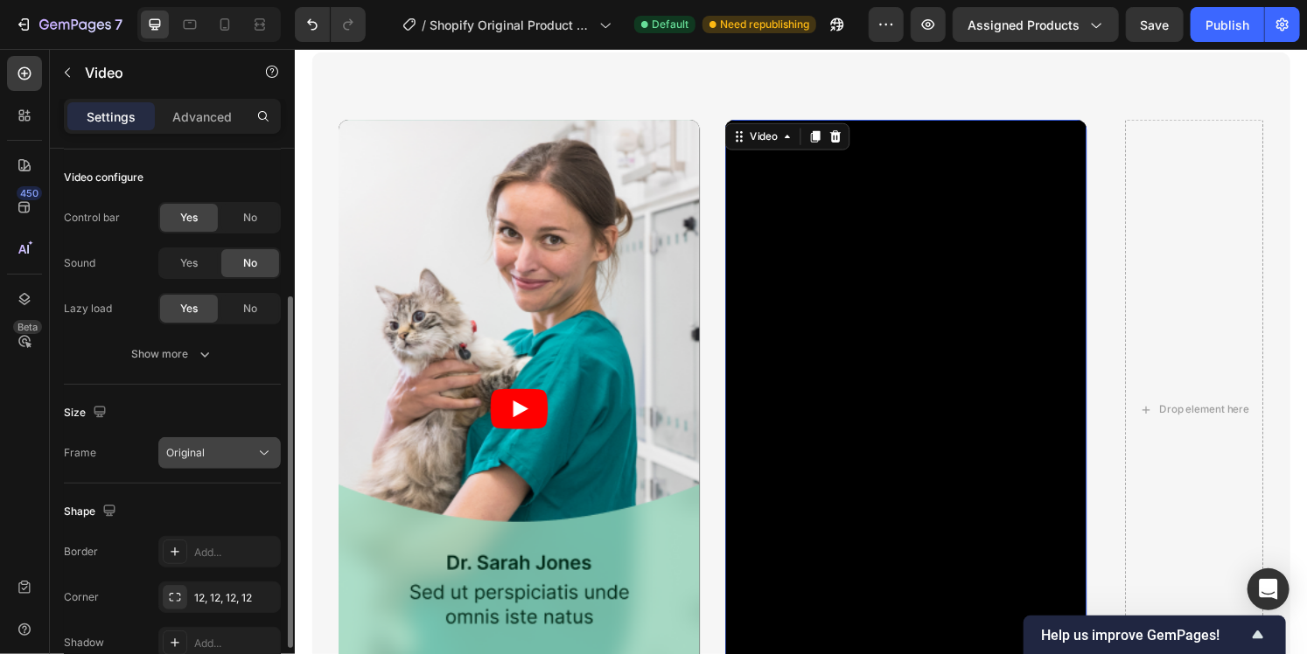
click at [240, 448] on div "Original" at bounding box center [210, 453] width 89 height 16
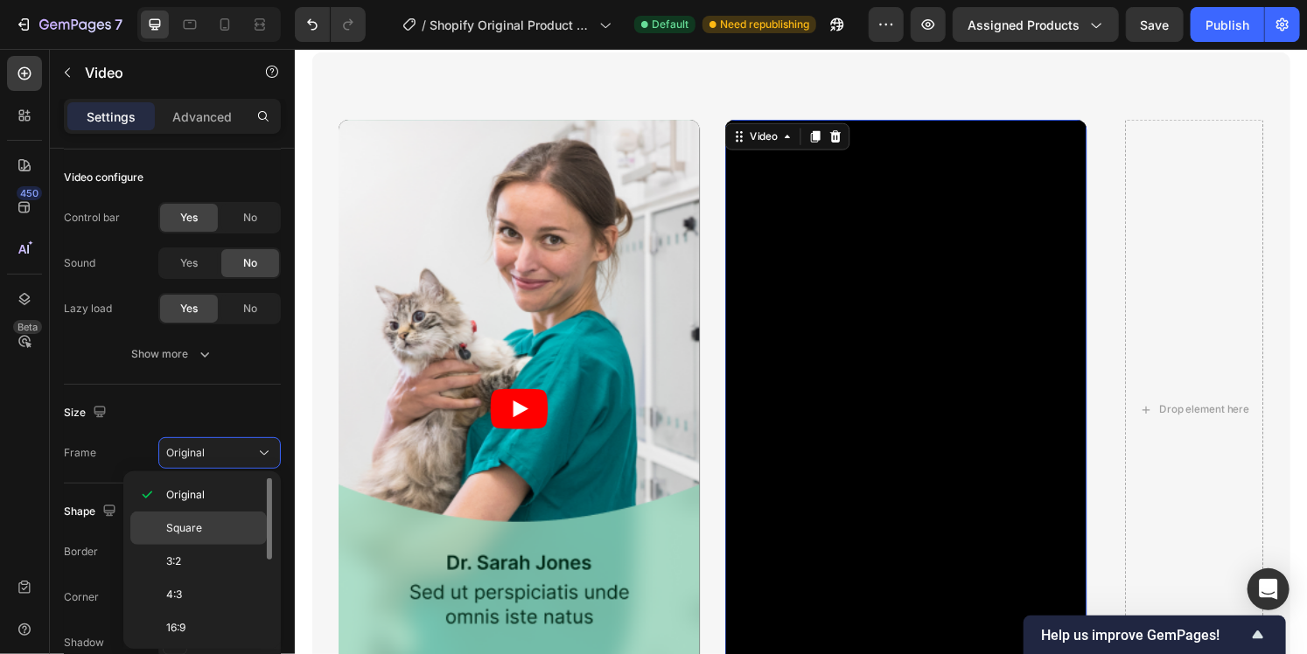
click at [197, 536] on div "Square" at bounding box center [198, 528] width 136 height 33
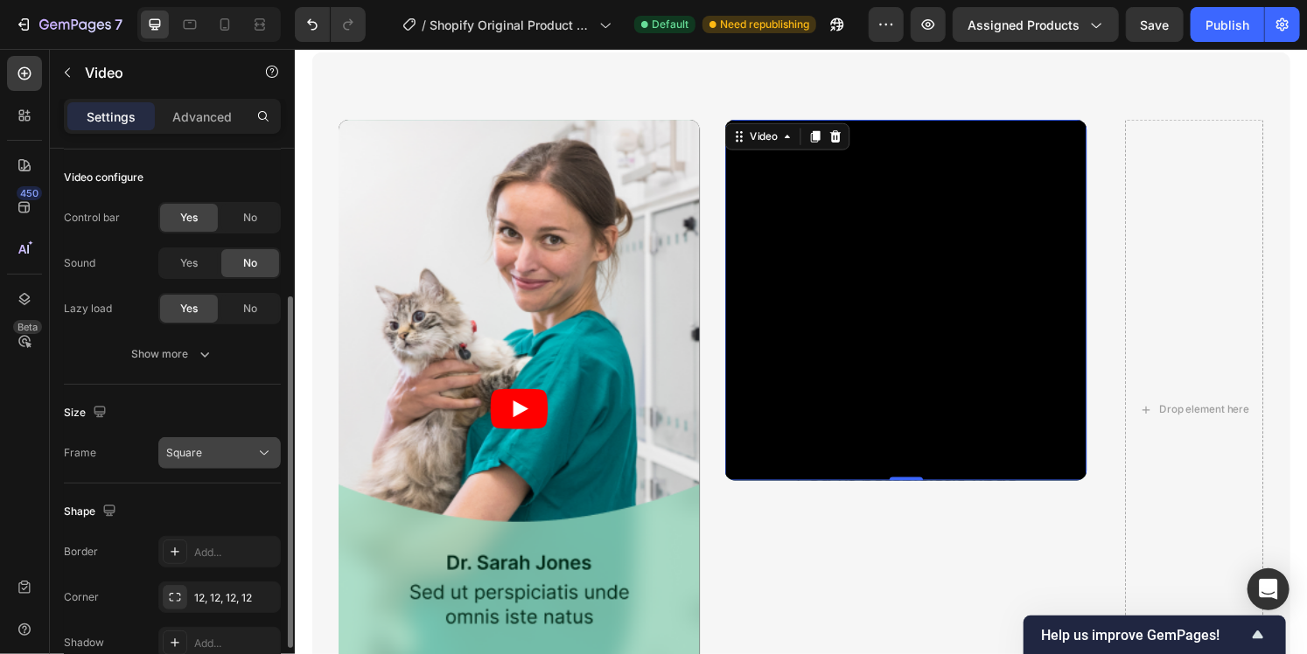
click at [223, 453] on div "Square" at bounding box center [210, 453] width 89 height 16
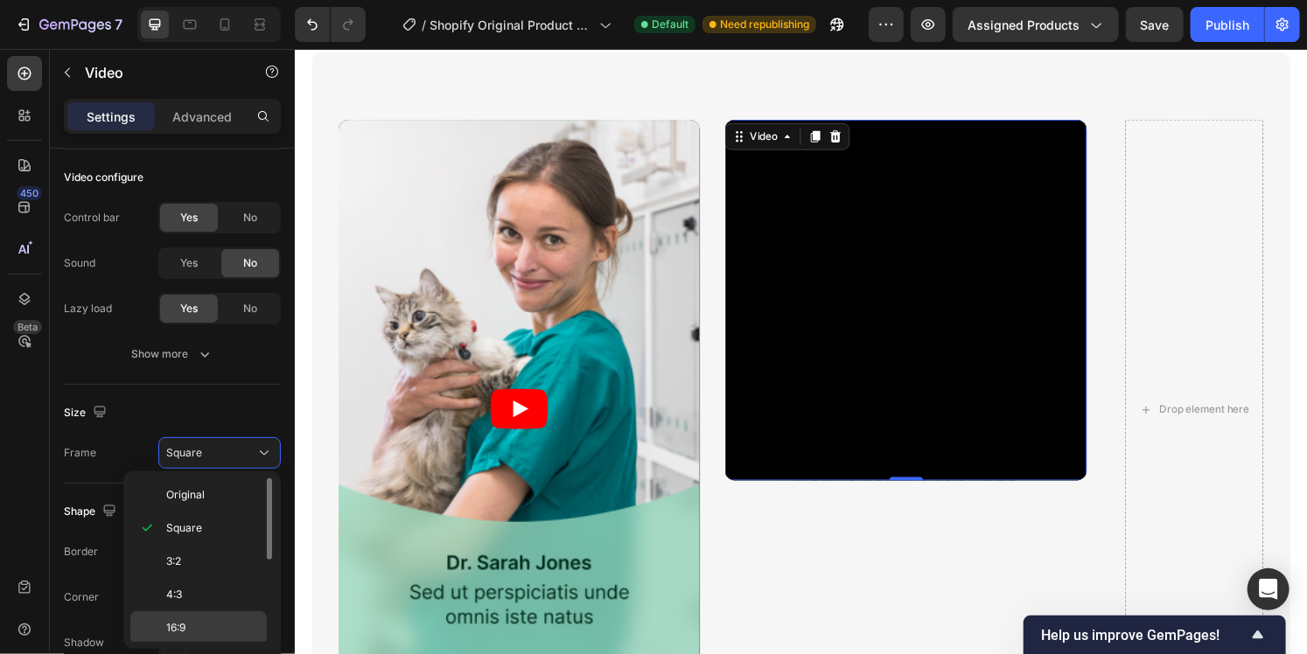
click at [187, 622] on p "16:9" at bounding box center [212, 628] width 93 height 16
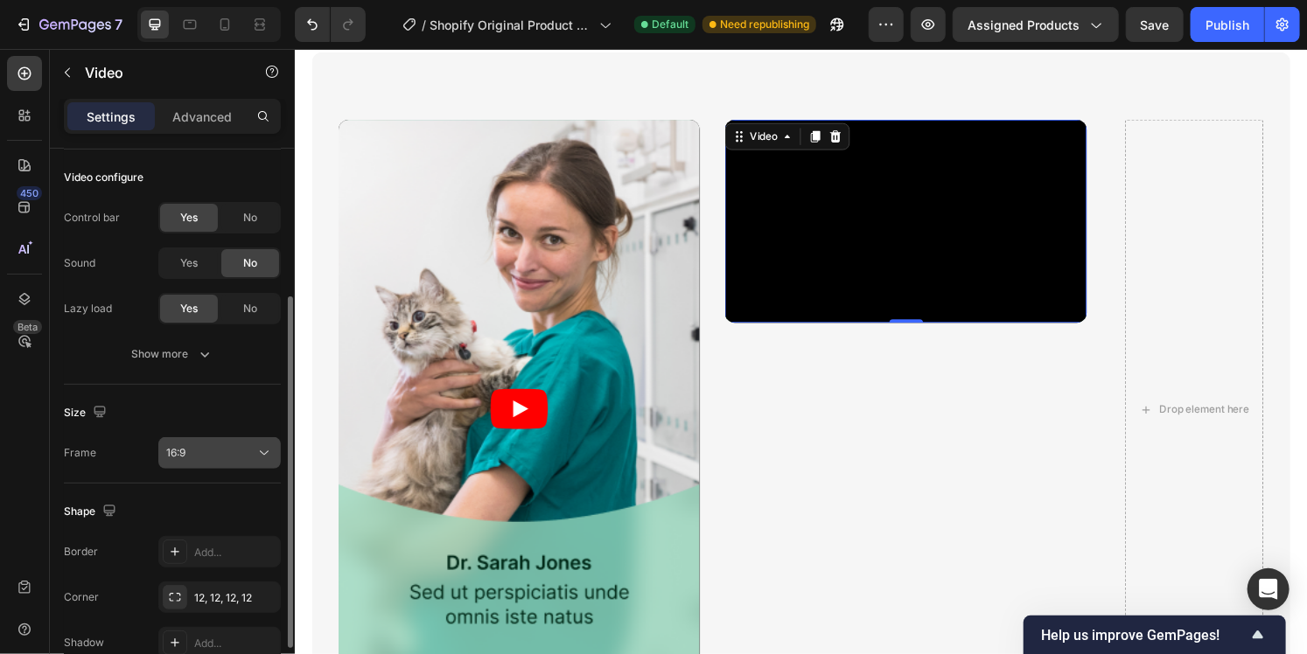
click at [227, 457] on div "16:9" at bounding box center [210, 453] width 89 height 16
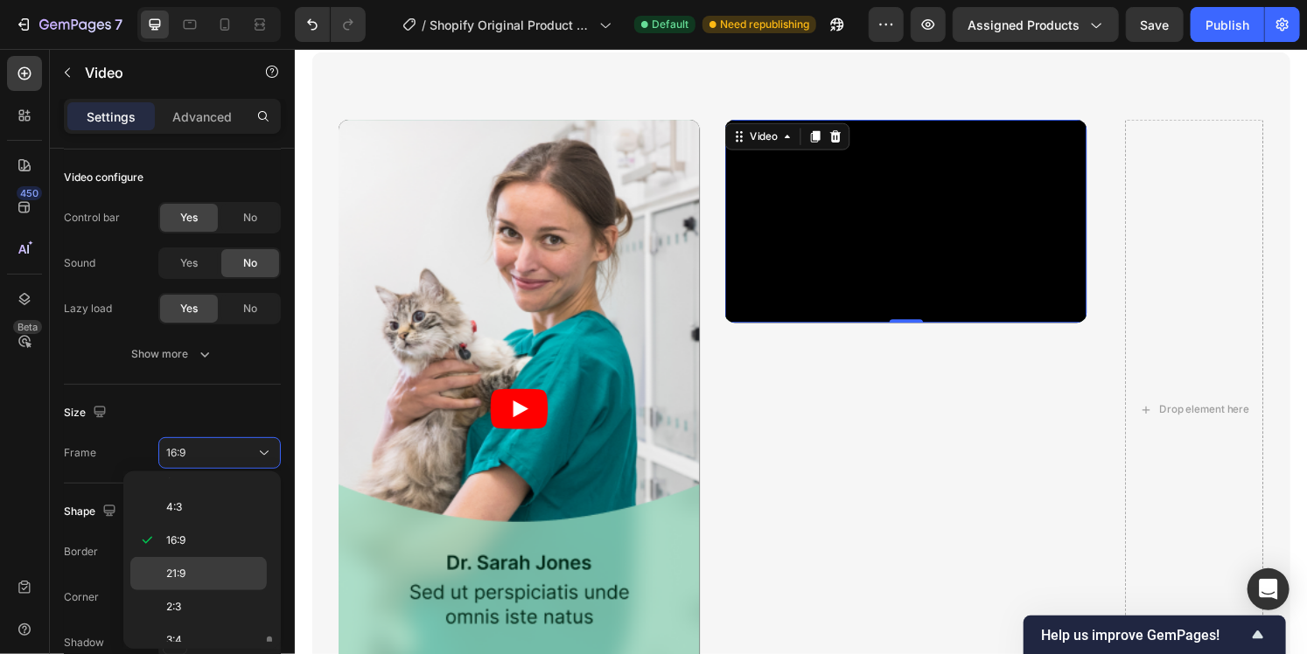
scroll to position [164, 0]
click at [194, 589] on p "9:16" at bounding box center [212, 597] width 93 height 16
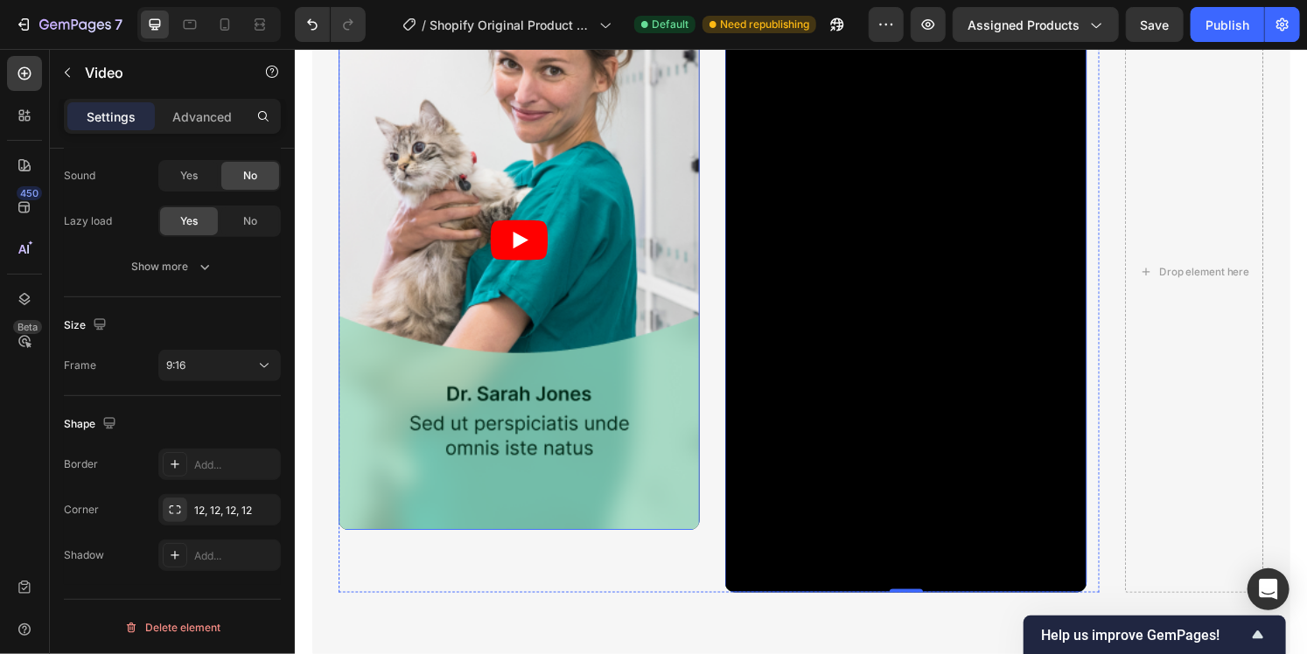
scroll to position [1567, 0]
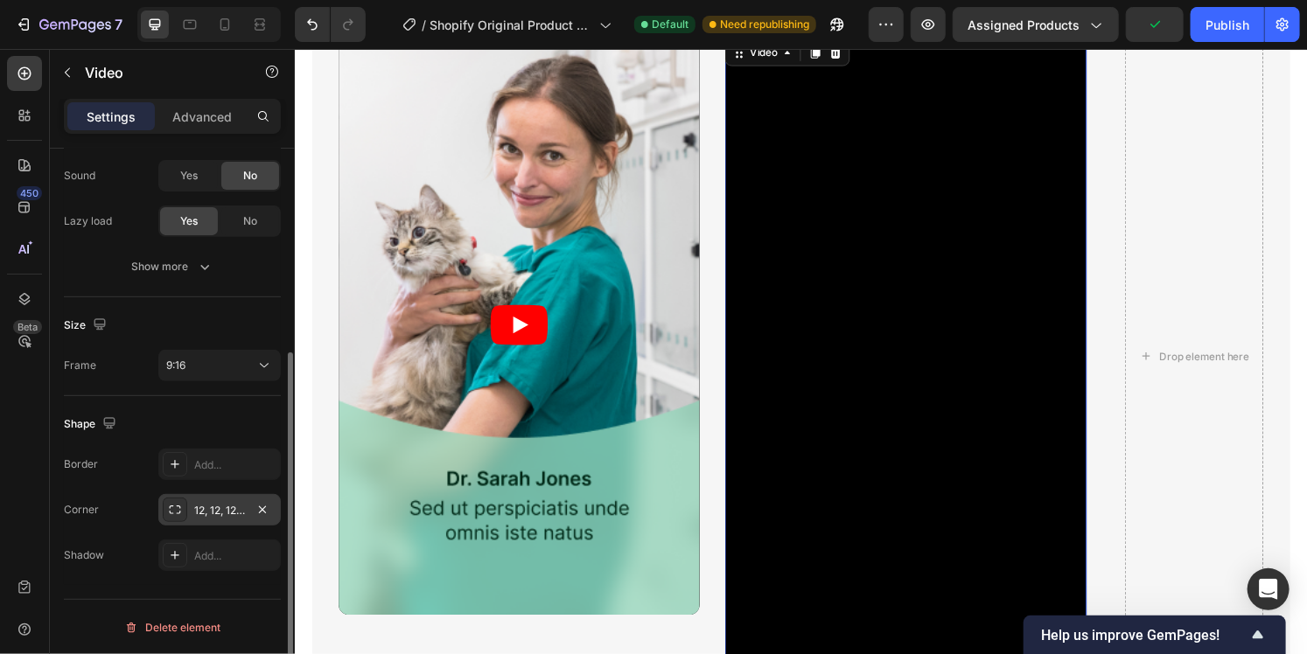
click at [186, 513] on div at bounding box center [175, 510] width 24 height 24
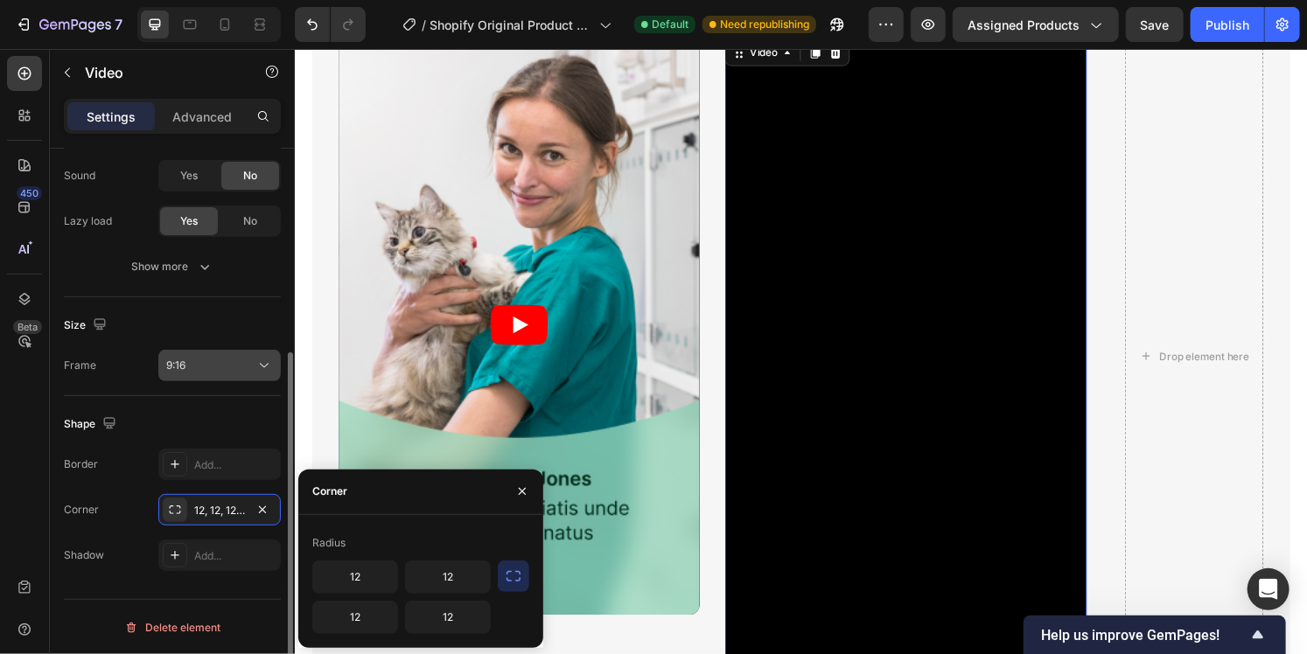
click at [194, 355] on button "9:16" at bounding box center [219, 365] width 122 height 31
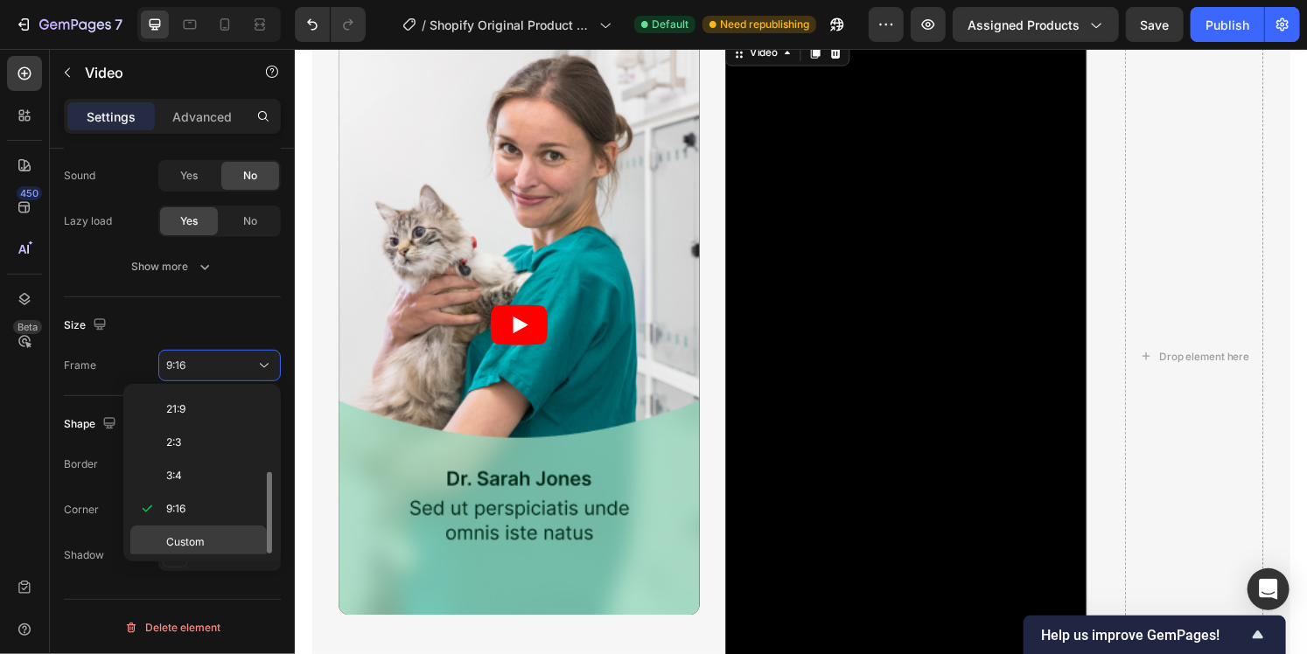
click at [196, 526] on div "Custom" at bounding box center [198, 542] width 136 height 33
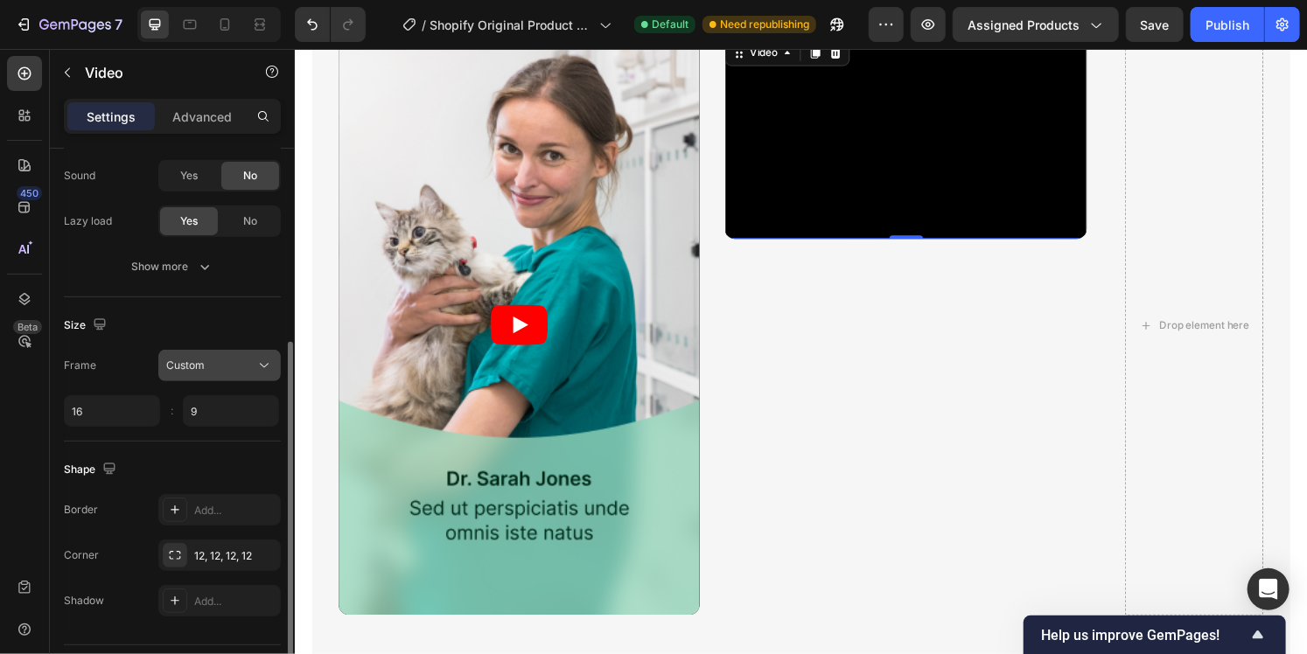
click at [215, 374] on button "Custom" at bounding box center [219, 365] width 122 height 31
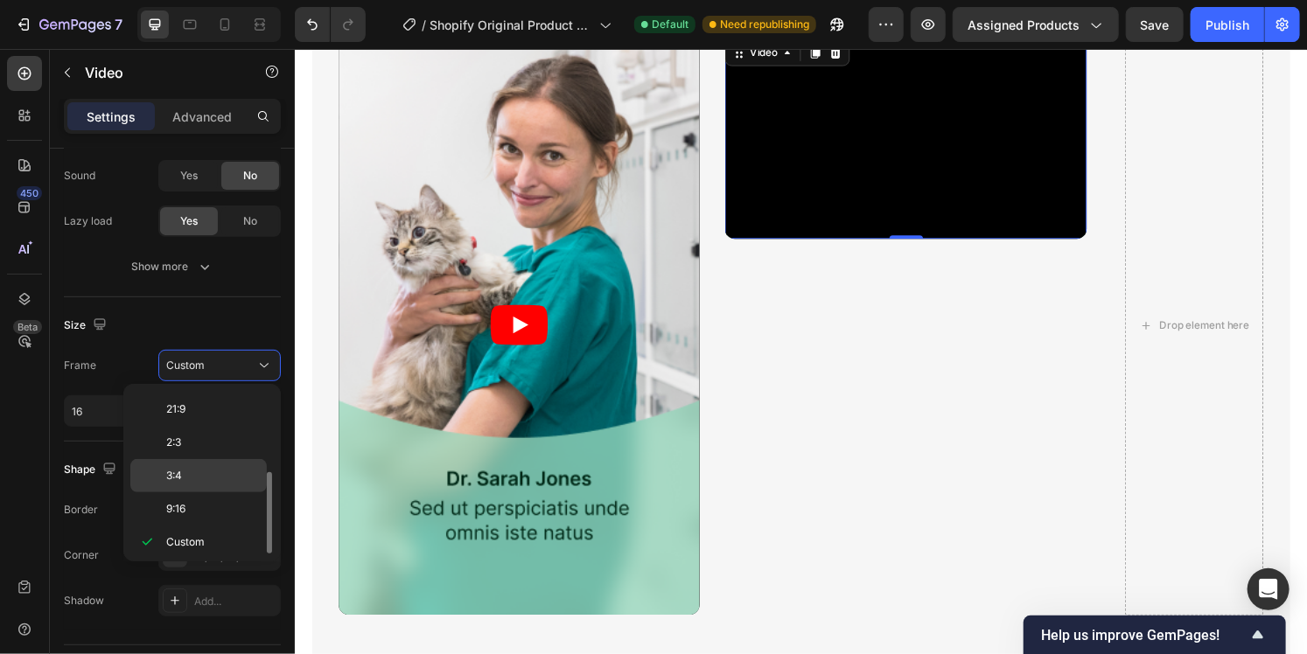
click at [199, 460] on div "3:4" at bounding box center [198, 475] width 136 height 33
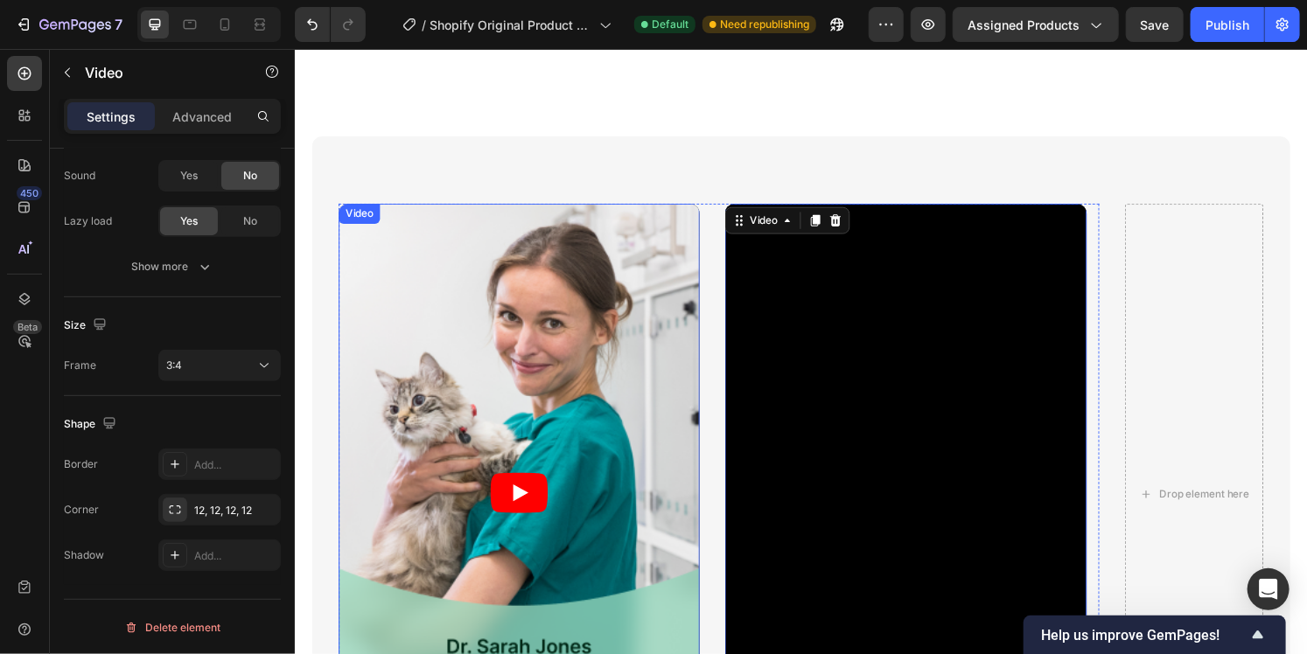
scroll to position [1480, 0]
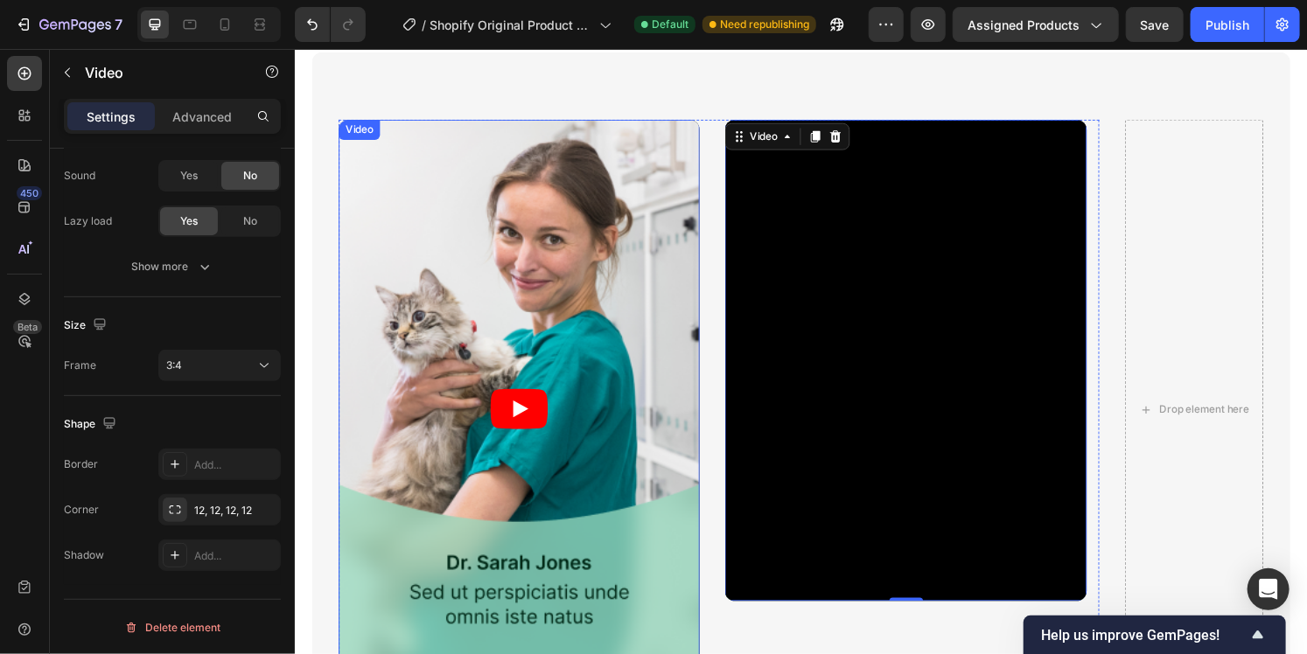
click at [473, 432] on article at bounding box center [526, 422] width 374 height 601
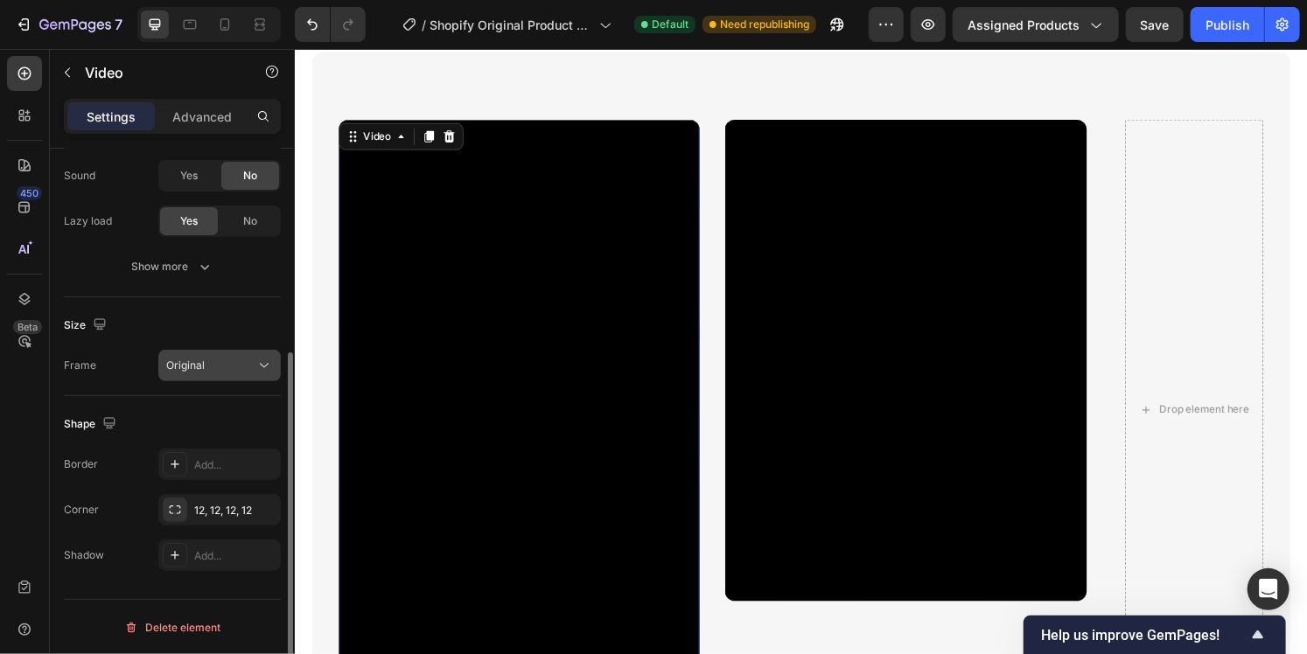
click at [205, 366] on div "Original" at bounding box center [210, 366] width 89 height 16
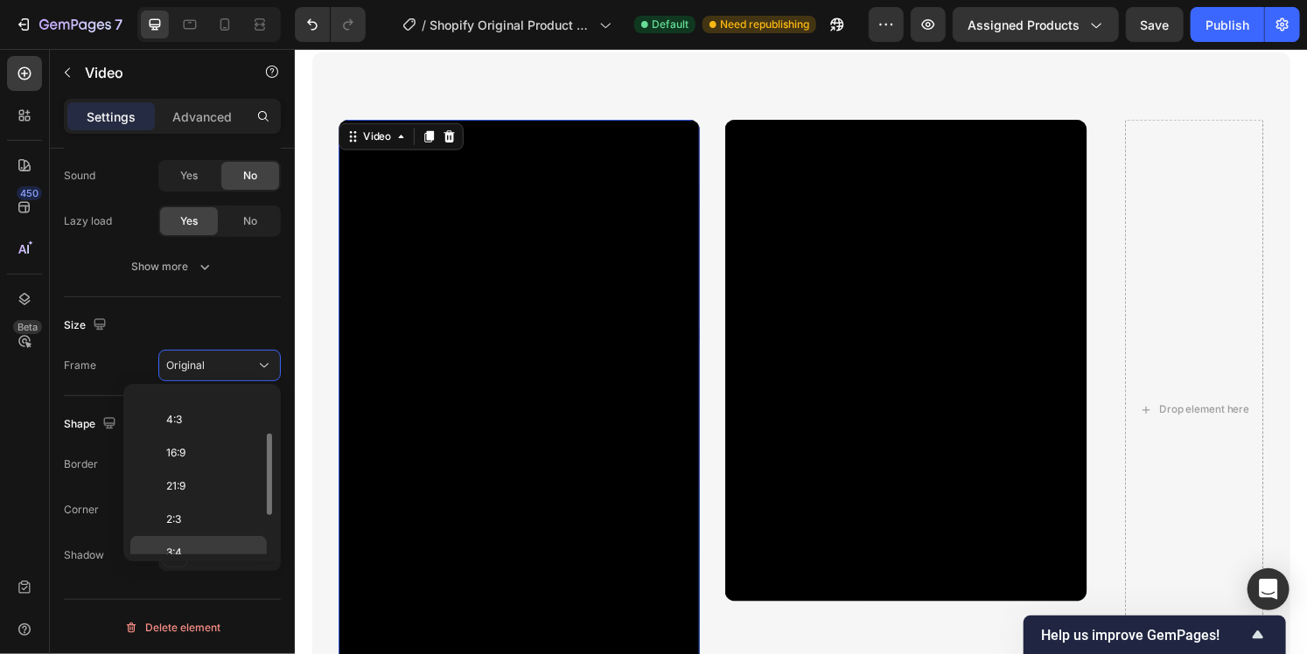
scroll to position [164, 0]
click at [185, 468] on p "3:4" at bounding box center [212, 476] width 93 height 16
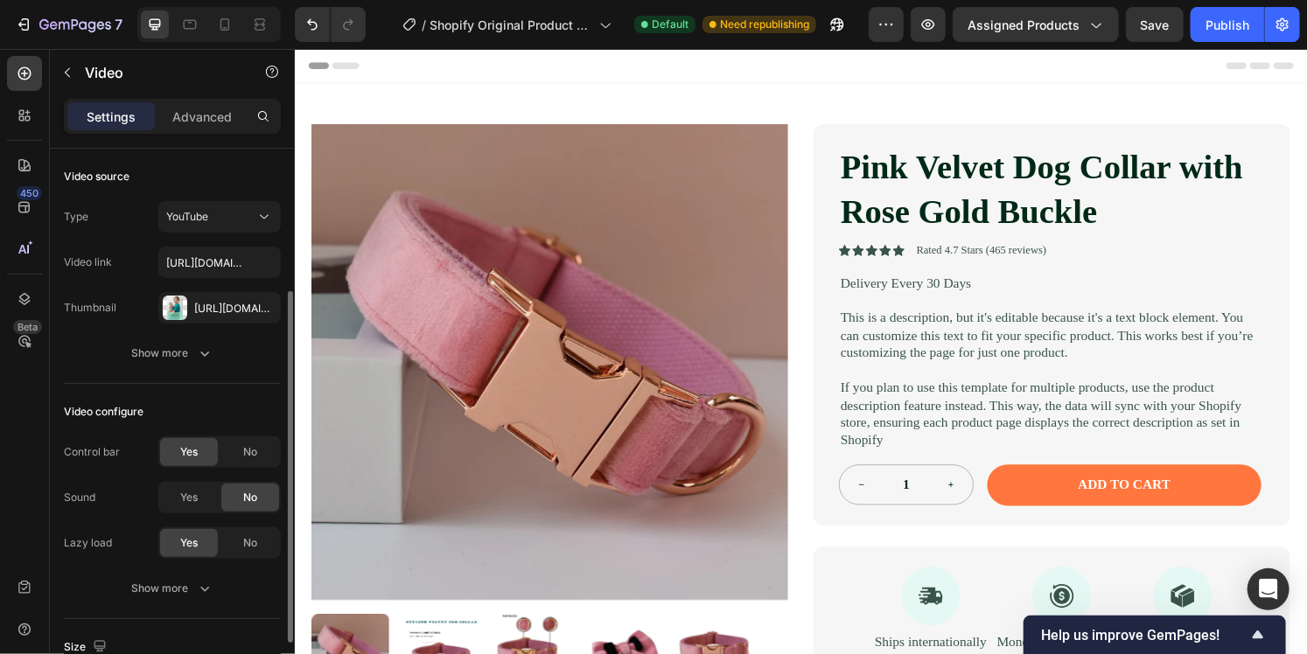
scroll to position [175, 0]
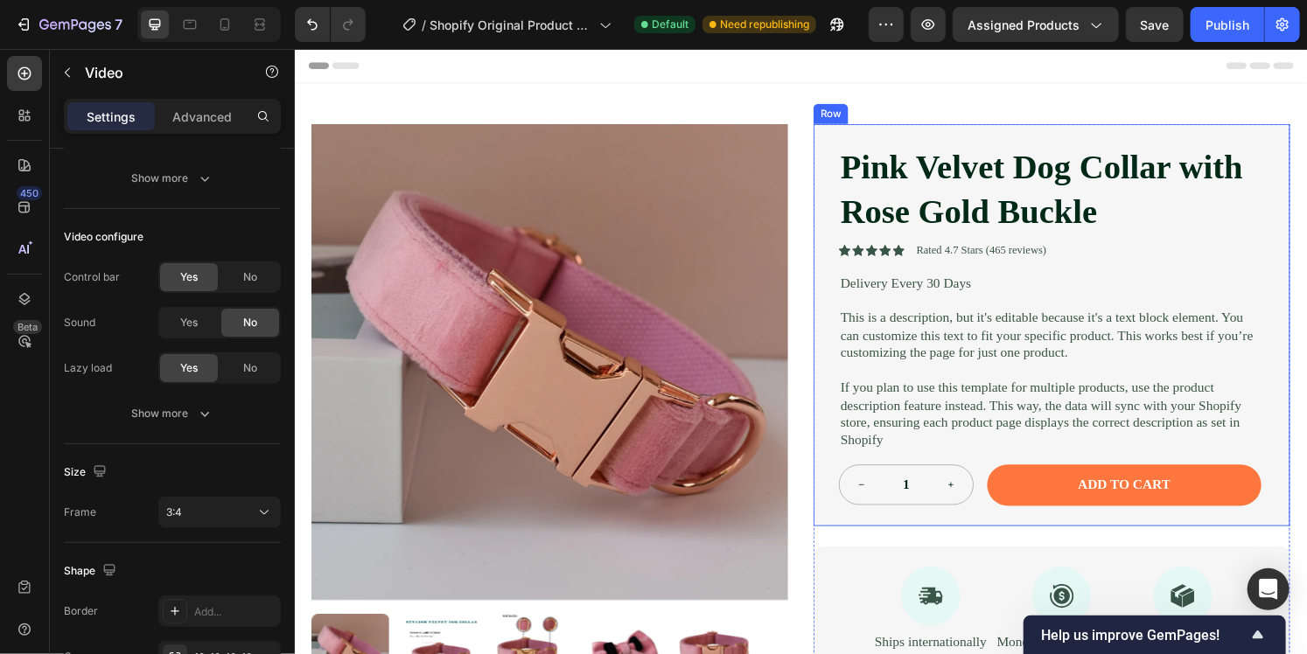
click at [832, 266] on div "Pink Velvet Dog Collar with Rose Gold Buckle Product Title Icon Icon Icon Icon …" at bounding box center [1079, 335] width 494 height 417
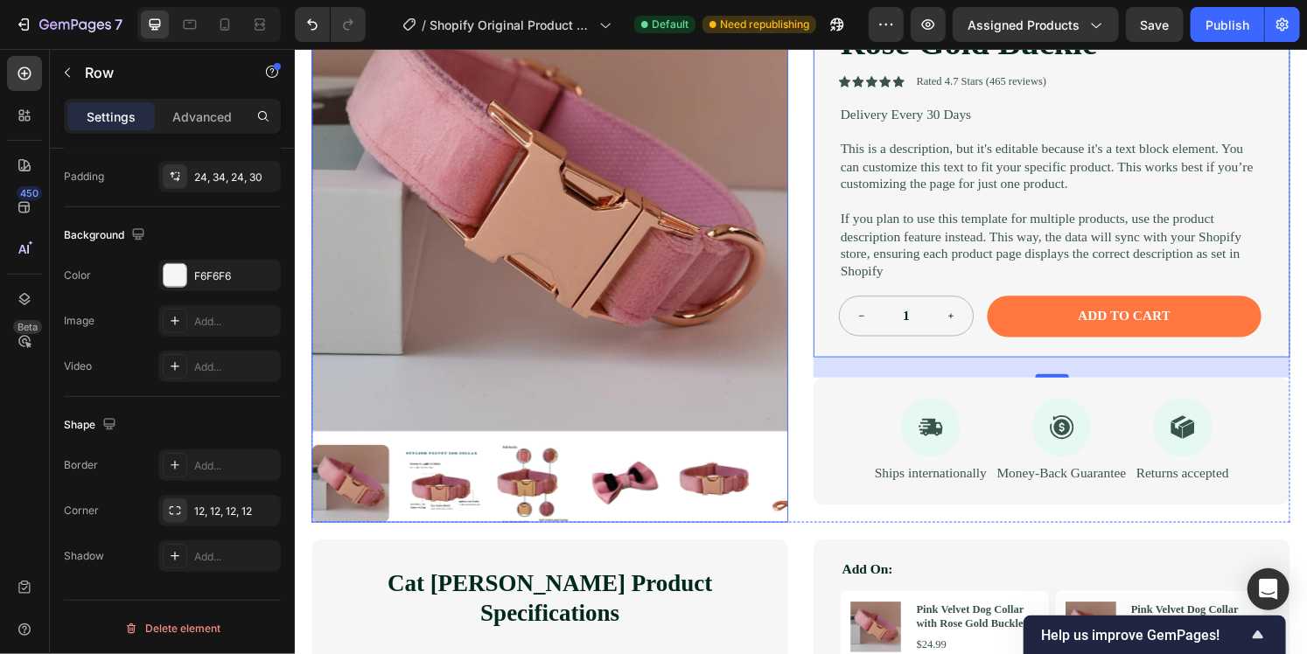
click at [445, 481] on img at bounding box center [446, 500] width 80 height 80
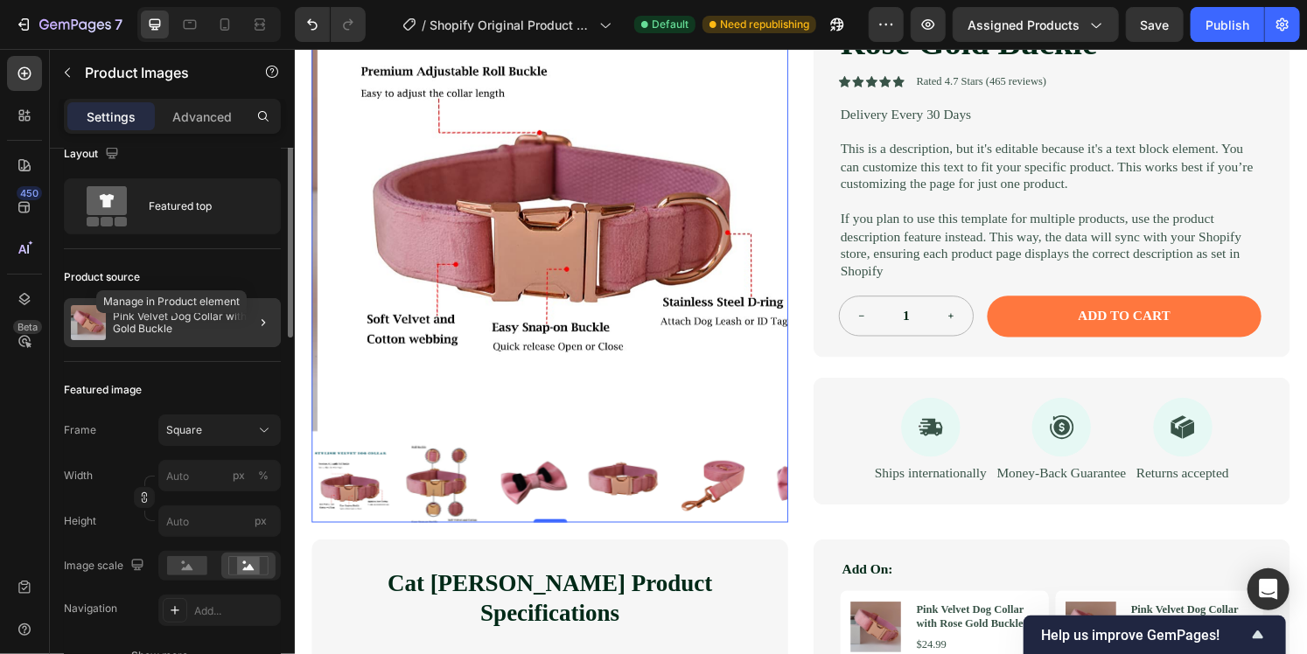
scroll to position [0, 0]
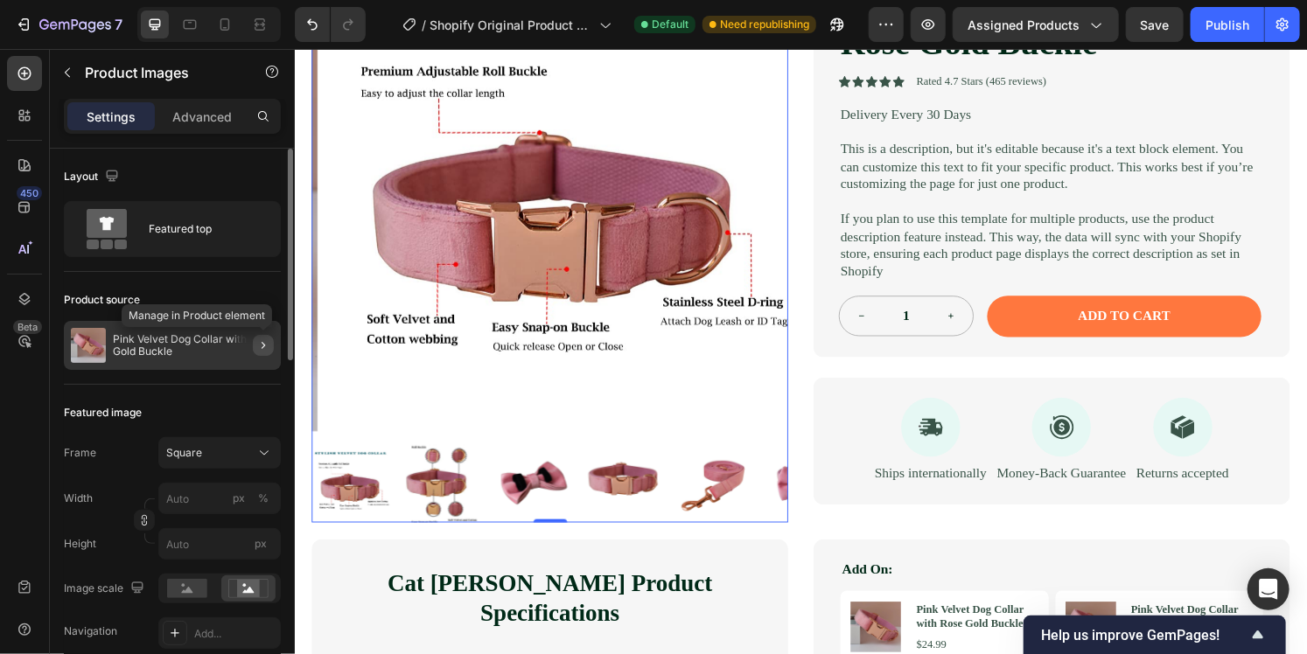
click at [254, 346] on button "button" at bounding box center [263, 345] width 21 height 21
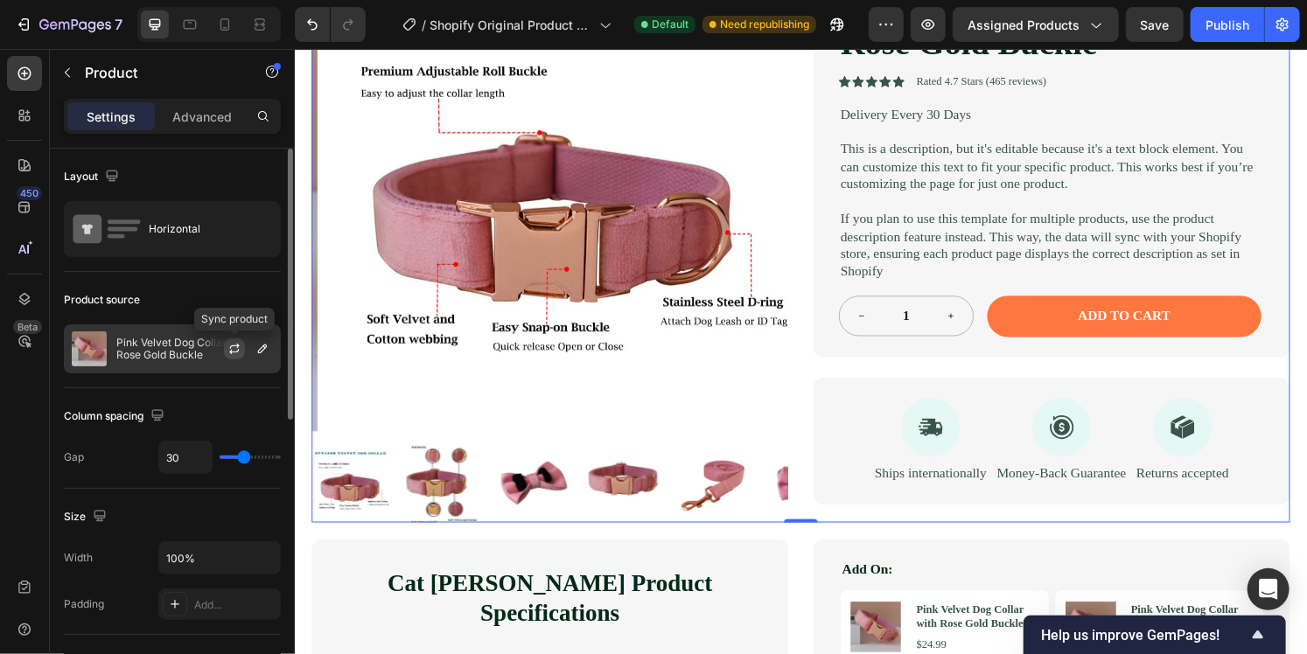
click at [238, 353] on icon "button" at bounding box center [234, 349] width 14 height 14
click at [137, 351] on p "Pink Velvet Dog Collar with Rose Gold Buckle" at bounding box center [194, 349] width 157 height 24
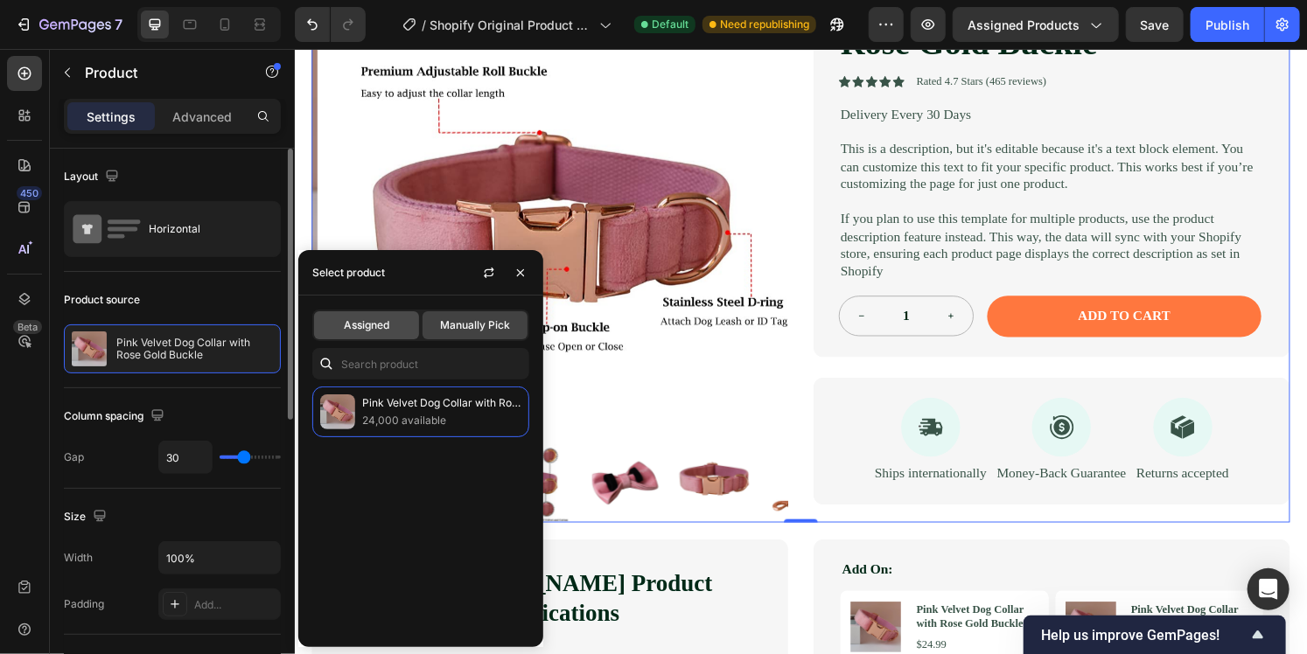
click at [348, 332] on span "Assigned" at bounding box center [366, 325] width 45 height 16
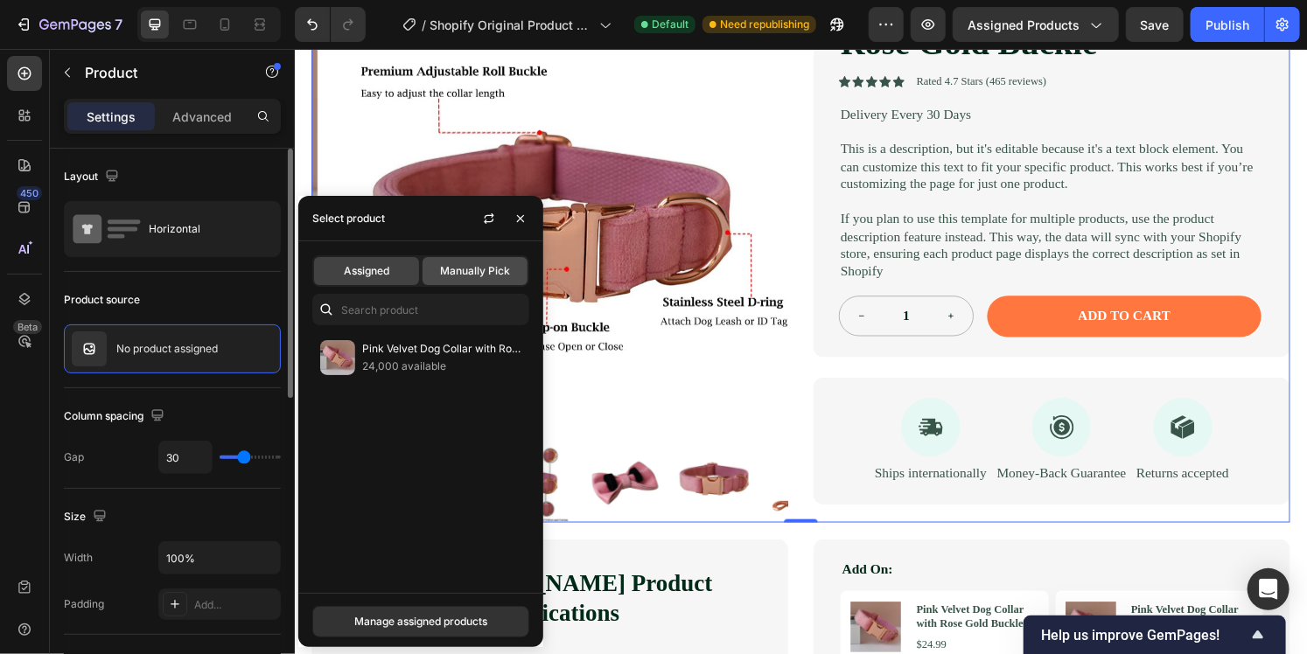
click at [471, 270] on span "Manually Pick" at bounding box center [475, 271] width 70 height 16
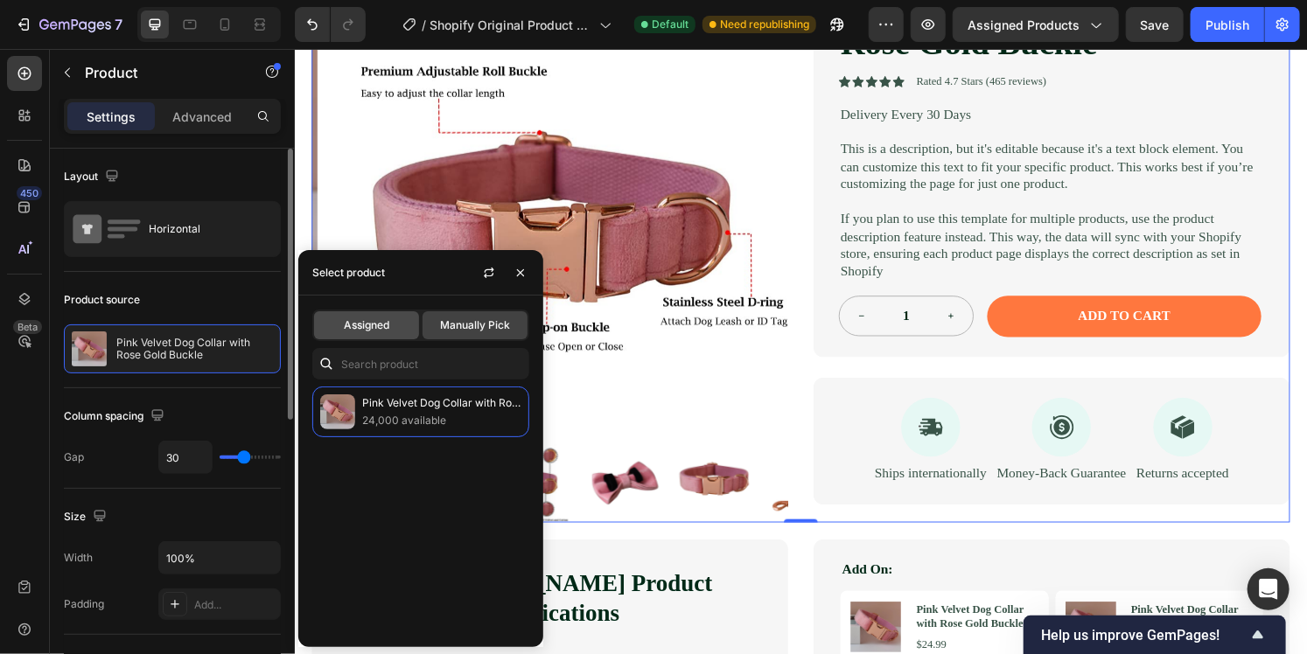
click at [367, 329] on span "Assigned" at bounding box center [366, 325] width 45 height 16
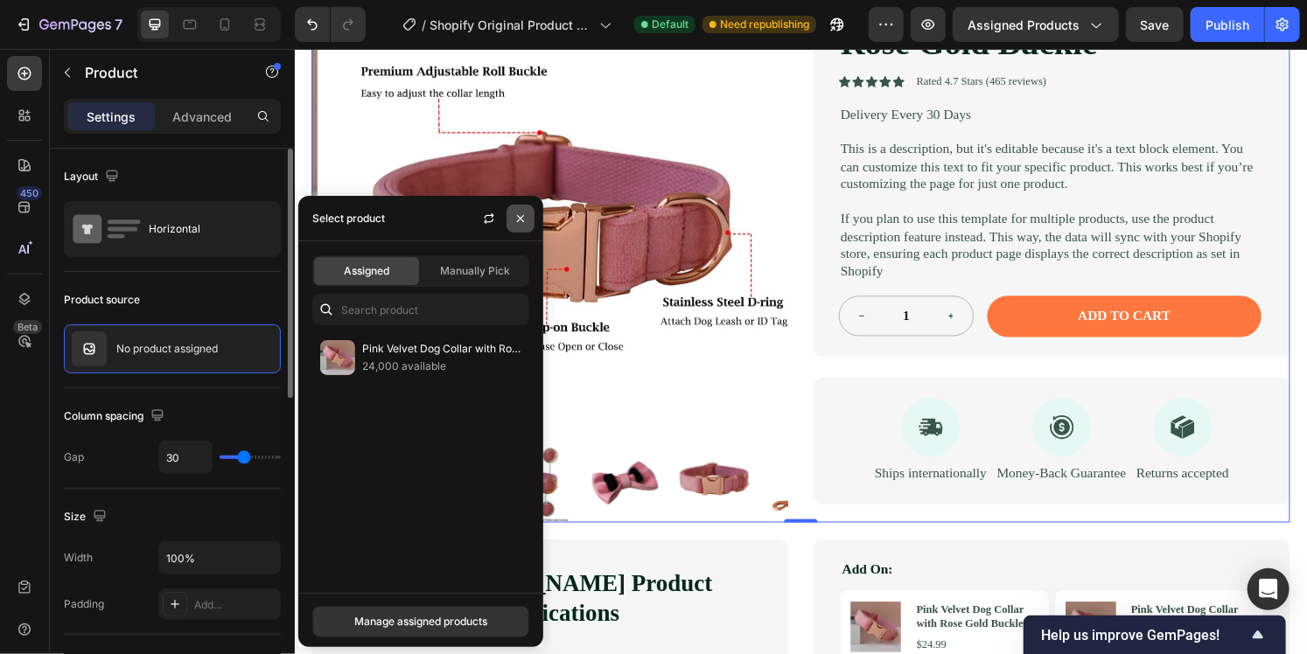
click at [519, 220] on icon "button" at bounding box center [520, 219] width 14 height 14
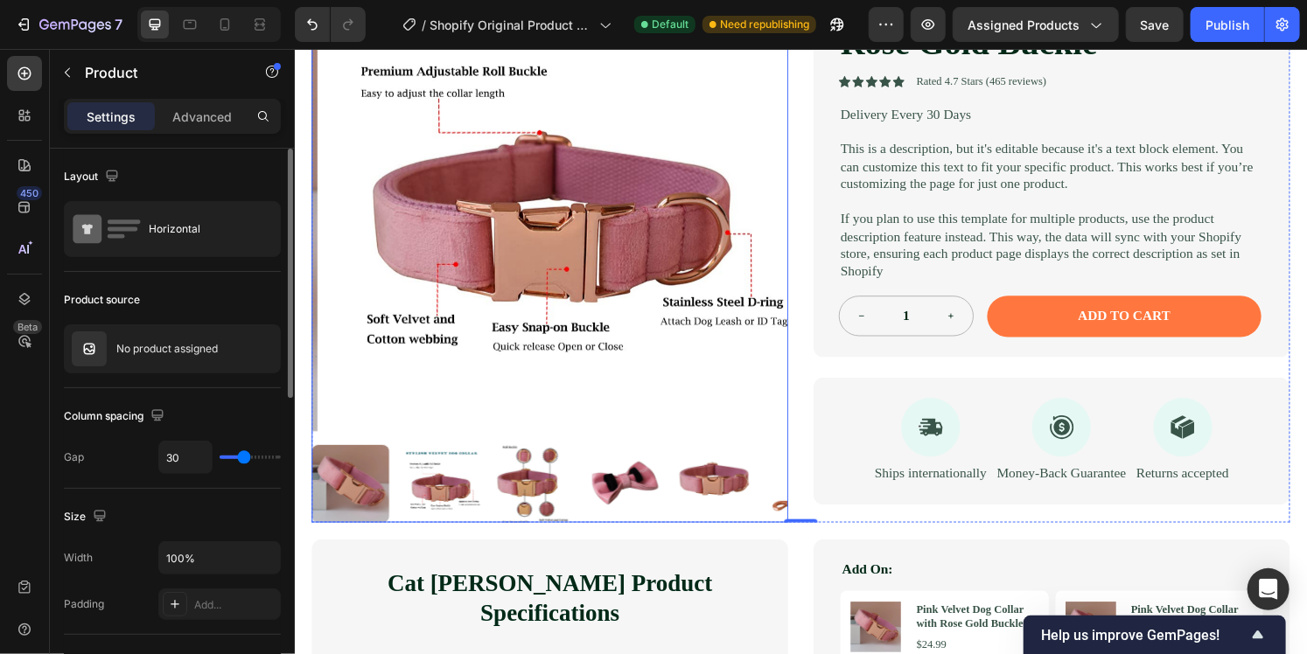
scroll to position [87, 0]
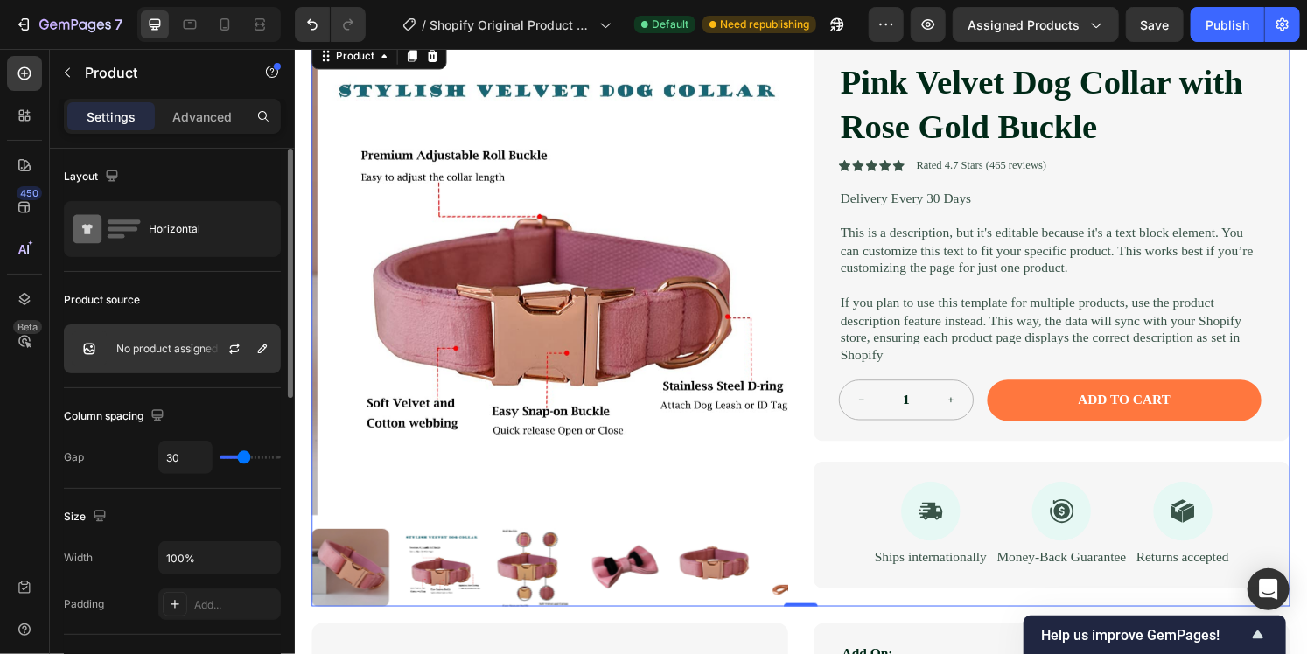
click at [94, 351] on img at bounding box center [89, 348] width 35 height 35
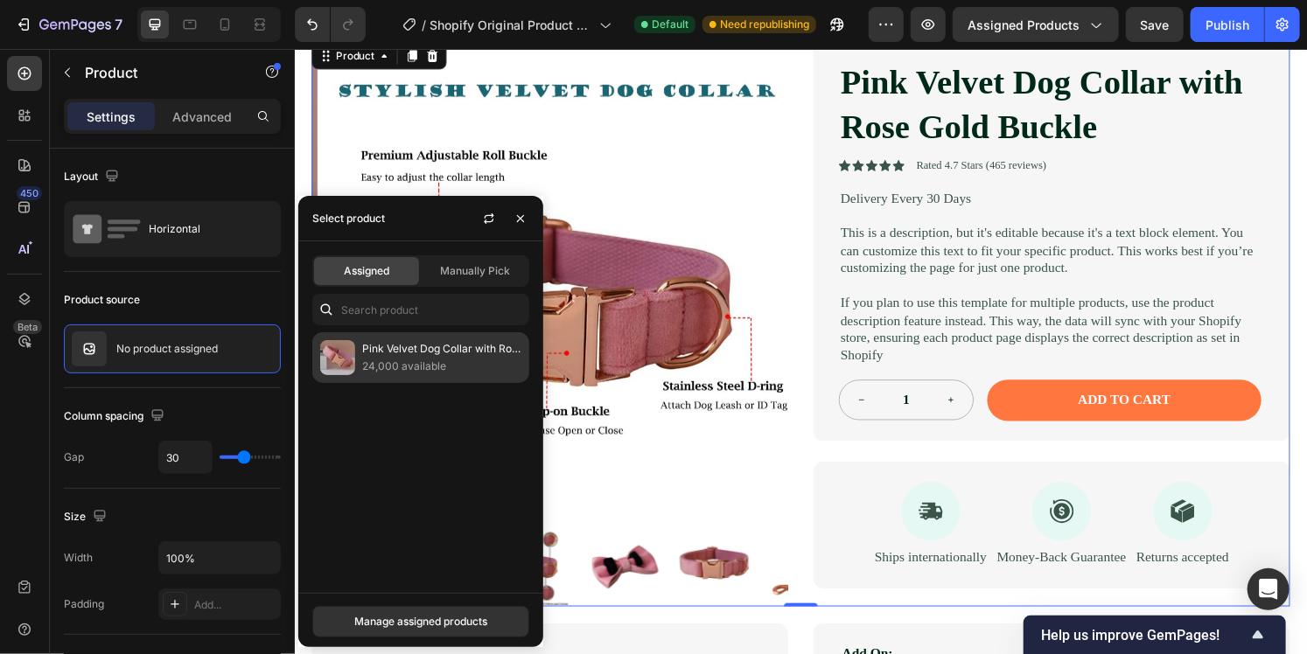
click at [352, 364] on img at bounding box center [337, 357] width 35 height 35
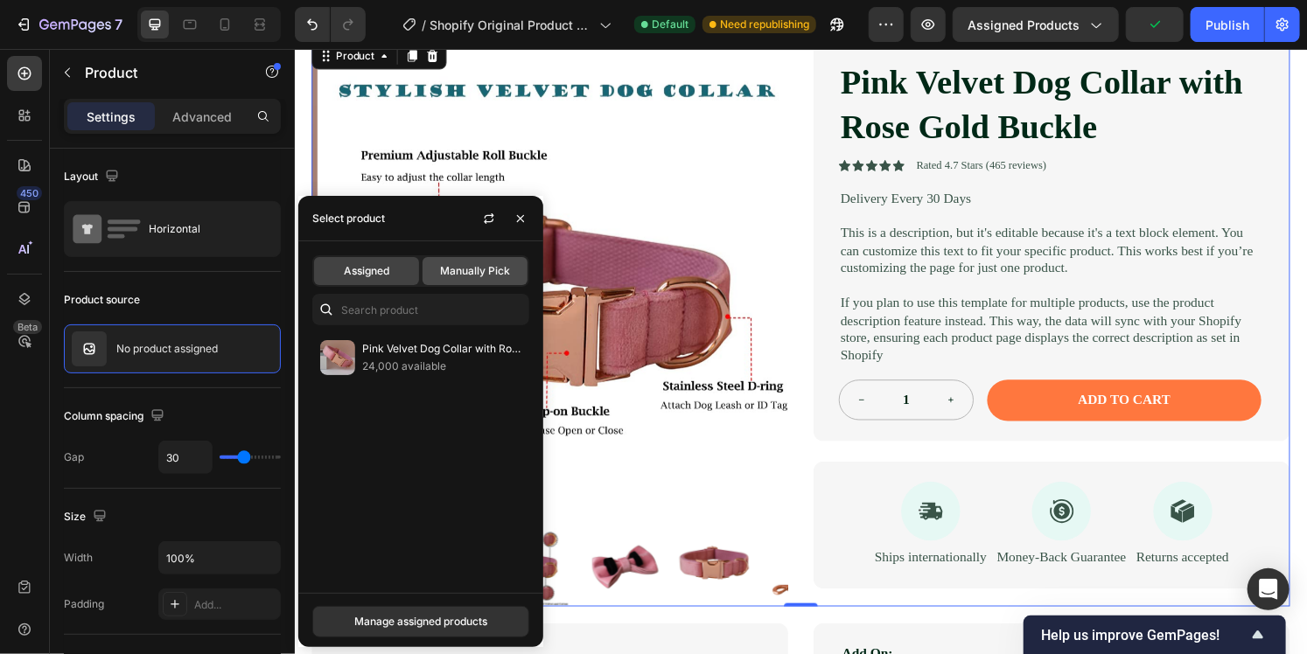
click at [445, 282] on div "Manually Pick" at bounding box center [474, 271] width 105 height 28
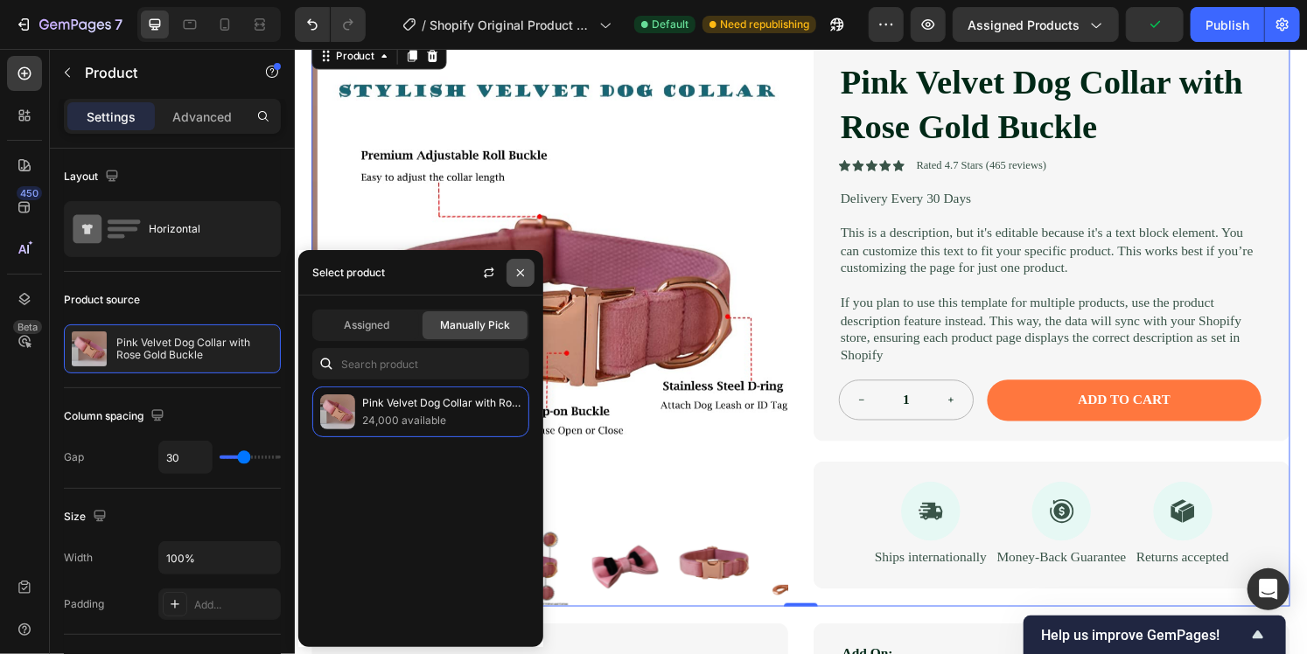
click at [517, 280] on button "button" at bounding box center [520, 273] width 28 height 28
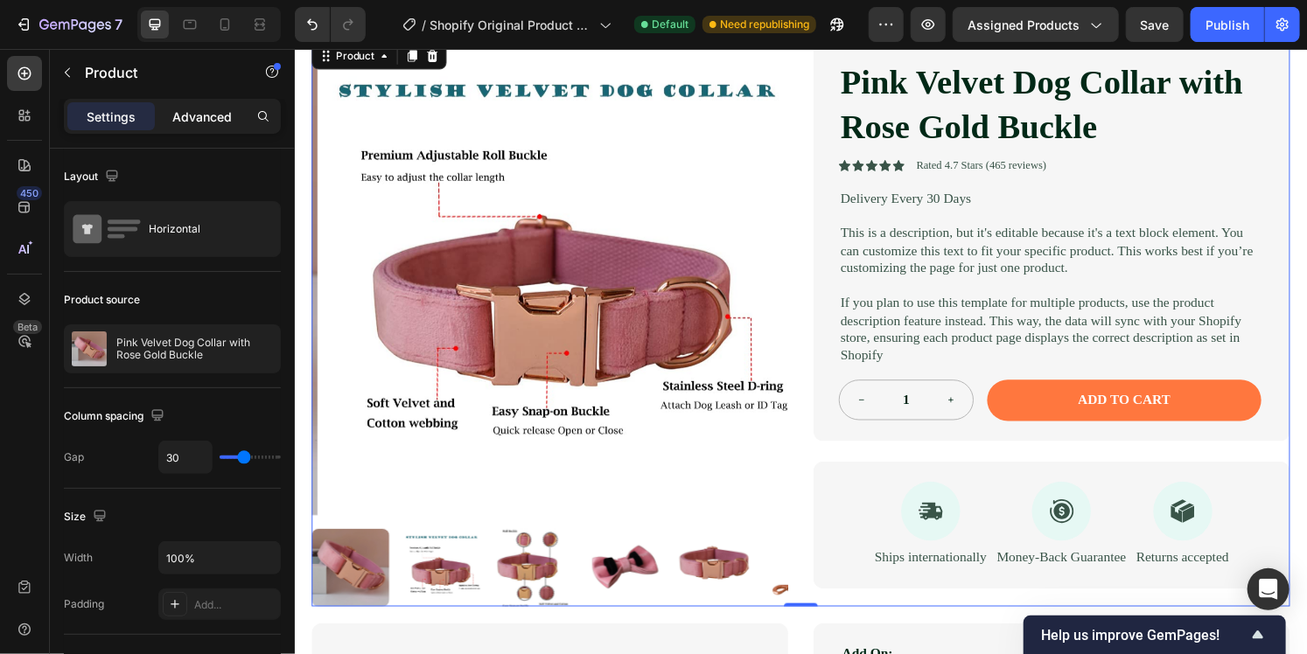
click at [205, 122] on p "Advanced" at bounding box center [201, 117] width 59 height 18
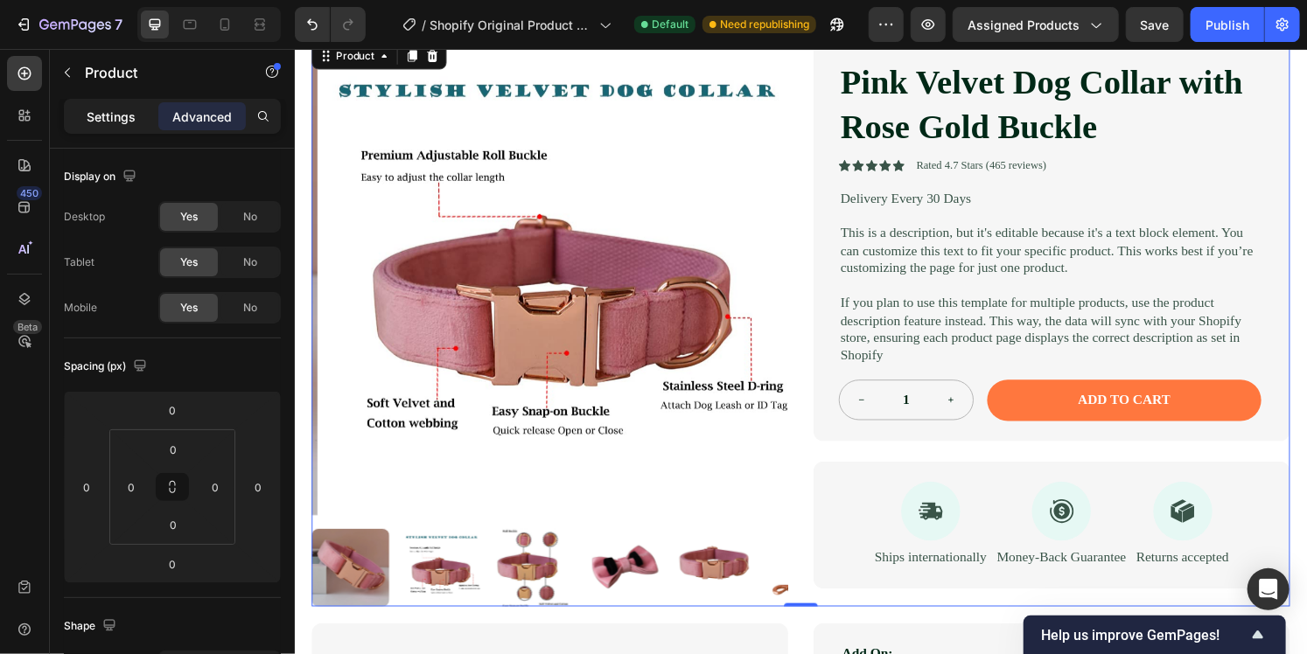
click at [122, 117] on p "Settings" at bounding box center [111, 117] width 49 height 18
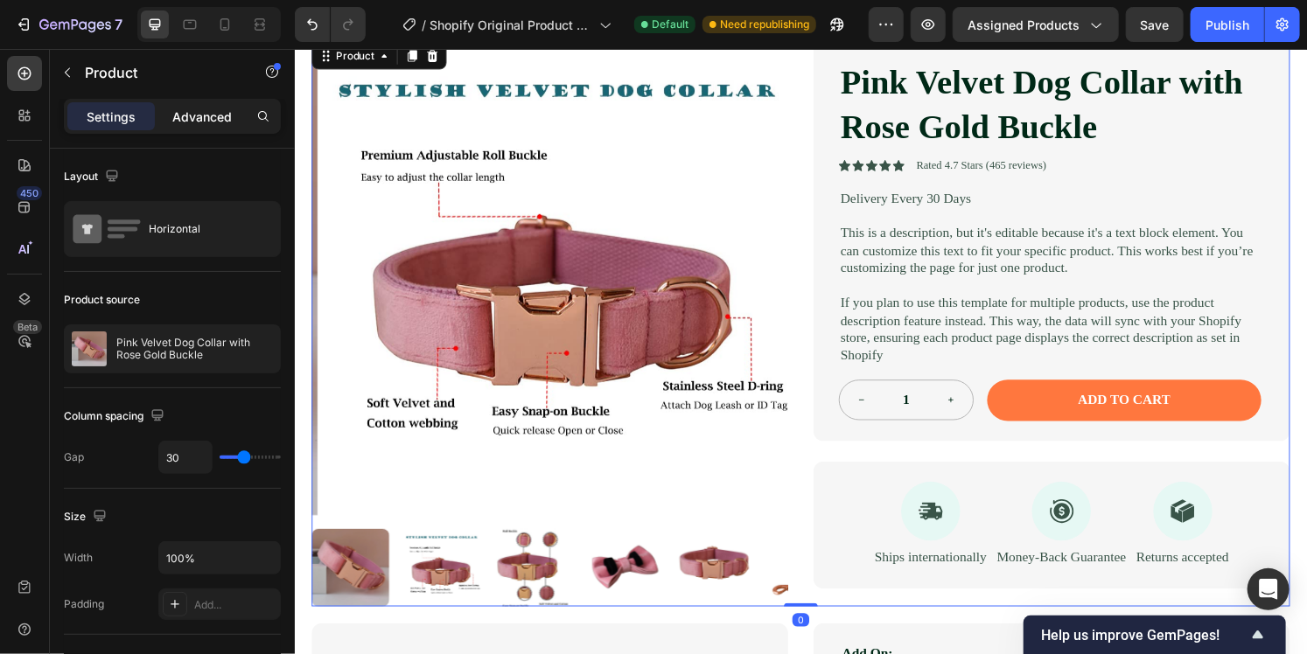
click at [206, 122] on p "Advanced" at bounding box center [201, 117] width 59 height 18
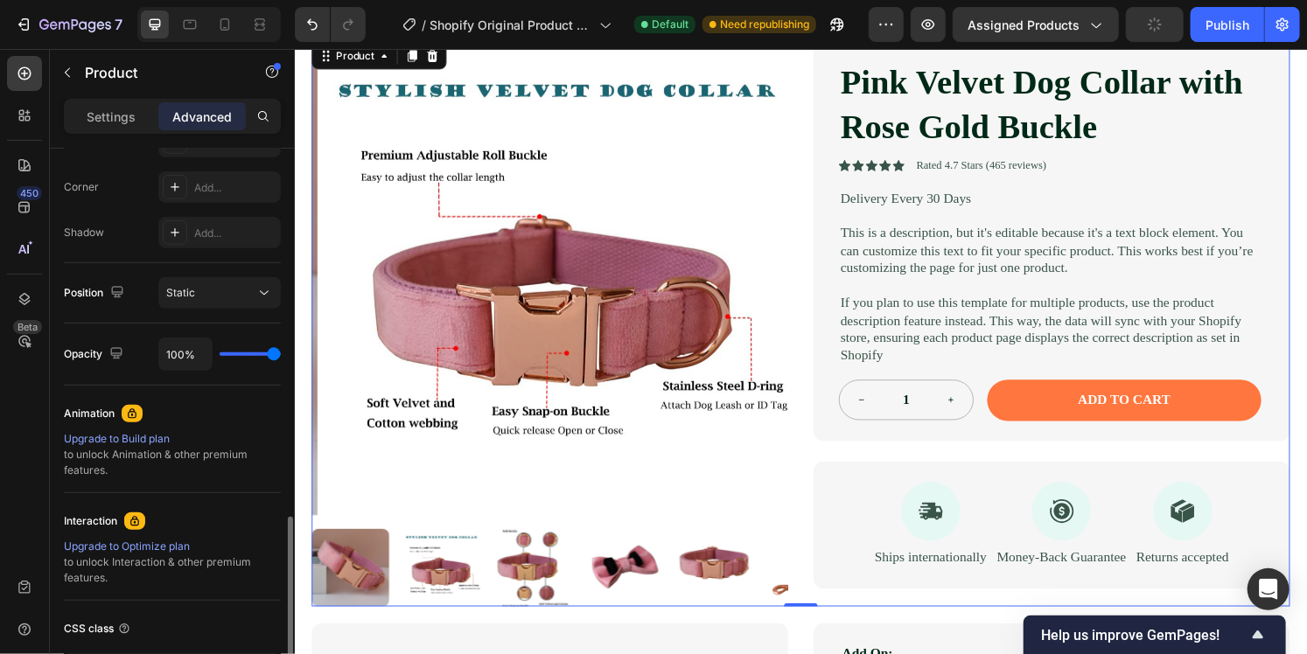
scroll to position [657, 0]
